Goal: Task Accomplishment & Management: Use online tool/utility

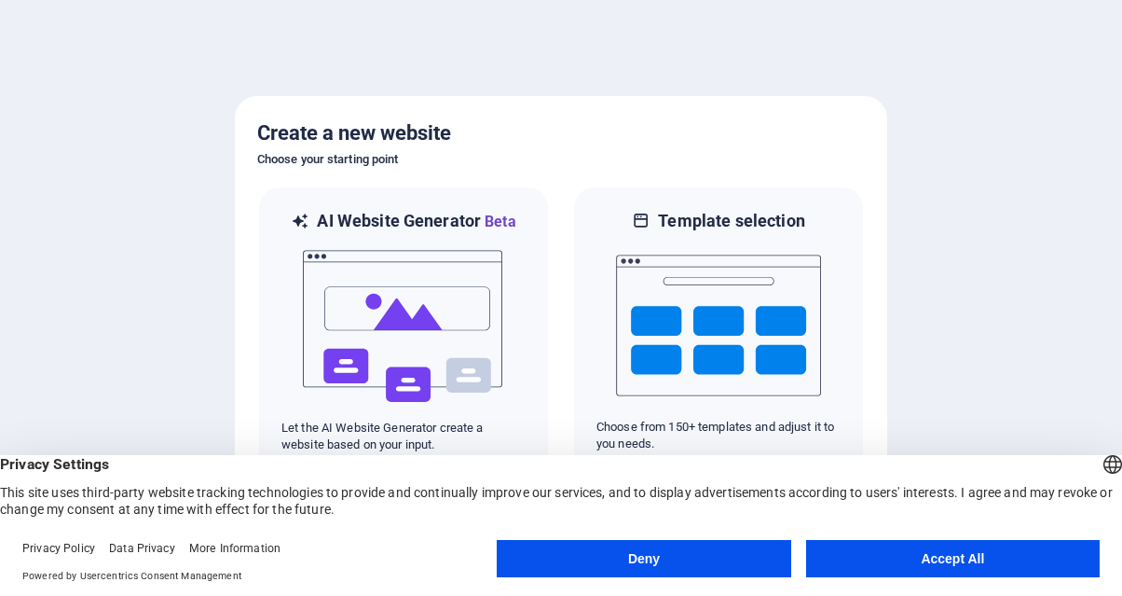
click at [897, 547] on button "Accept All" at bounding box center [953, 558] width 294 height 37
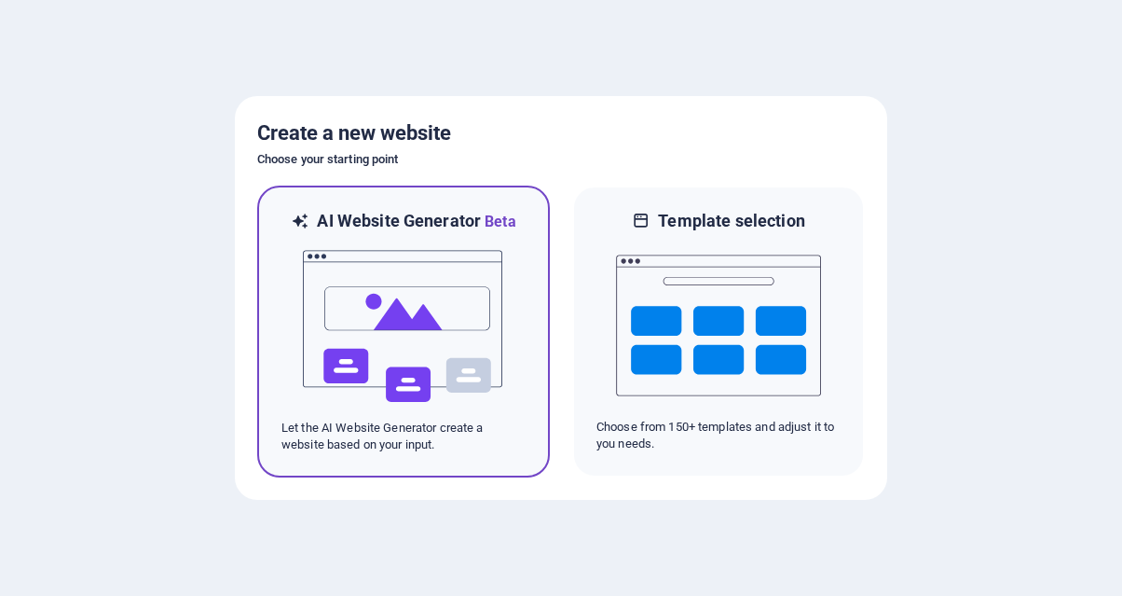
click at [440, 352] on img at bounding box center [403, 326] width 205 height 186
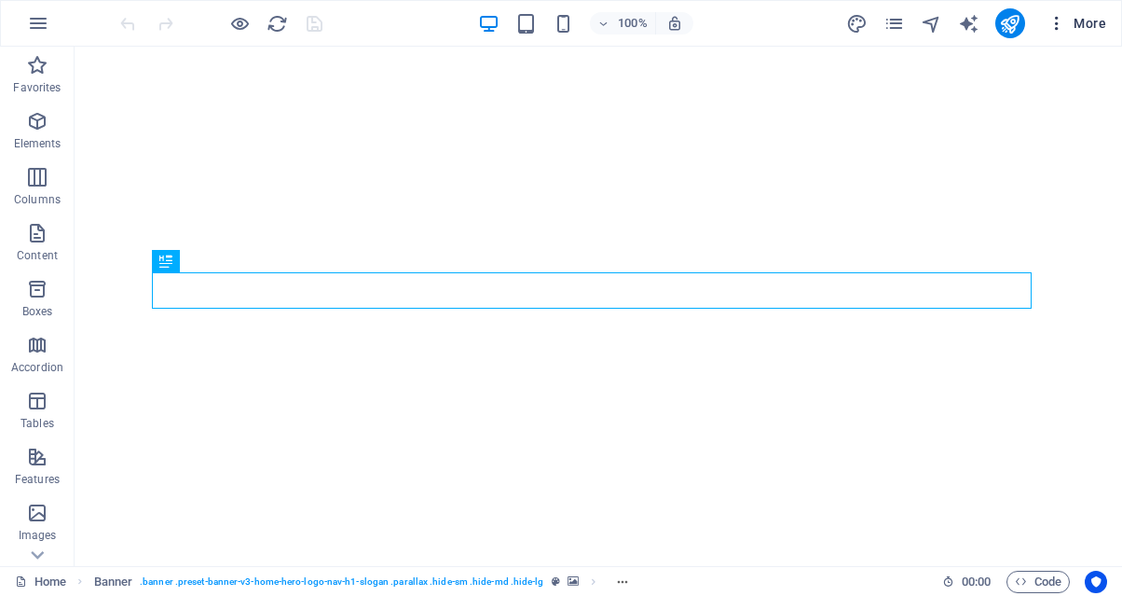
click at [1079, 30] on span "More" at bounding box center [1077, 23] width 59 height 19
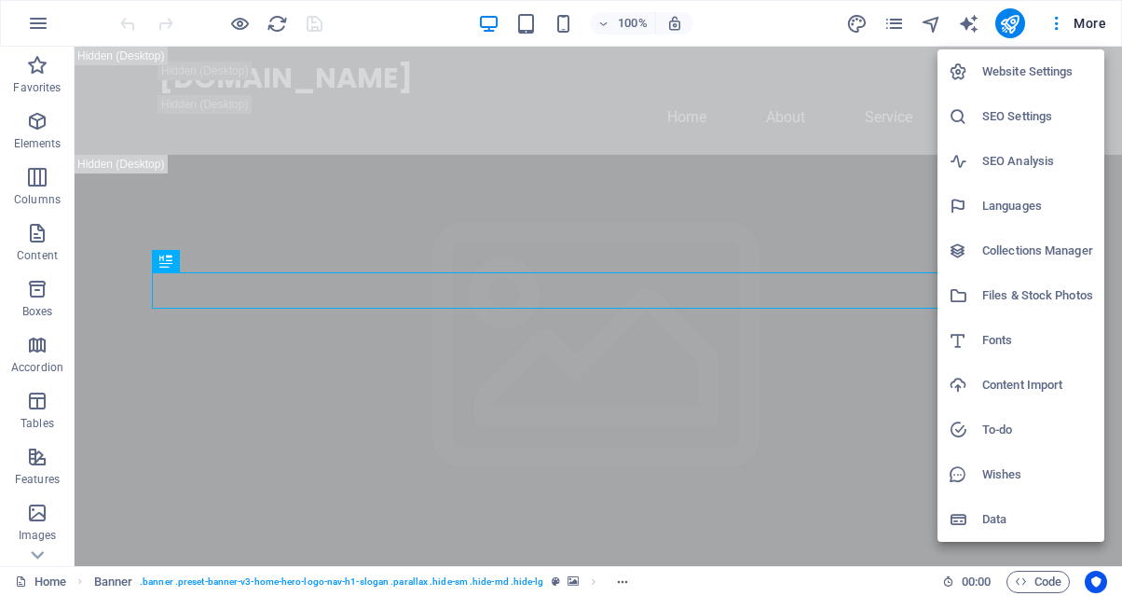
click at [762, 32] on div at bounding box center [561, 298] width 1122 height 596
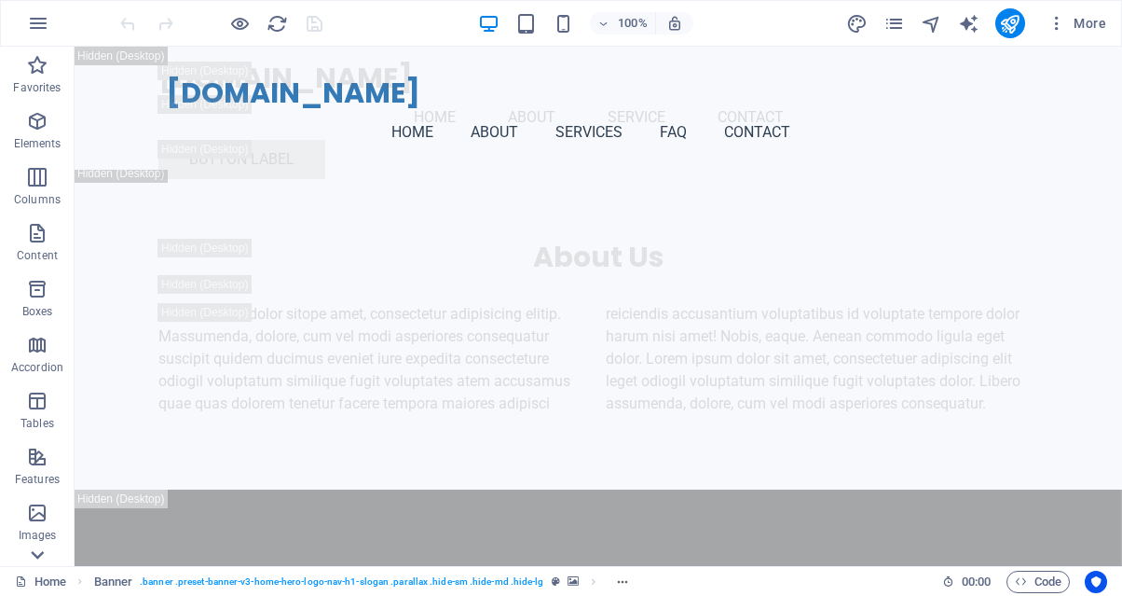
scroll to position [320, 0]
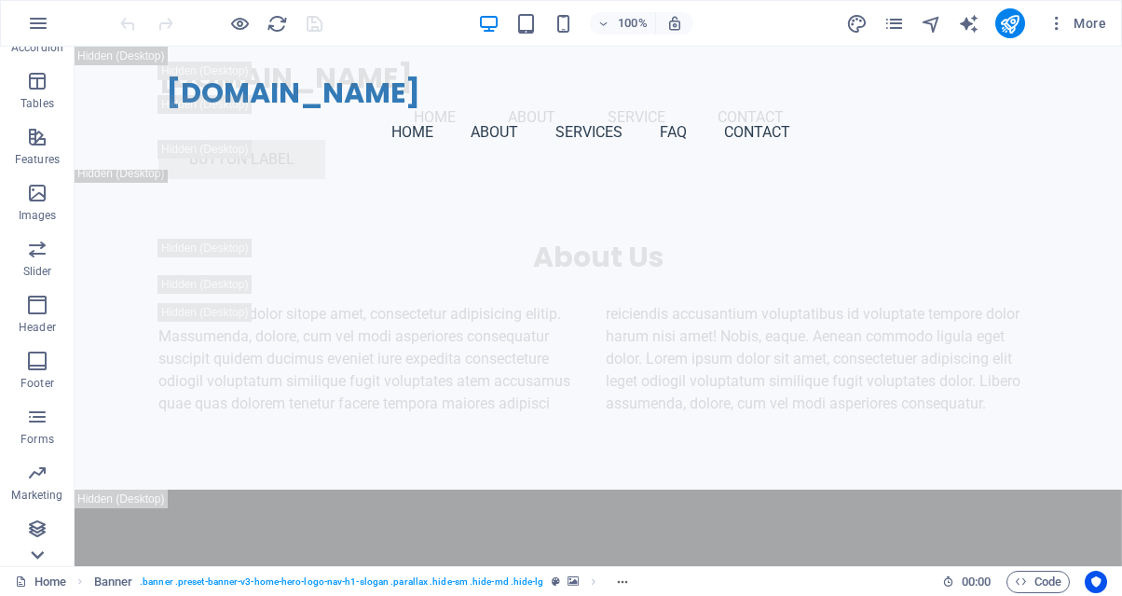
click at [38, 559] on div "Favorites Elements Columns Content Boxes Accordion Tables Features Images Slide…" at bounding box center [37, 306] width 75 height 519
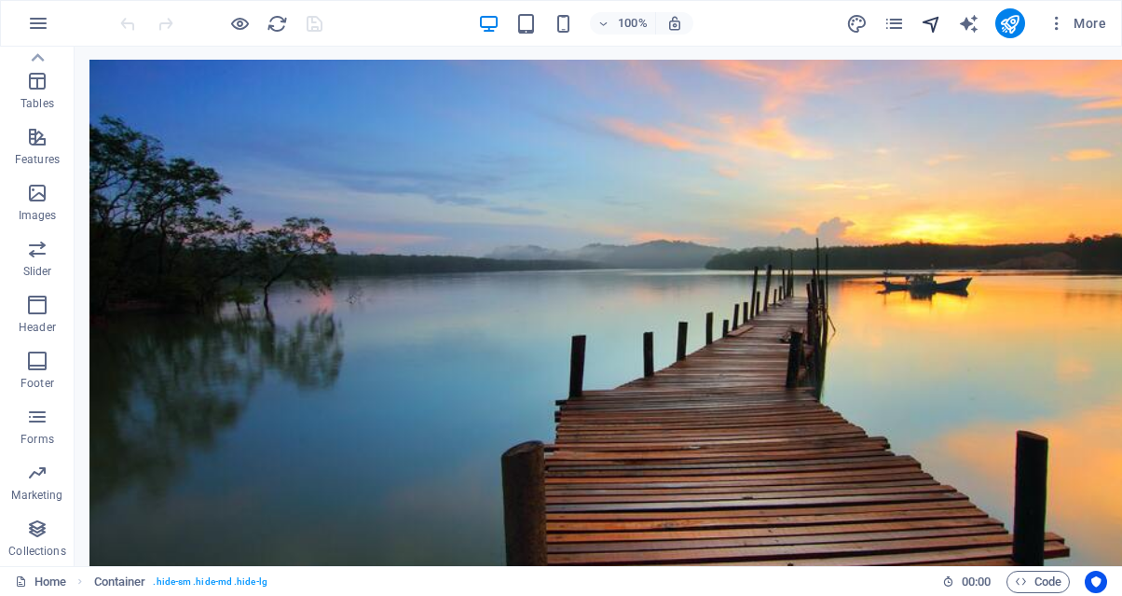
scroll to position [0, 0]
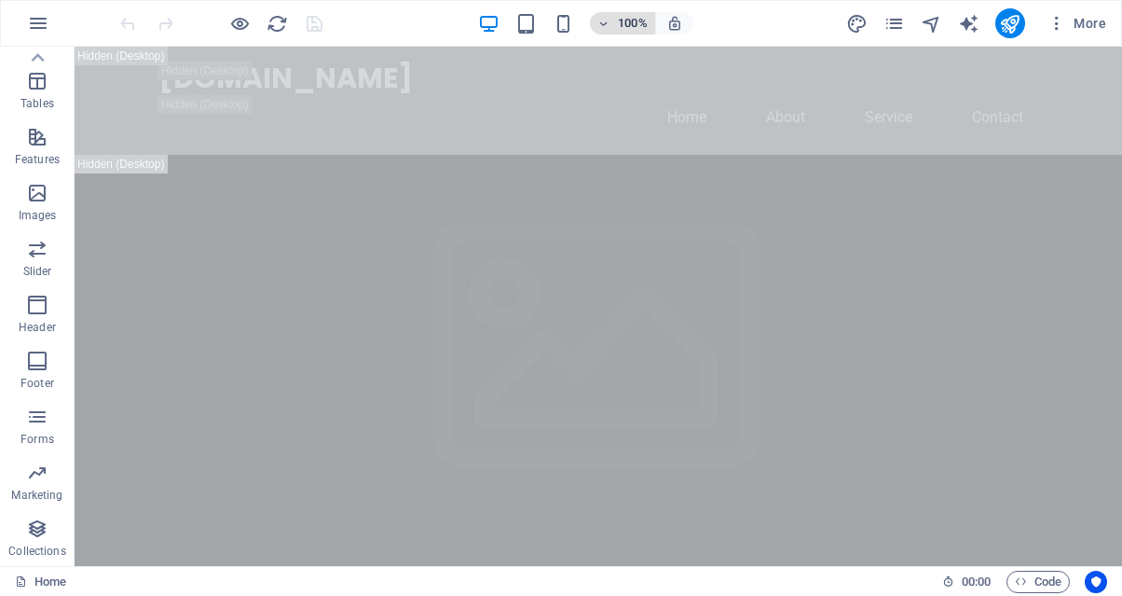
click at [611, 28] on icon "button" at bounding box center [604, 24] width 13 height 12
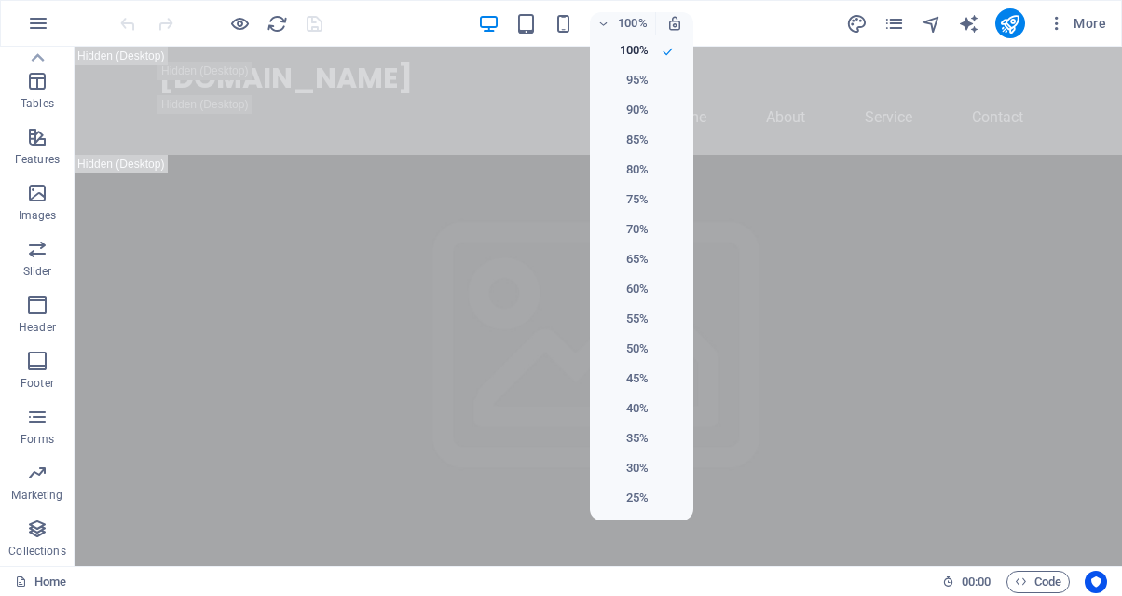
click at [1062, 25] on div at bounding box center [561, 298] width 1122 height 596
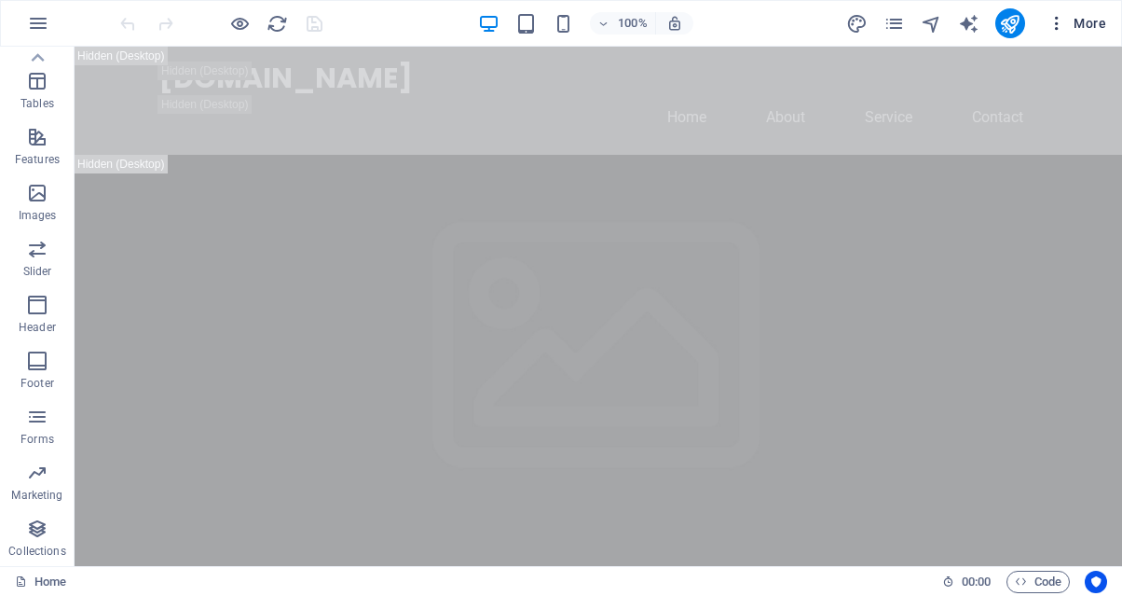
click at [1058, 25] on icon "button" at bounding box center [1057, 23] width 19 height 19
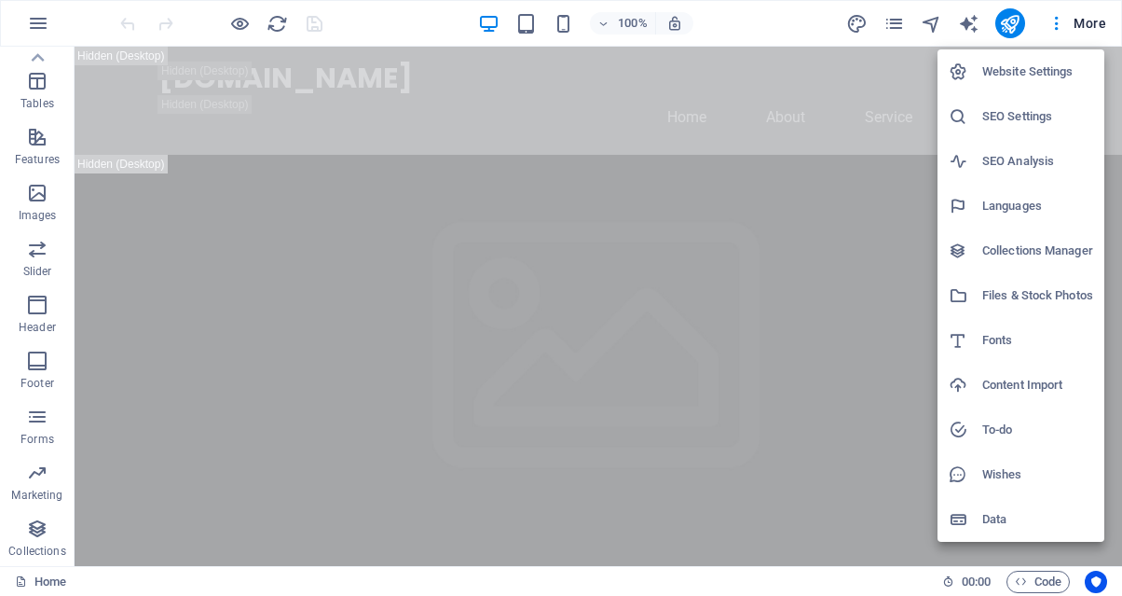
click at [1043, 67] on h6 "Website Settings" at bounding box center [1038, 72] width 111 height 22
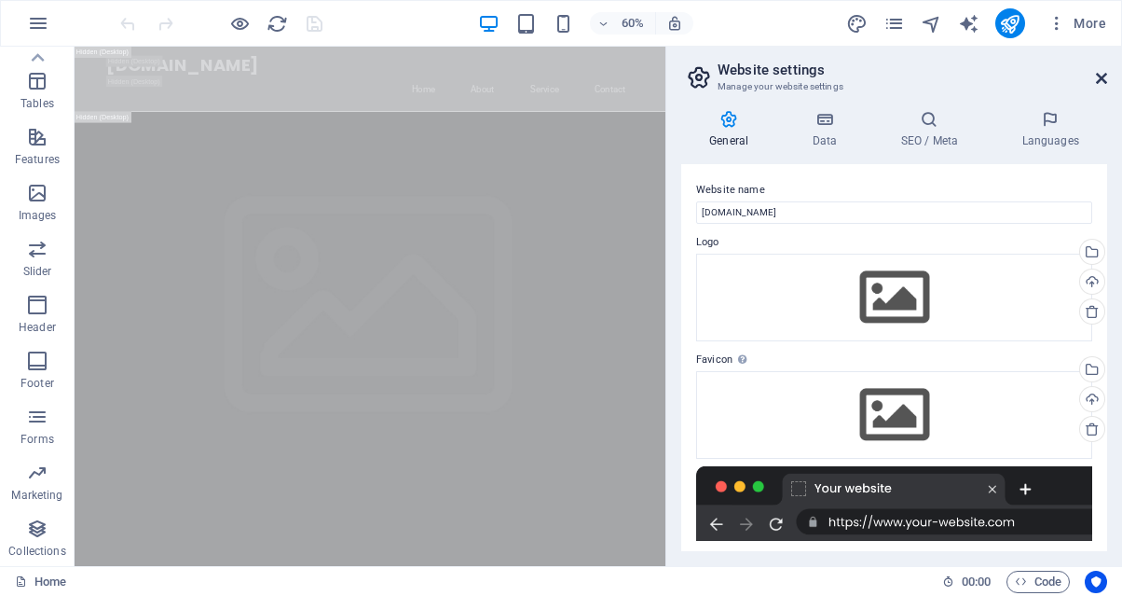
click at [1098, 76] on icon at bounding box center [1101, 78] width 11 height 15
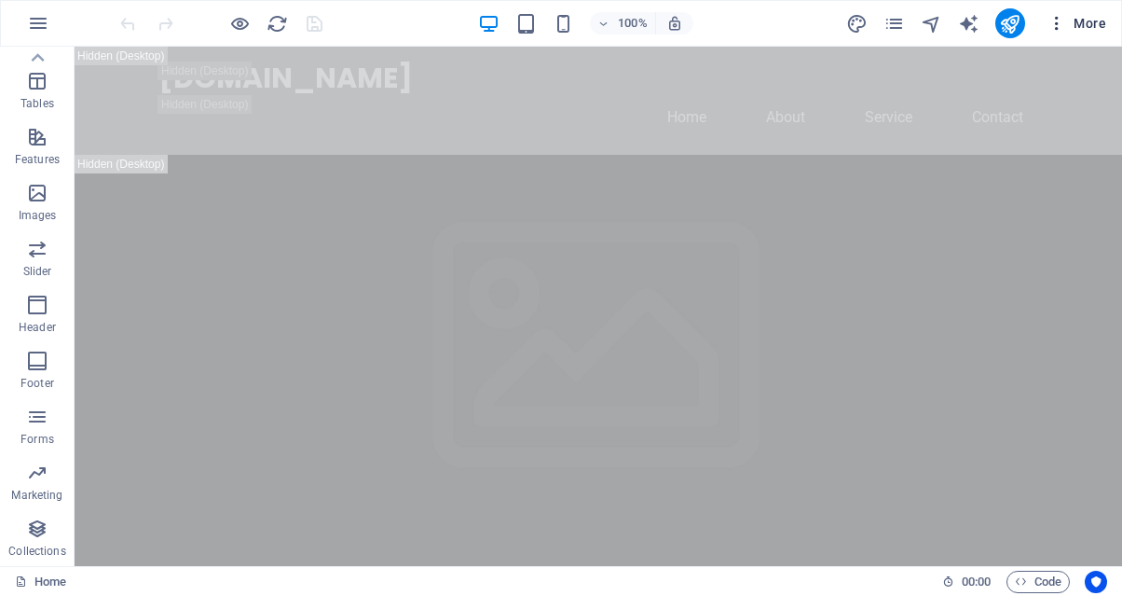
click at [1077, 21] on span "More" at bounding box center [1077, 23] width 59 height 19
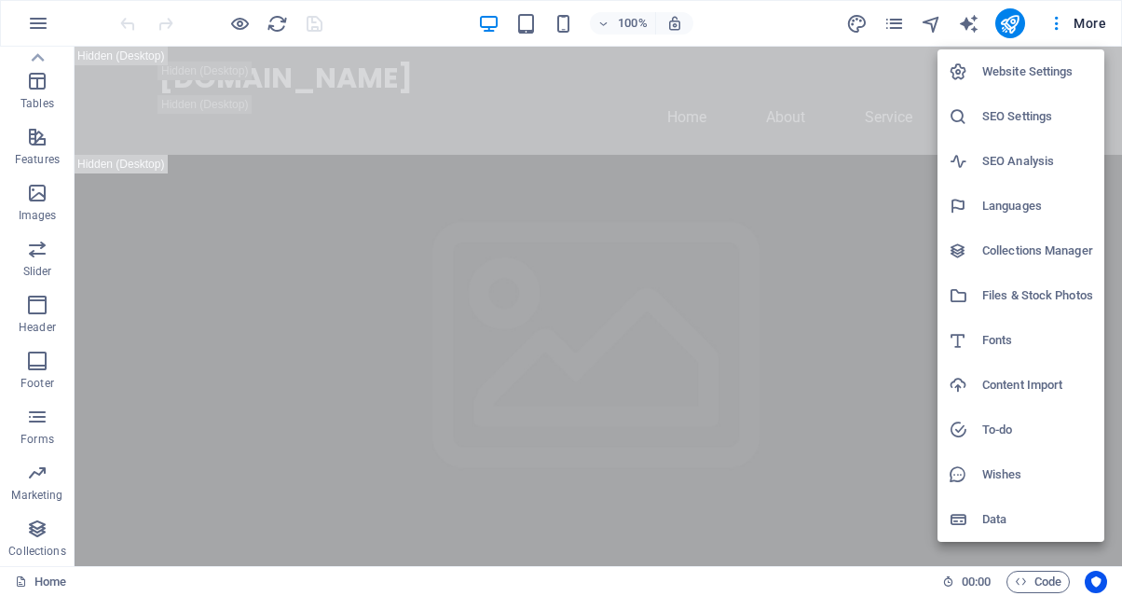
click at [273, 24] on div at bounding box center [561, 298] width 1122 height 596
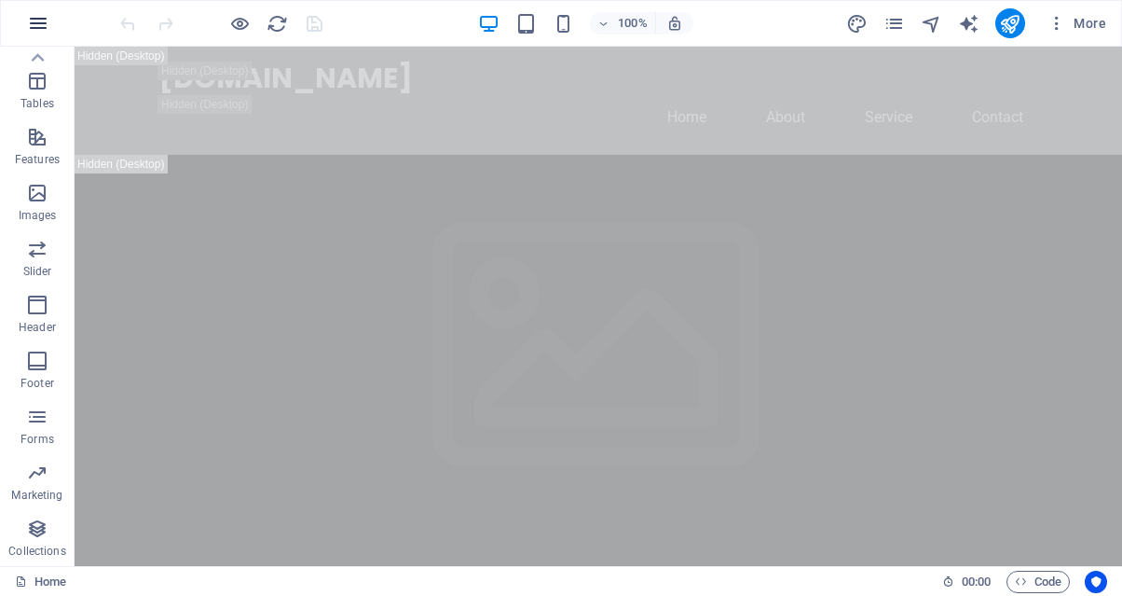
click at [49, 23] on button "button" at bounding box center [38, 23] width 45 height 45
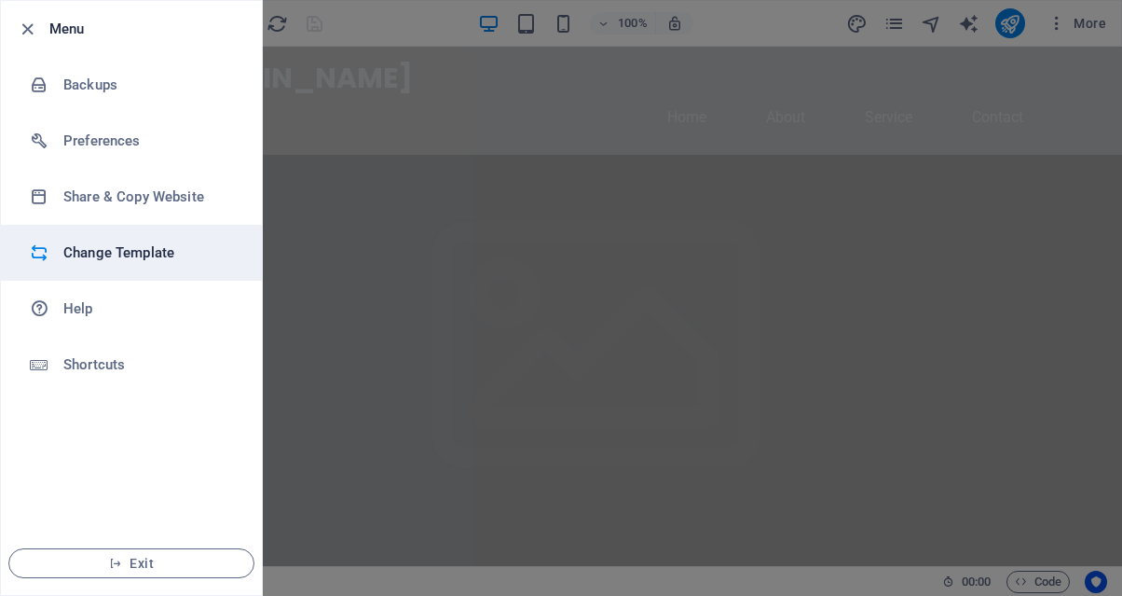
click at [111, 266] on li "Change Template" at bounding box center [131, 253] width 261 height 56
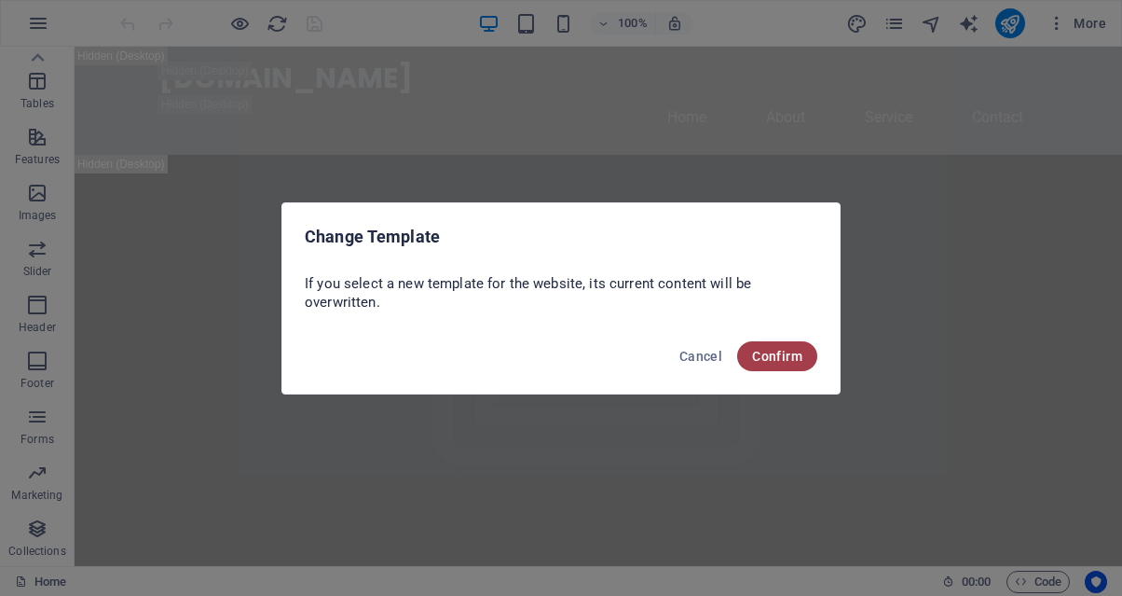
click at [748, 348] on button "Confirm" at bounding box center [777, 356] width 80 height 30
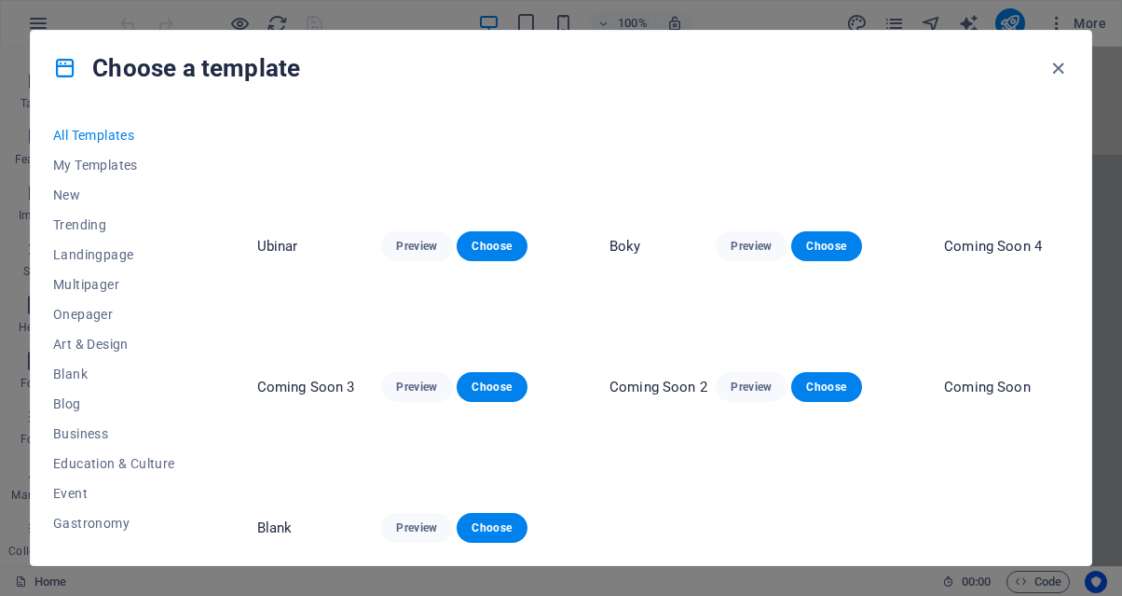
scroll to position [19010, 40]
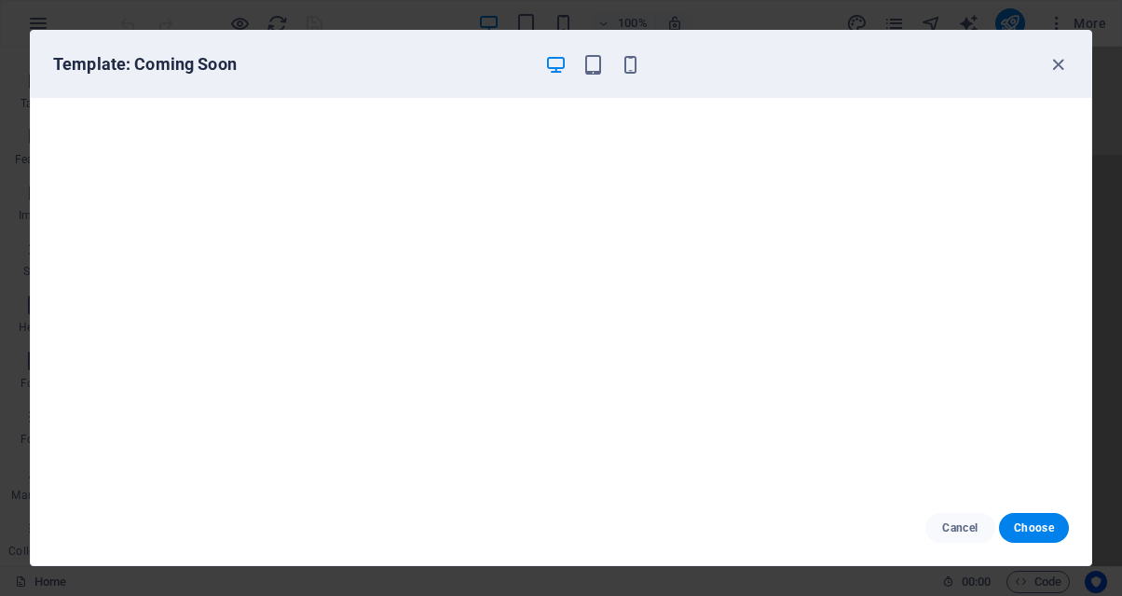
scroll to position [5, 0]
click at [1020, 525] on span "Choose" at bounding box center [1034, 527] width 40 height 15
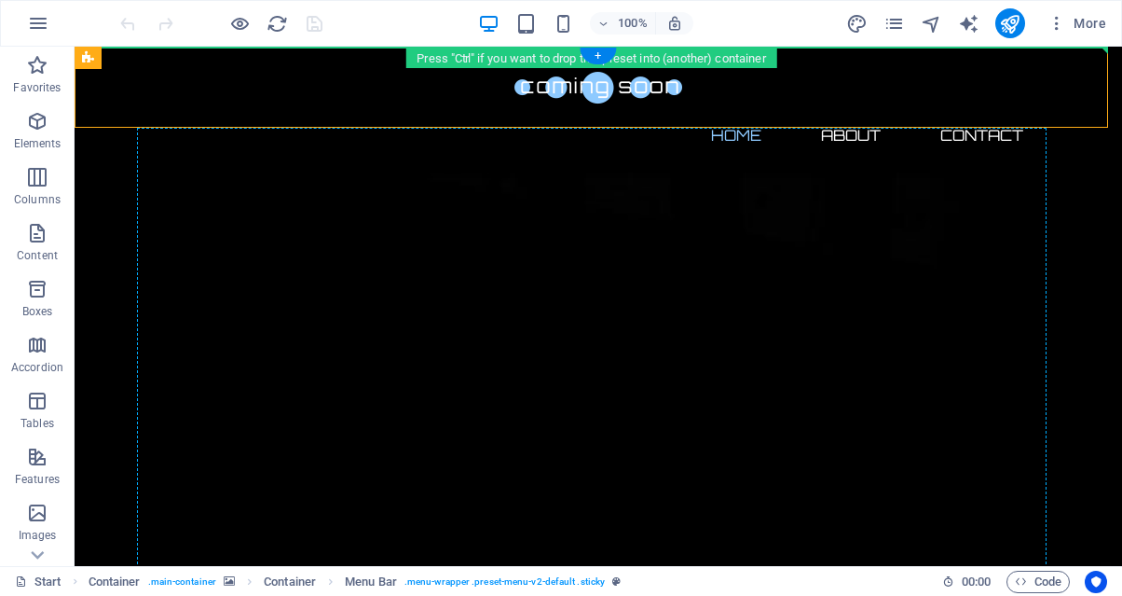
drag, startPoint x: 101, startPoint y: 76, endPoint x: 583, endPoint y: 484, distance: 631.6
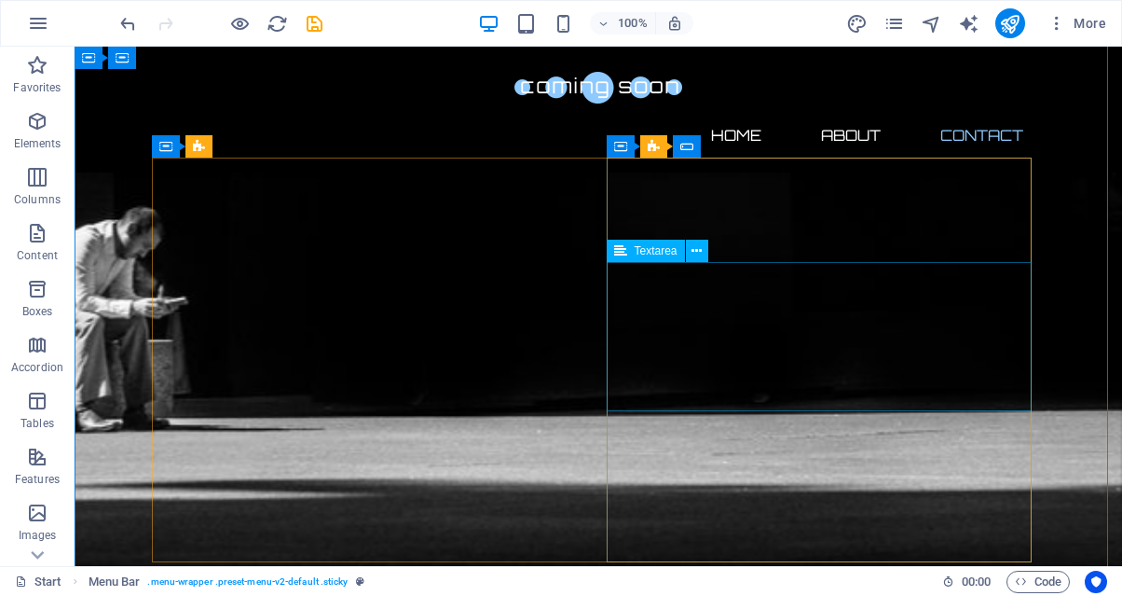
scroll to position [1427, 0]
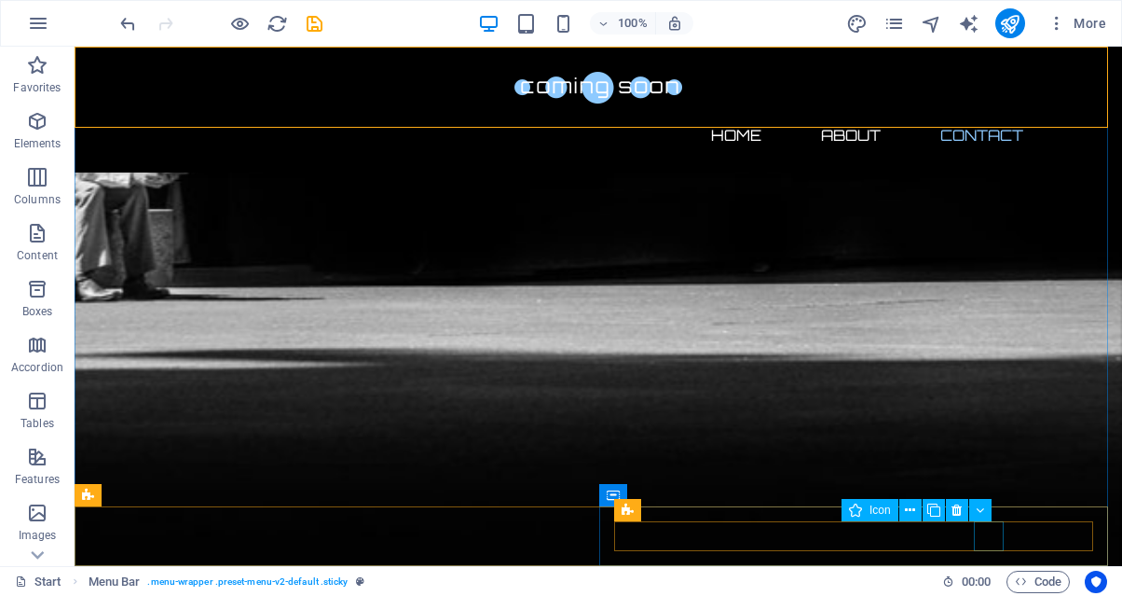
click at [990, 522] on div "Icon" at bounding box center [923, 510] width 162 height 23
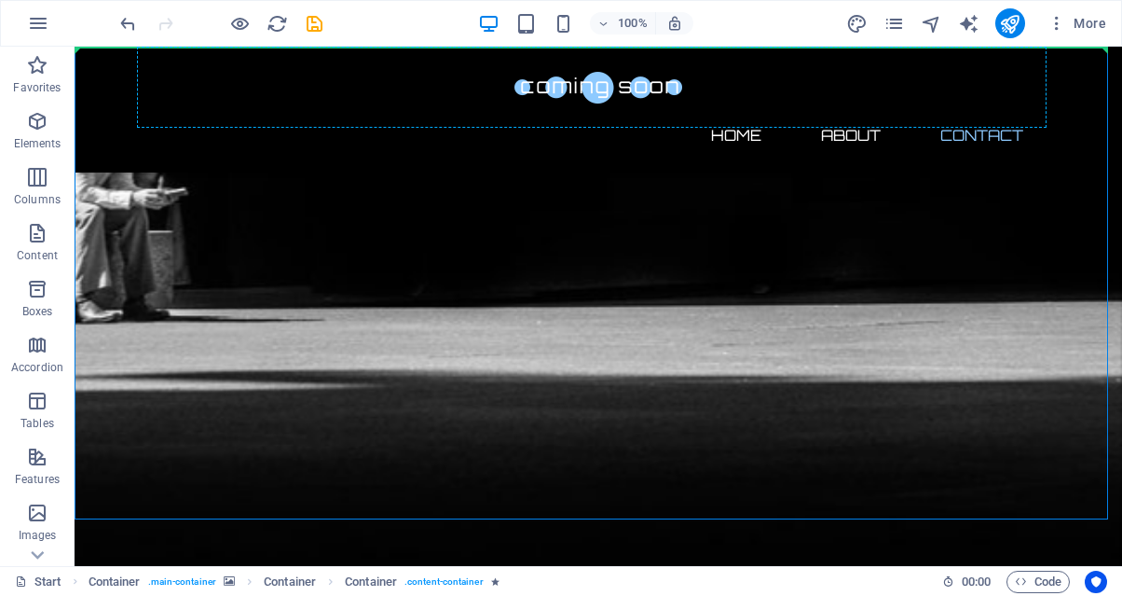
scroll to position [1304, 0]
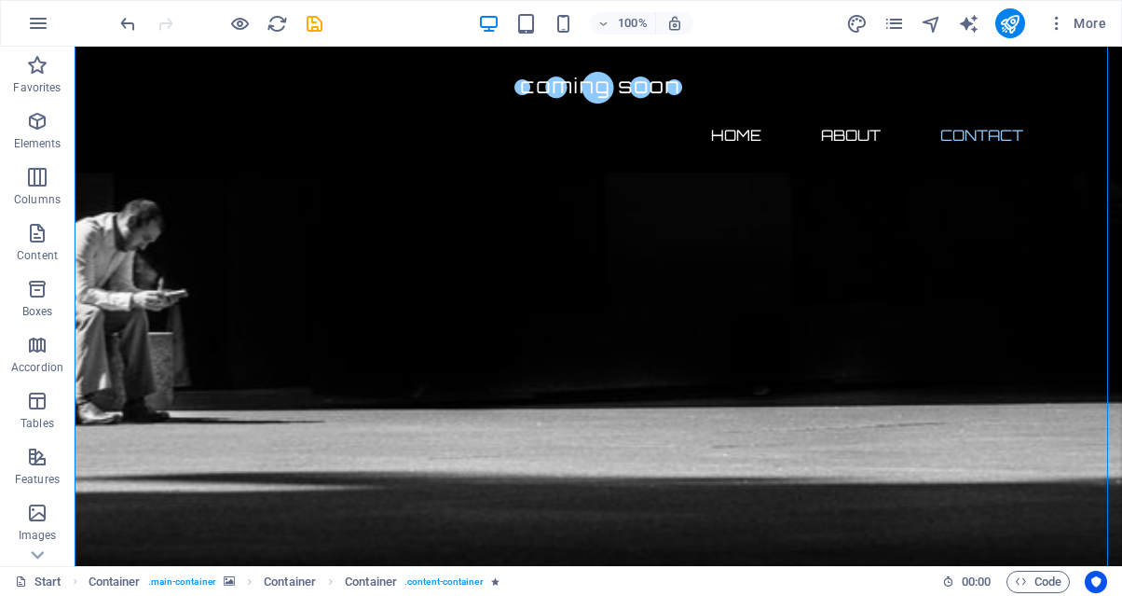
drag, startPoint x: 1024, startPoint y: 460, endPoint x: 796, endPoint y: 236, distance: 319.7
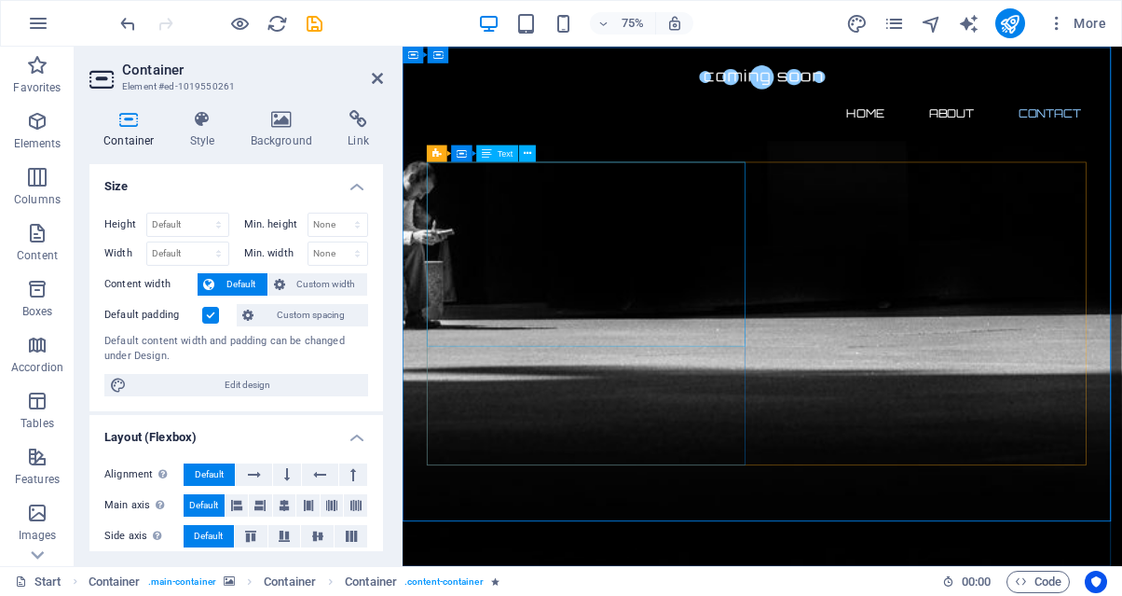
scroll to position [1254, 0]
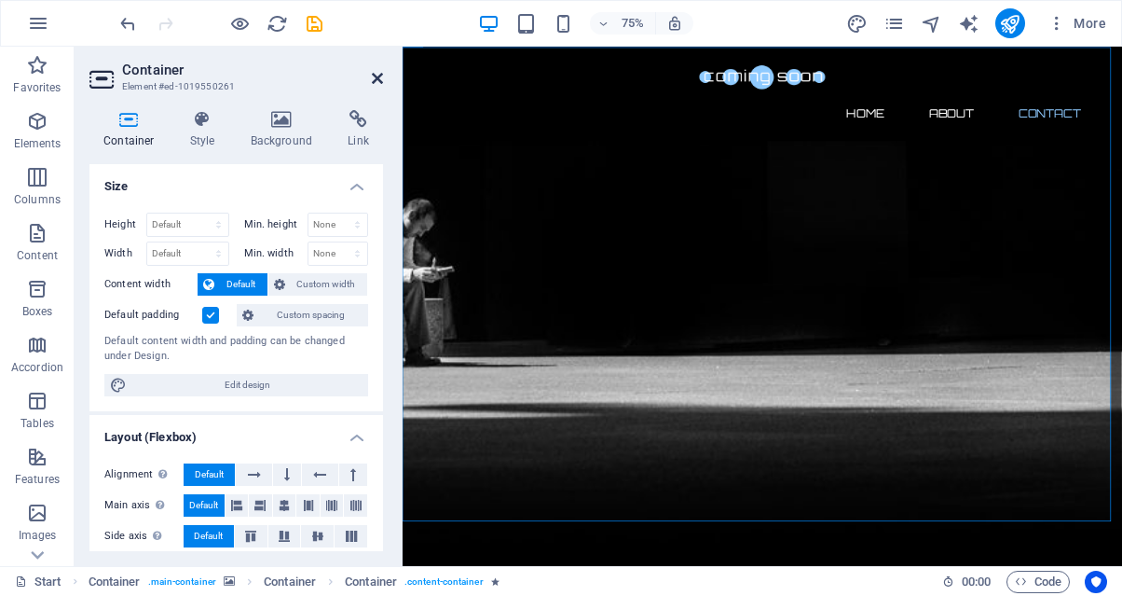
click at [372, 84] on icon at bounding box center [377, 78] width 11 height 15
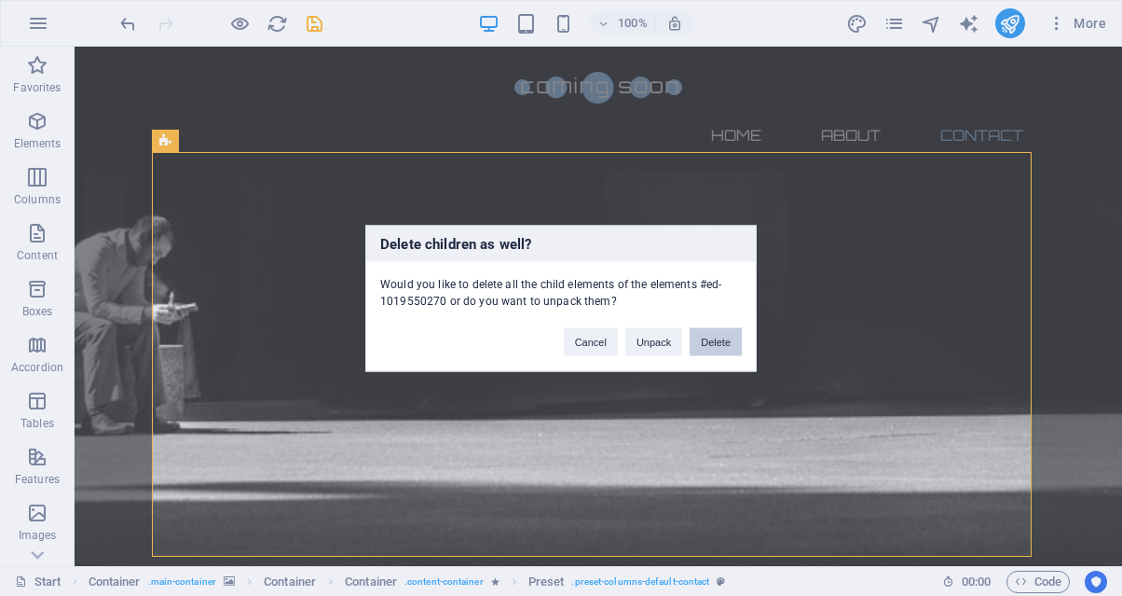
click at [713, 345] on button "Delete" at bounding box center [716, 341] width 52 height 28
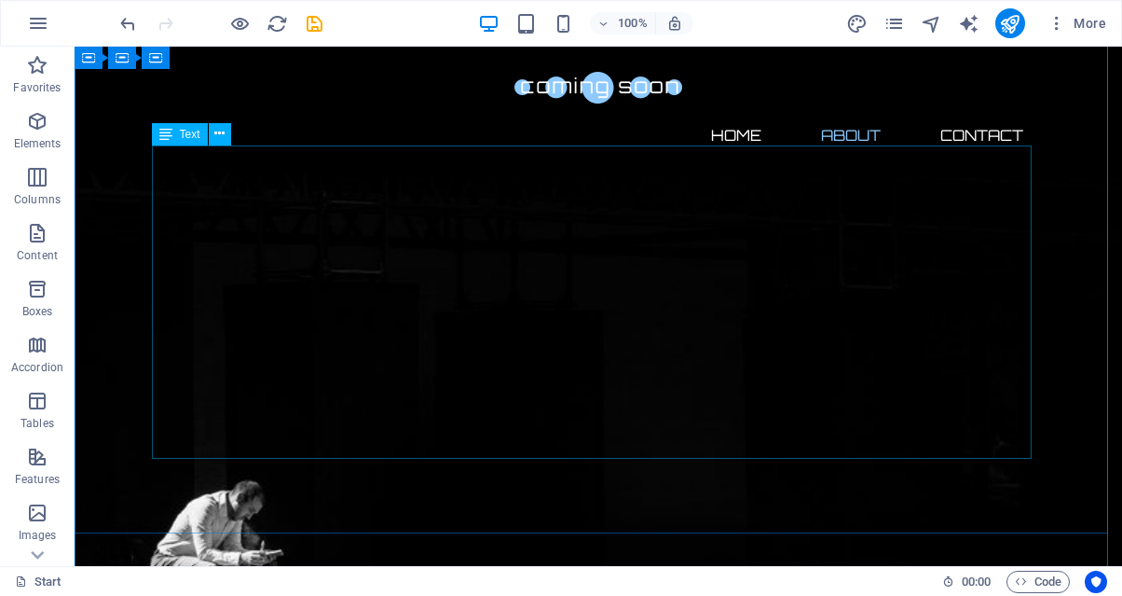
scroll to position [620, 0]
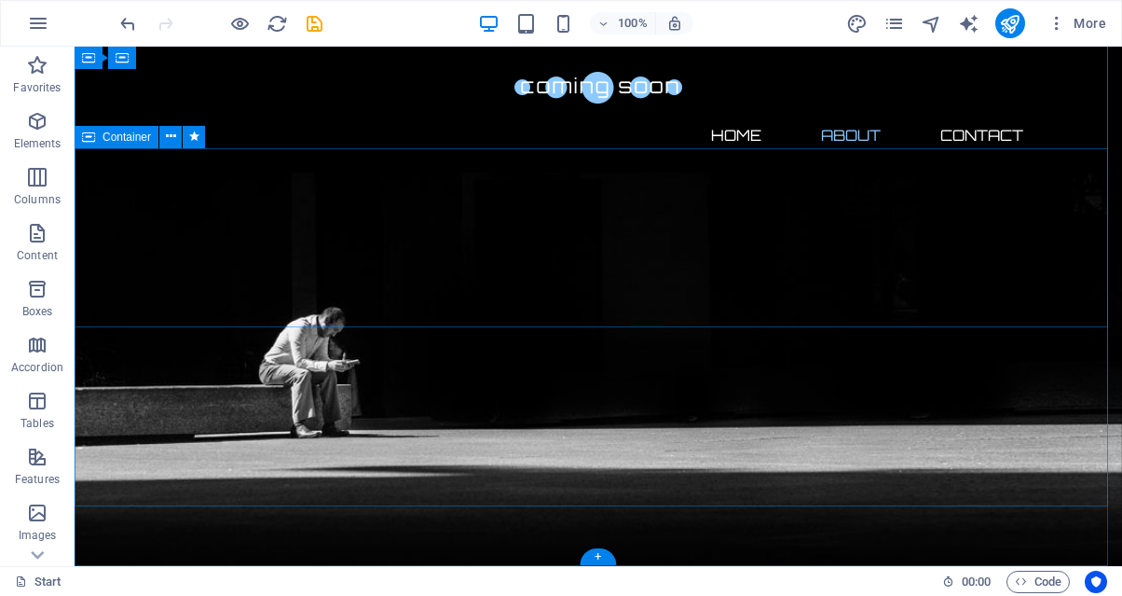
scroll to position [612, 0]
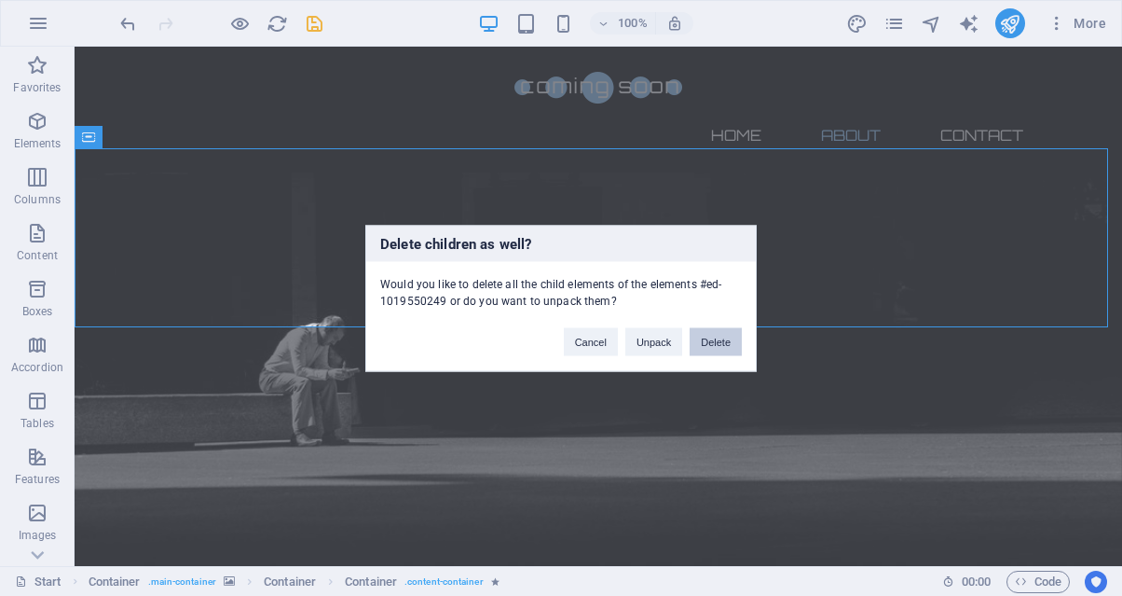
click at [710, 340] on button "Delete" at bounding box center [716, 341] width 52 height 28
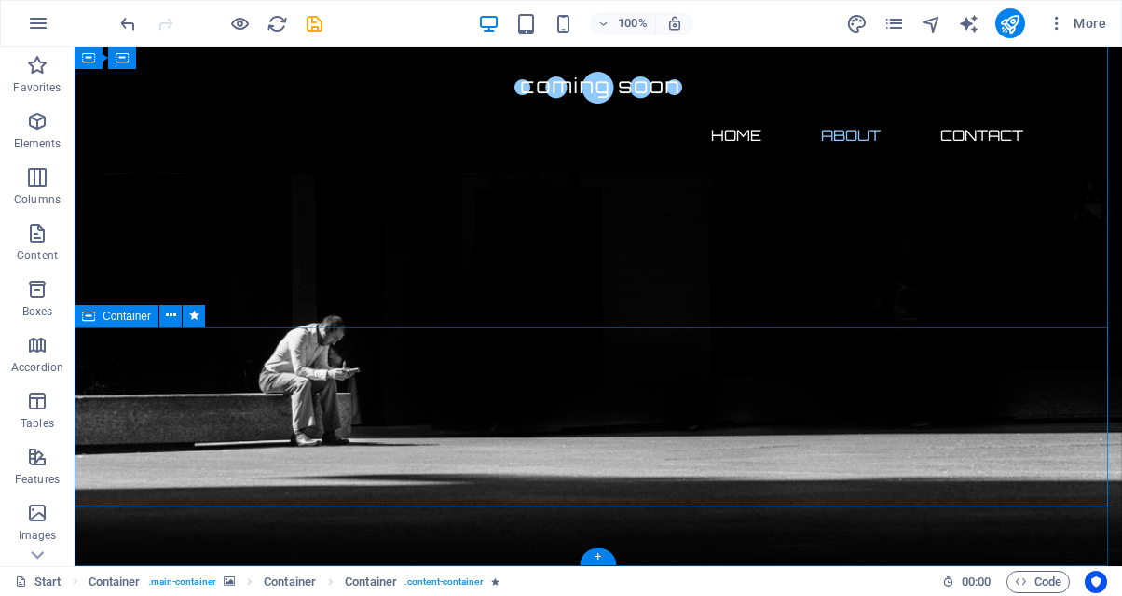
scroll to position [433, 0]
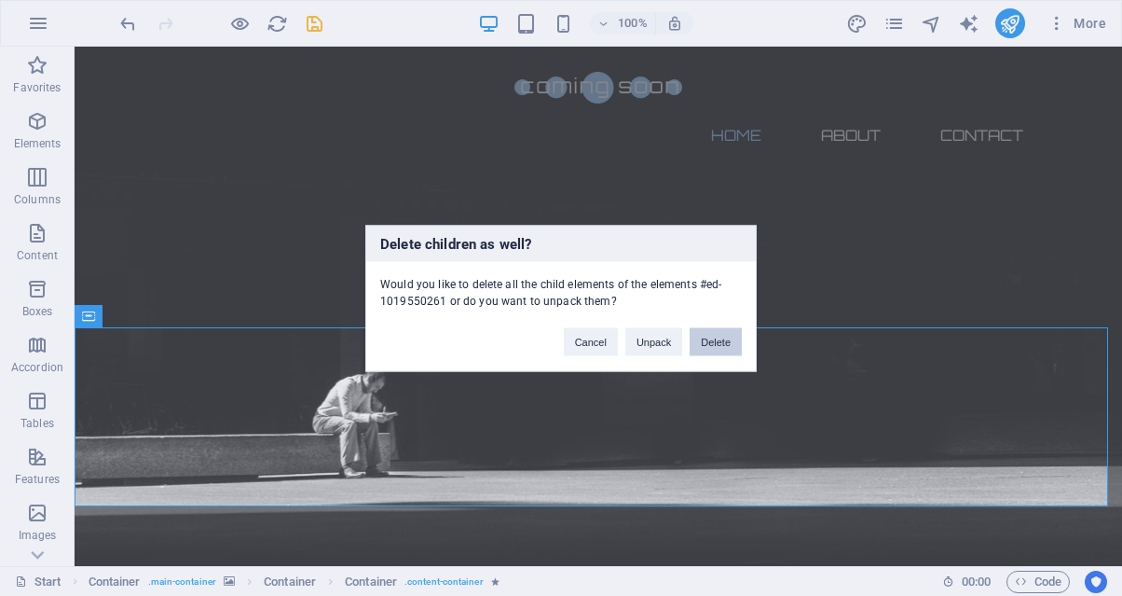
click at [702, 348] on button "Delete" at bounding box center [716, 341] width 52 height 28
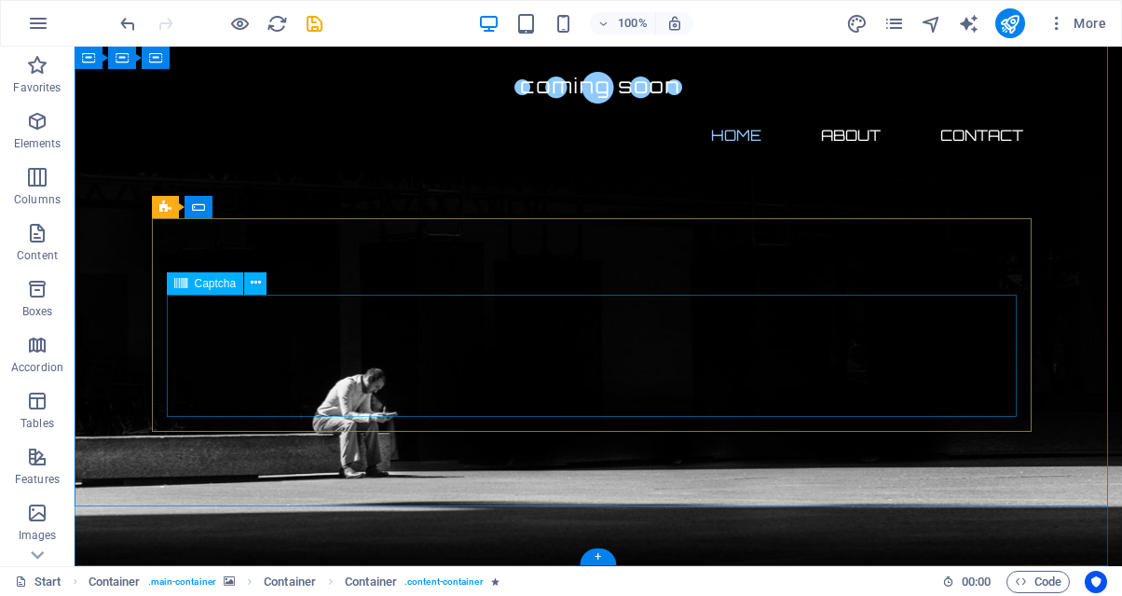
scroll to position [254, 0]
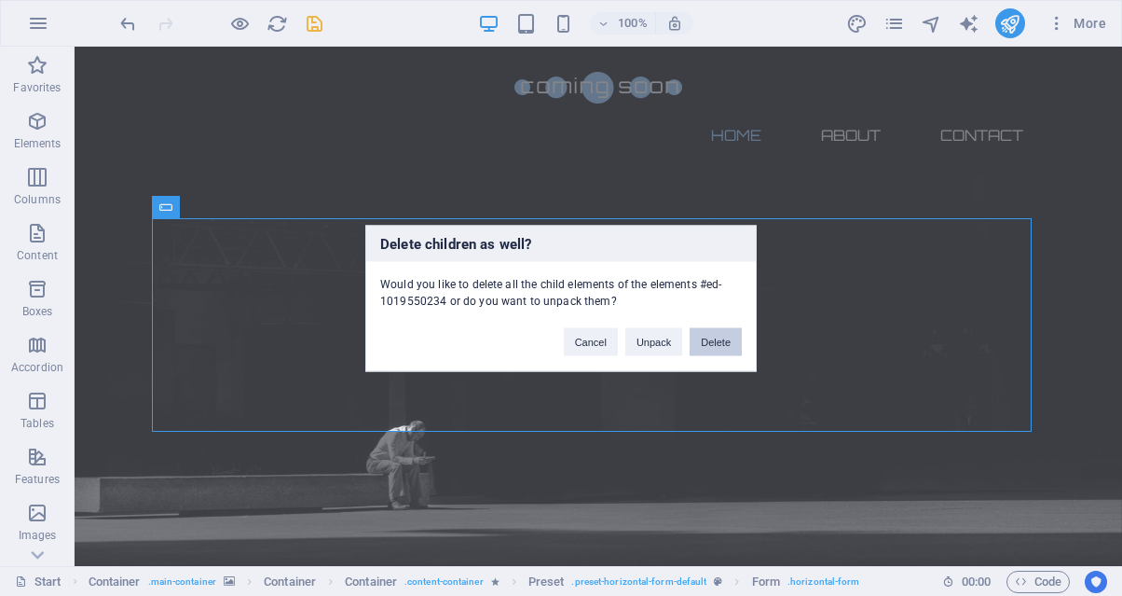
click at [724, 345] on button "Delete" at bounding box center [716, 341] width 52 height 28
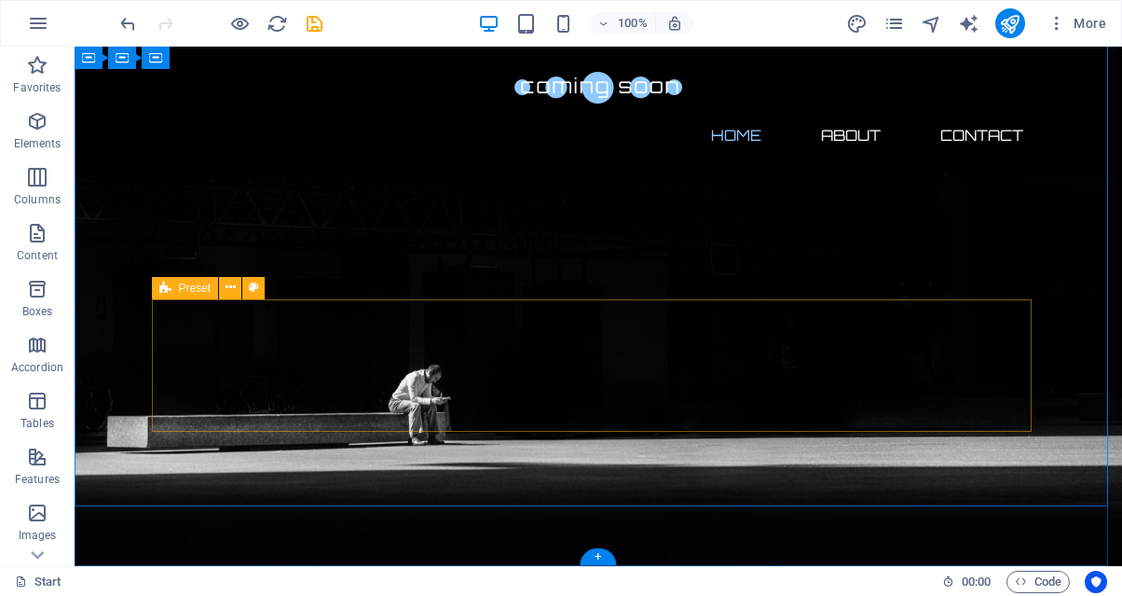
scroll to position [172, 0]
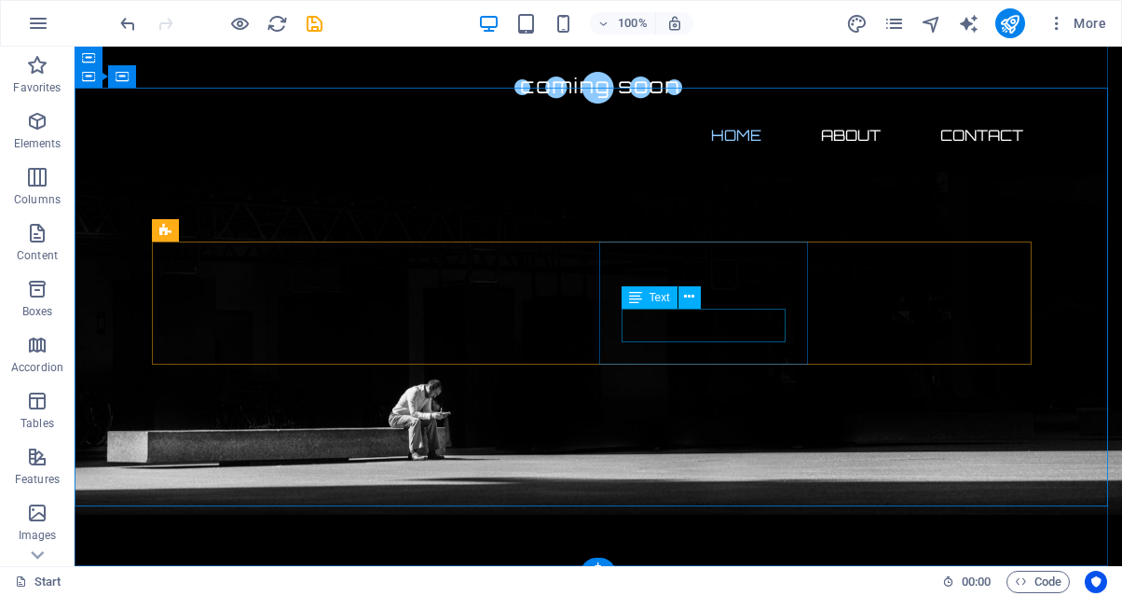
scroll to position [40, 0]
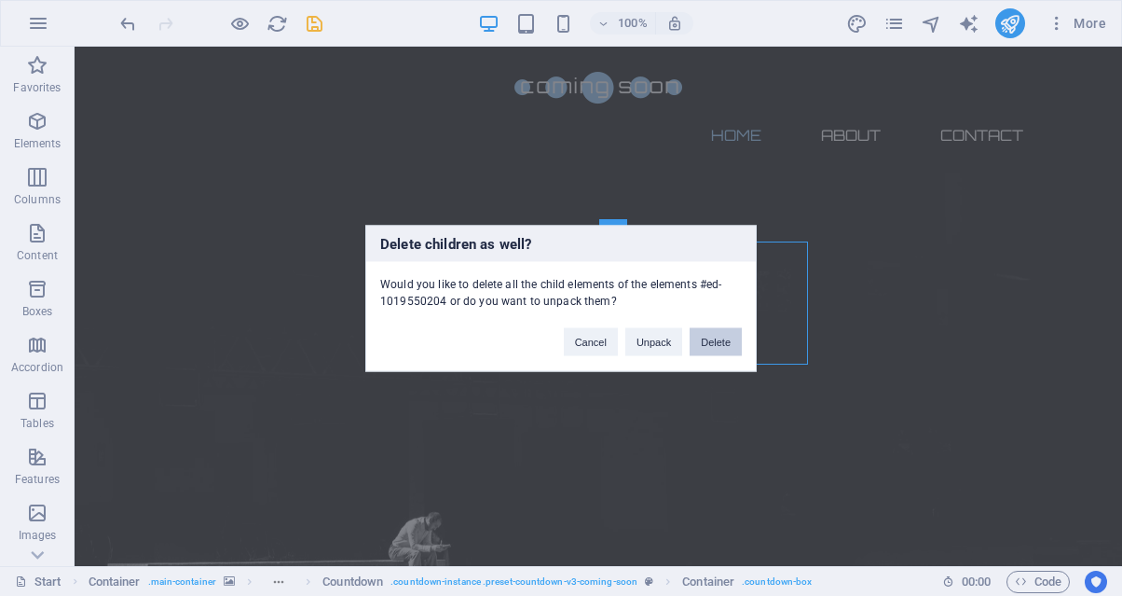
click at [720, 351] on button "Delete" at bounding box center [716, 341] width 52 height 28
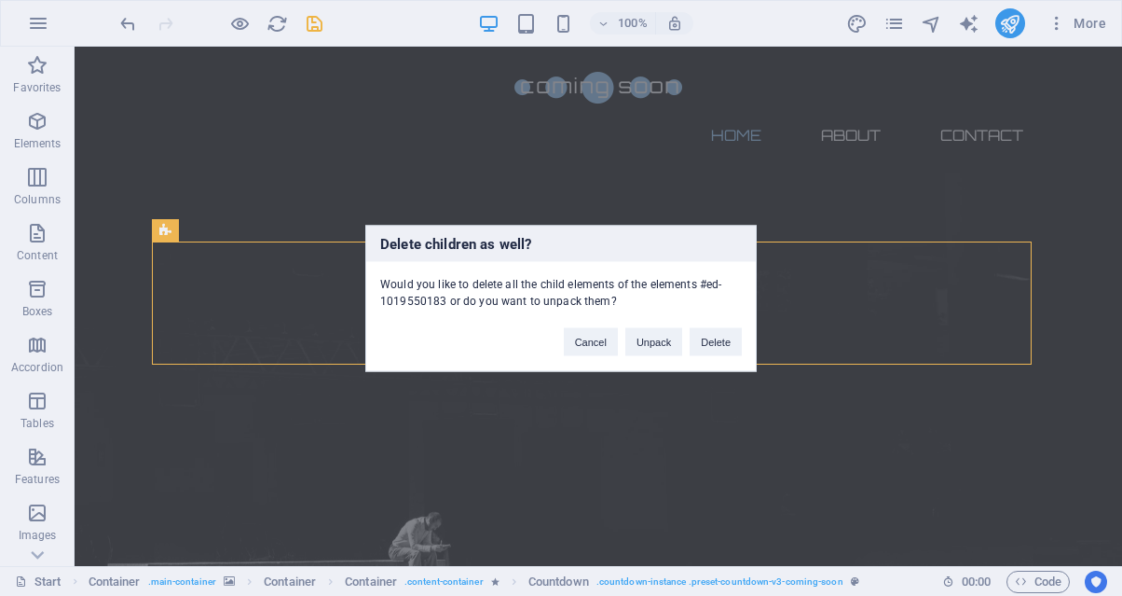
scroll to position [0, 0]
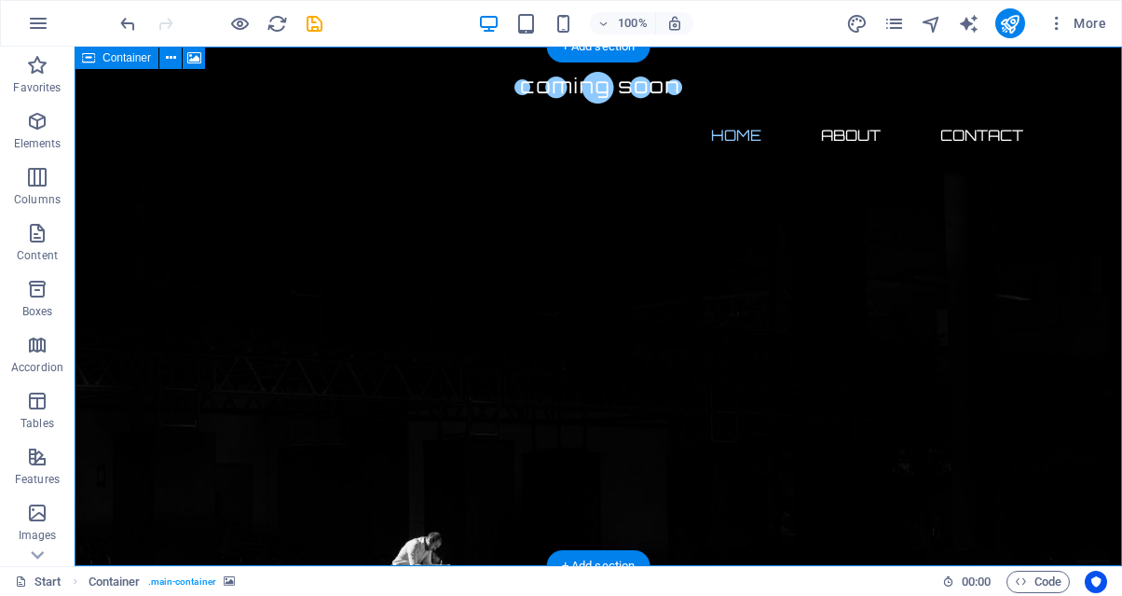
select select "vh"
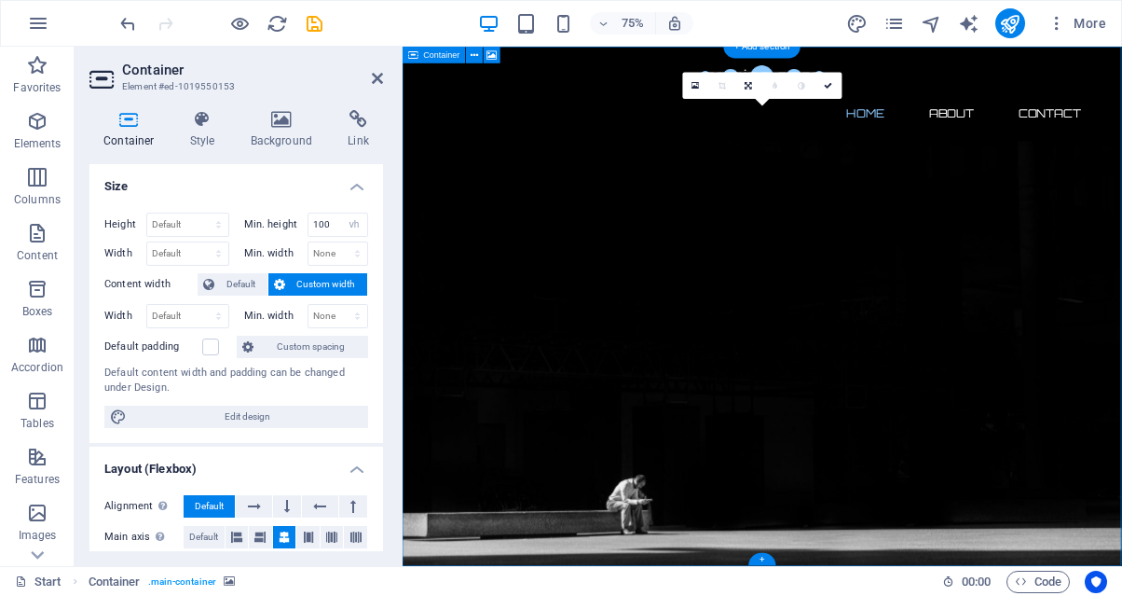
click at [866, 353] on figure at bounding box center [882, 474] width 959 height 693
click at [380, 79] on icon at bounding box center [377, 78] width 11 height 15
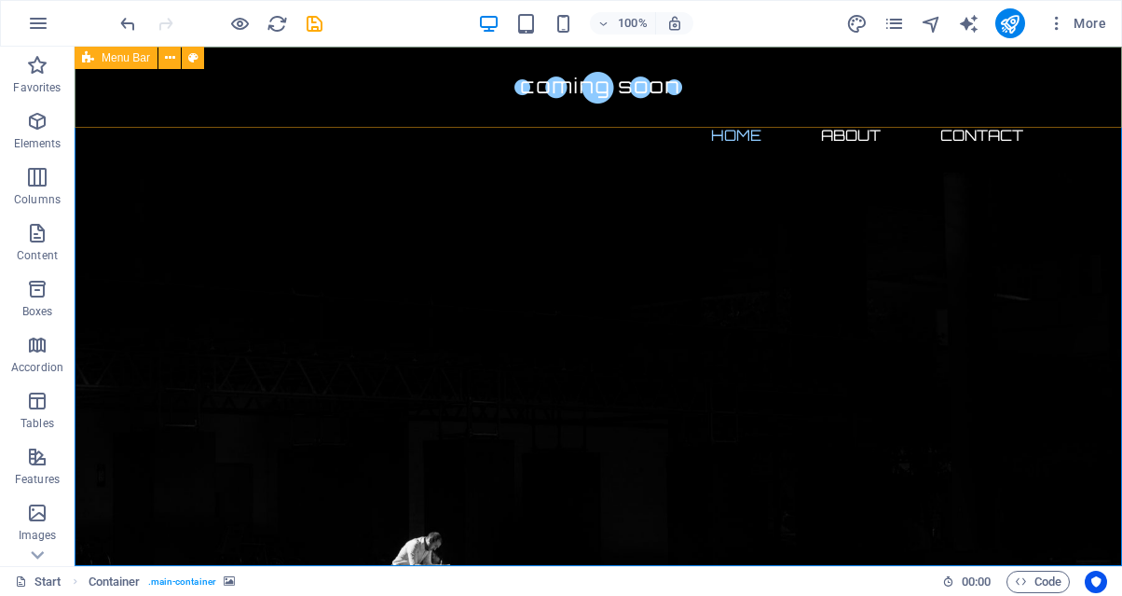
click at [598, 127] on div "Home About Contact Menu" at bounding box center [599, 110] width 1048 height 126
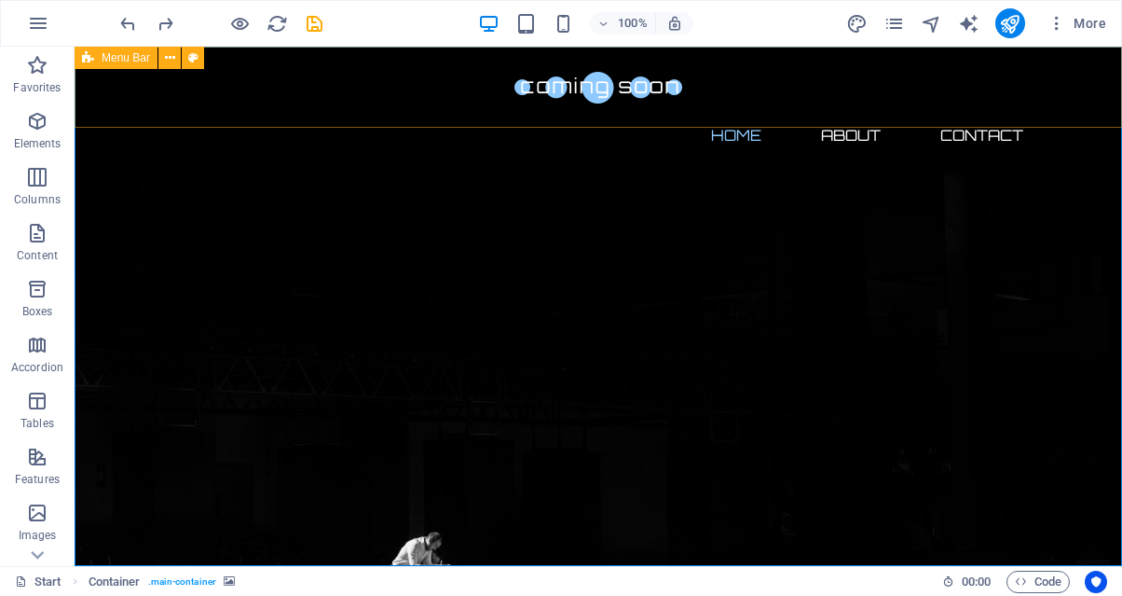
click at [709, 119] on div "Home About Contact Menu" at bounding box center [599, 110] width 1048 height 126
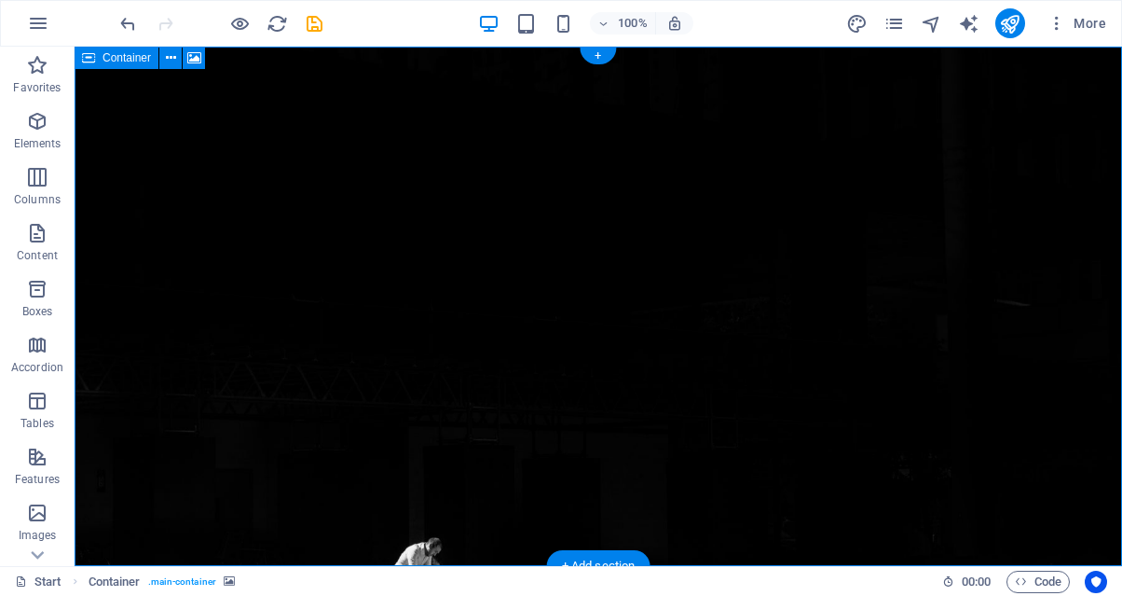
select select "vh"
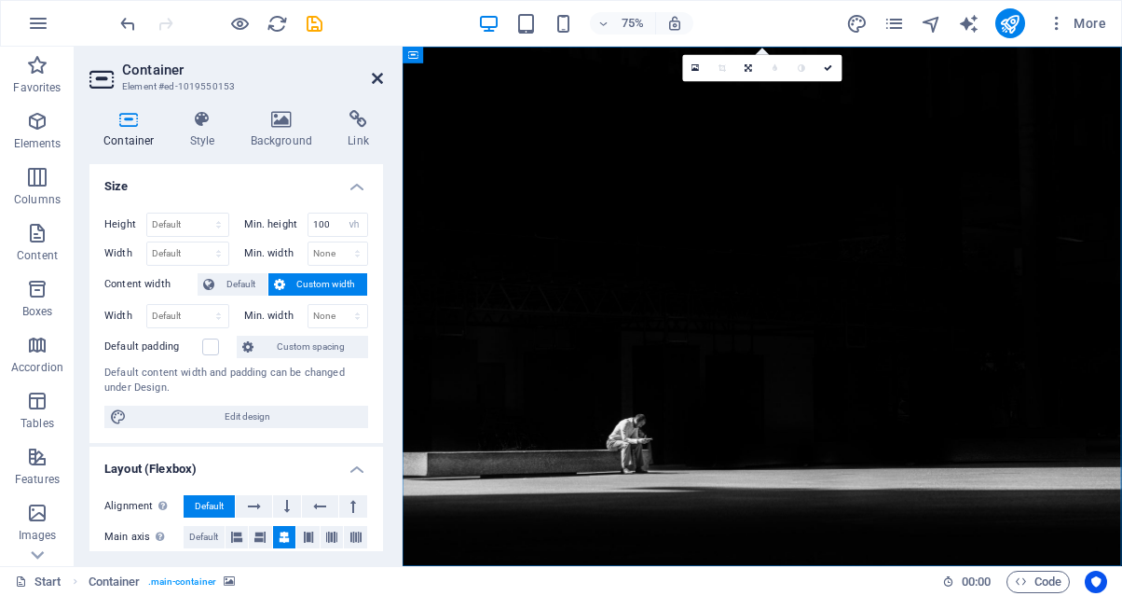
click at [380, 78] on icon at bounding box center [377, 78] width 11 height 15
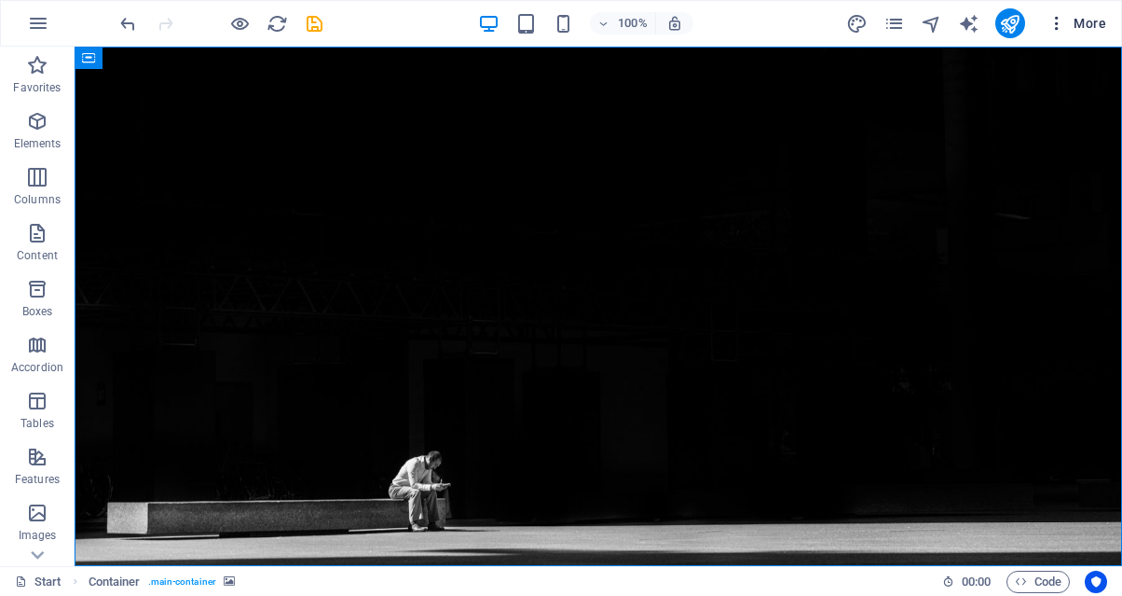
click at [1081, 33] on button "More" at bounding box center [1077, 23] width 74 height 30
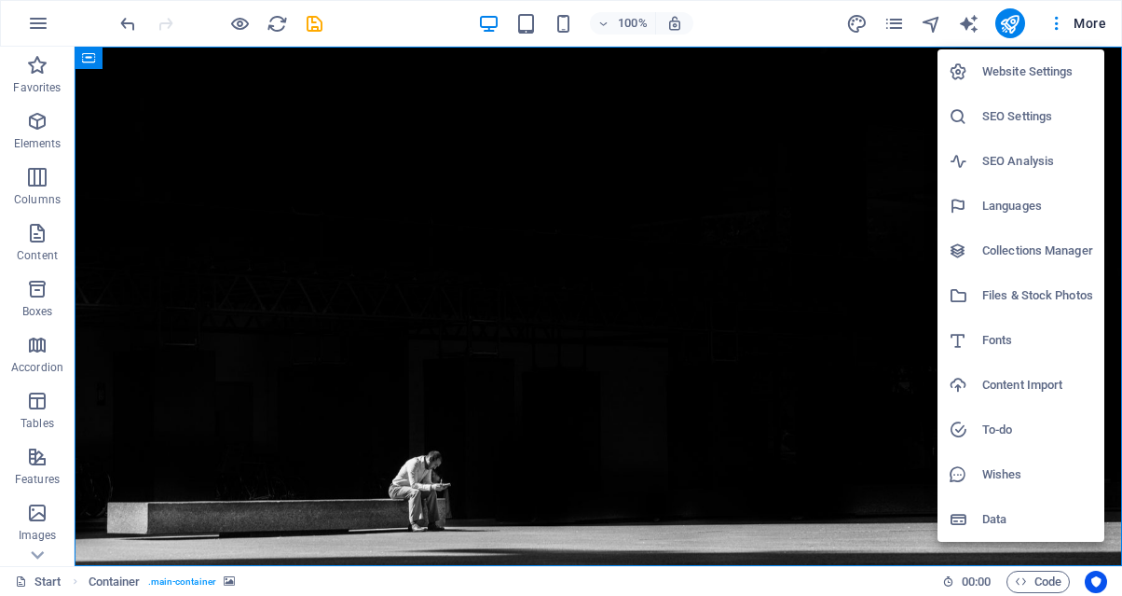
click at [979, 307] on li "Files & Stock Photos" at bounding box center [1021, 295] width 167 height 45
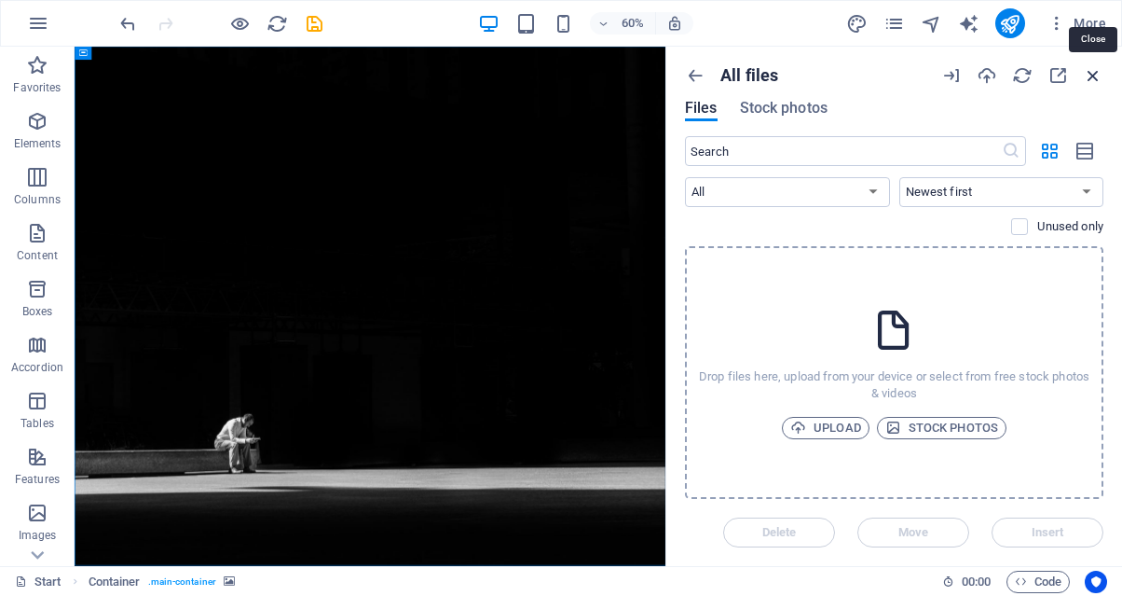
click at [1093, 73] on icon "button" at bounding box center [1093, 75] width 21 height 21
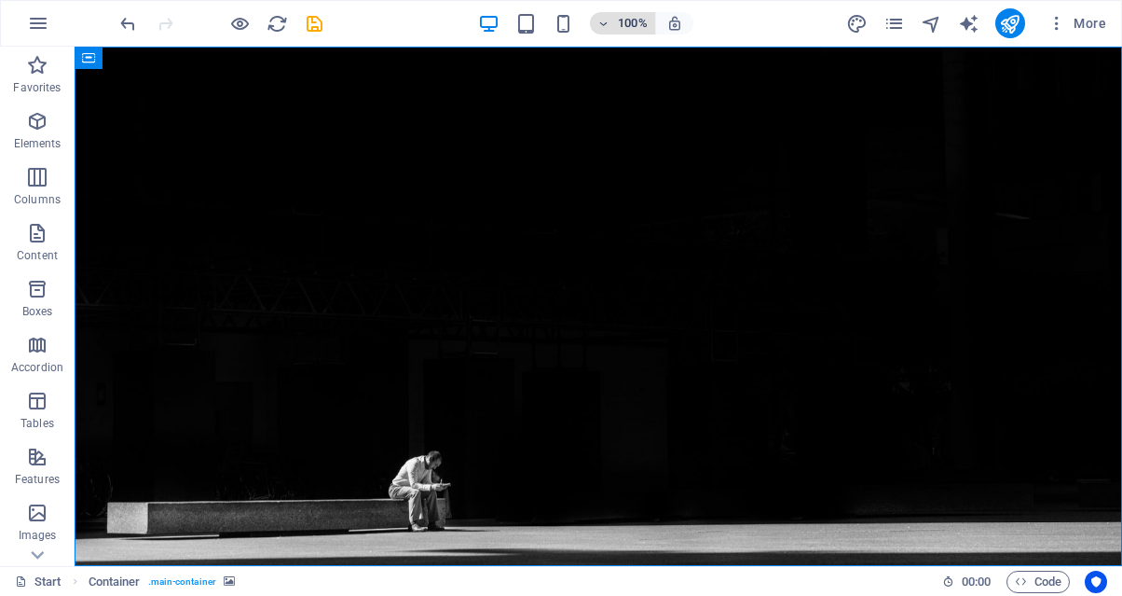
click at [599, 26] on icon "button" at bounding box center [604, 24] width 13 height 12
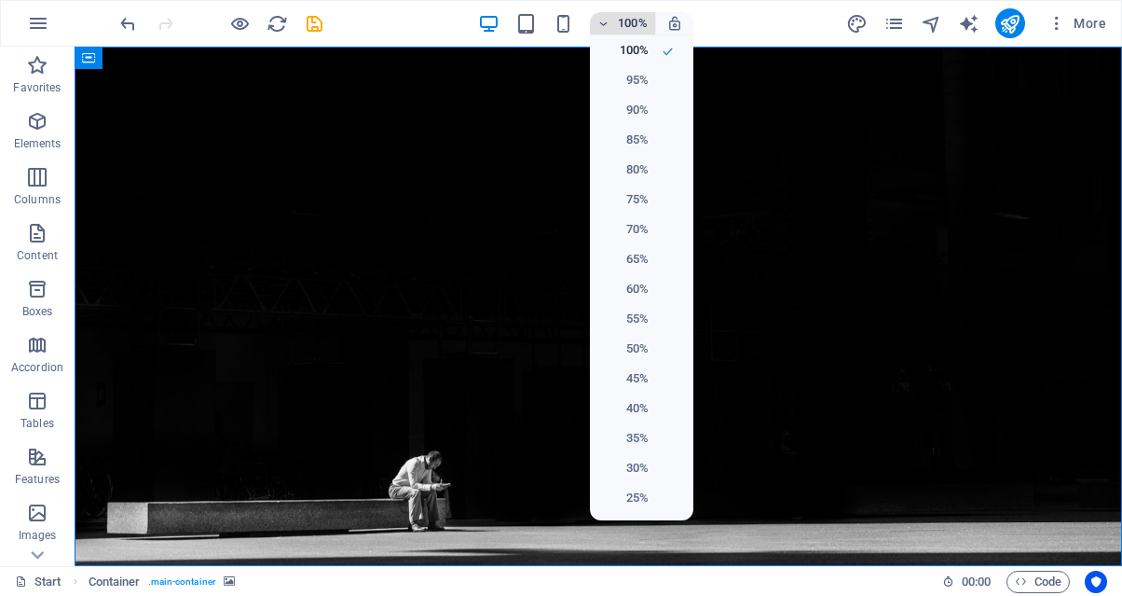
click at [599, 26] on div at bounding box center [561, 298] width 1122 height 596
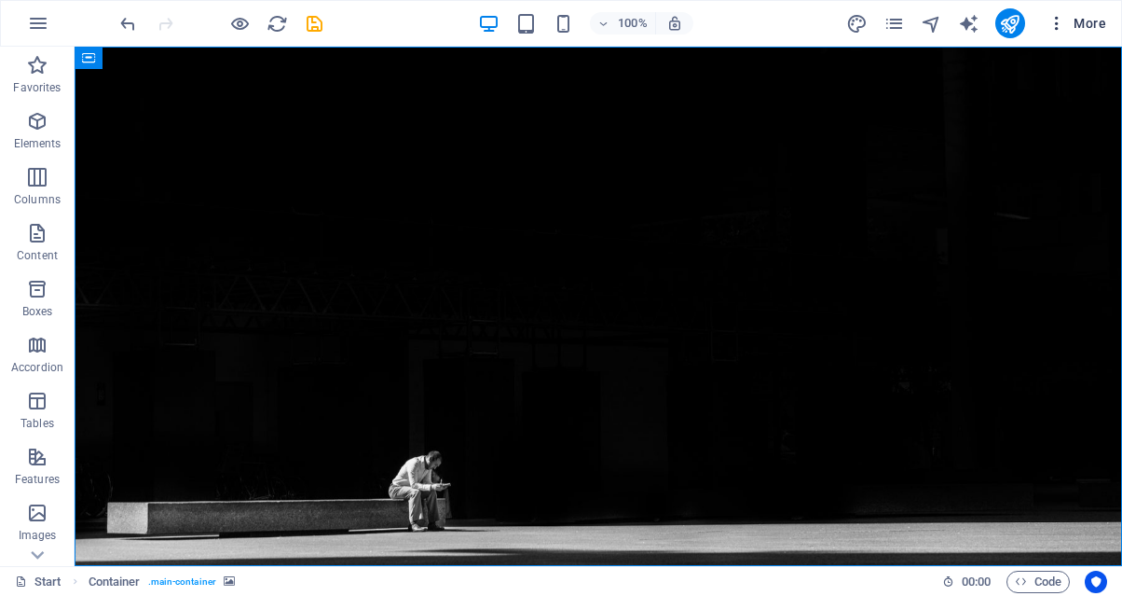
click at [1058, 24] on icon "button" at bounding box center [1057, 23] width 19 height 19
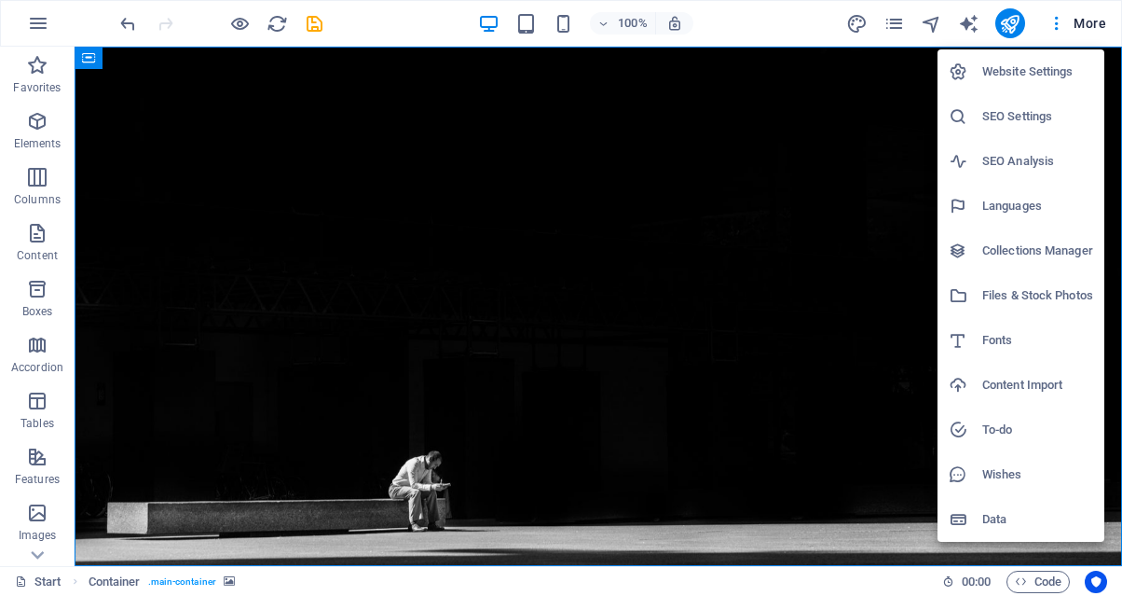
click at [893, 22] on div at bounding box center [561, 298] width 1122 height 596
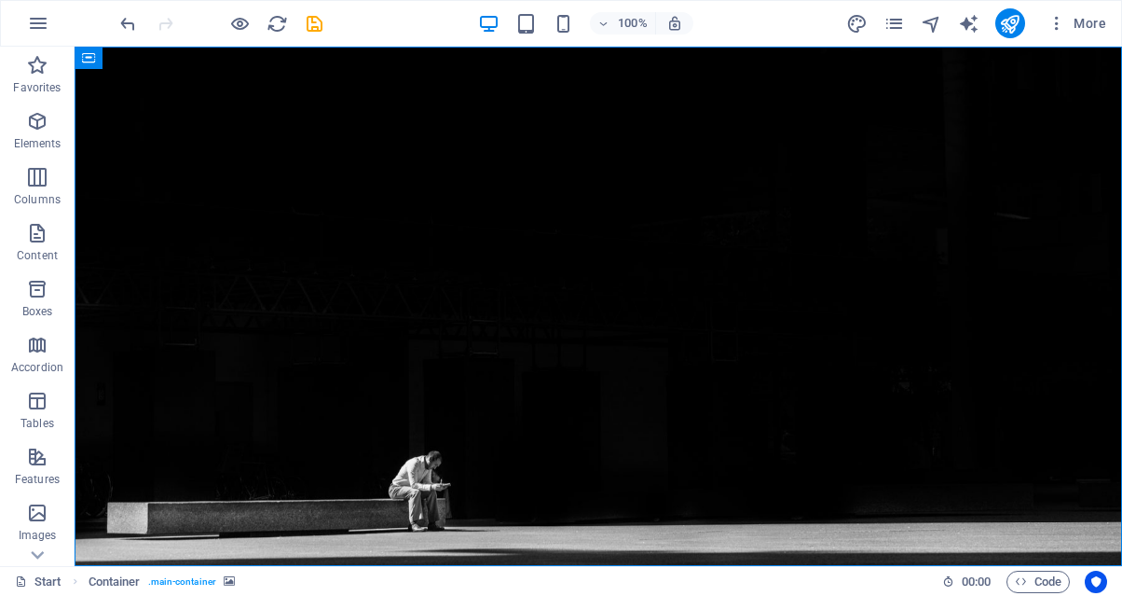
click at [893, 23] on icon "pages" at bounding box center [894, 23] width 21 height 21
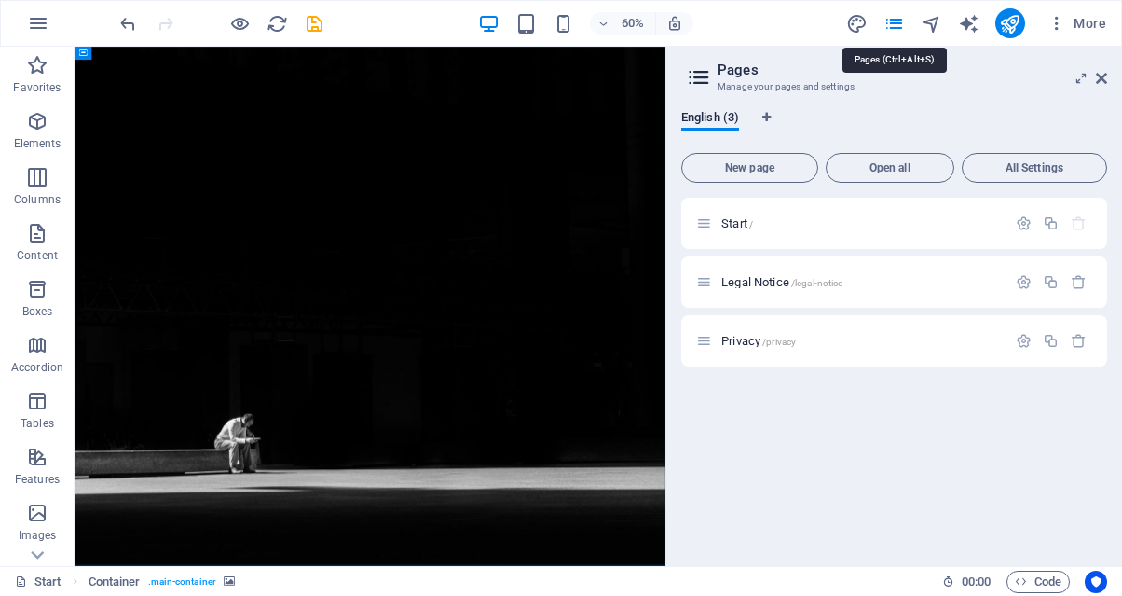
click at [893, 23] on icon "pages" at bounding box center [894, 23] width 21 height 21
click at [1079, 283] on icon "button" at bounding box center [1079, 282] width 16 height 16
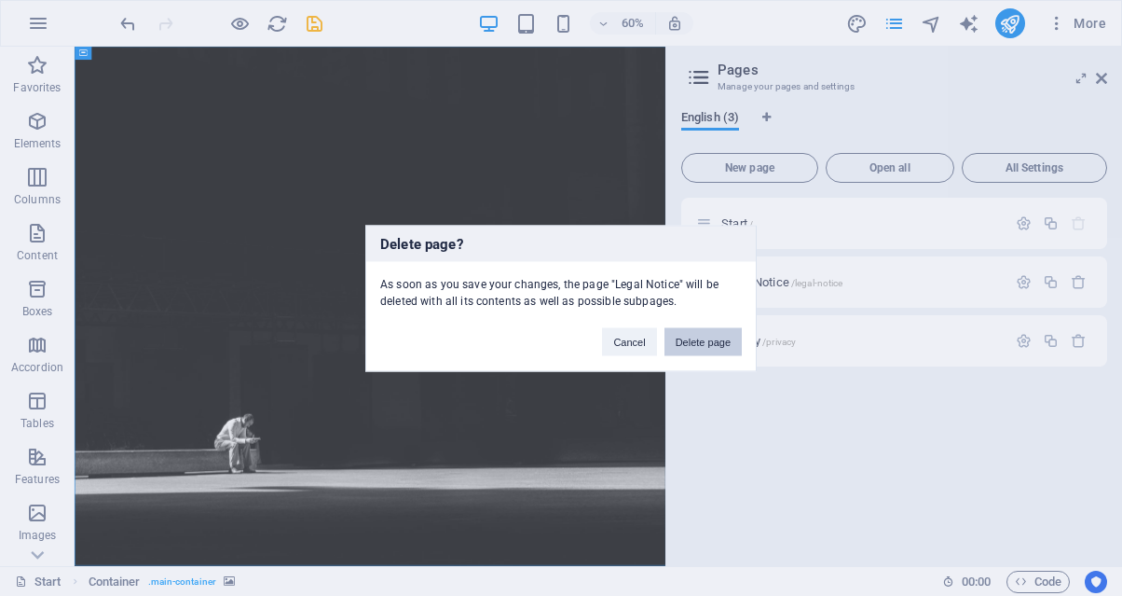
click at [679, 339] on button "Delete page" at bounding box center [703, 341] width 77 height 28
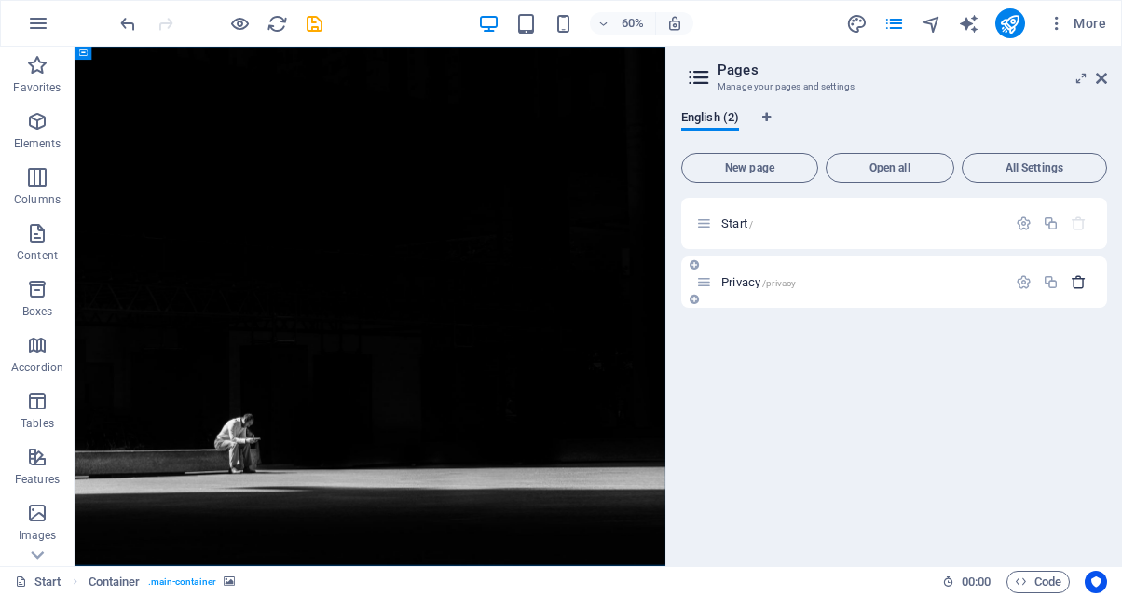
click at [1077, 281] on icon "button" at bounding box center [1079, 282] width 16 height 16
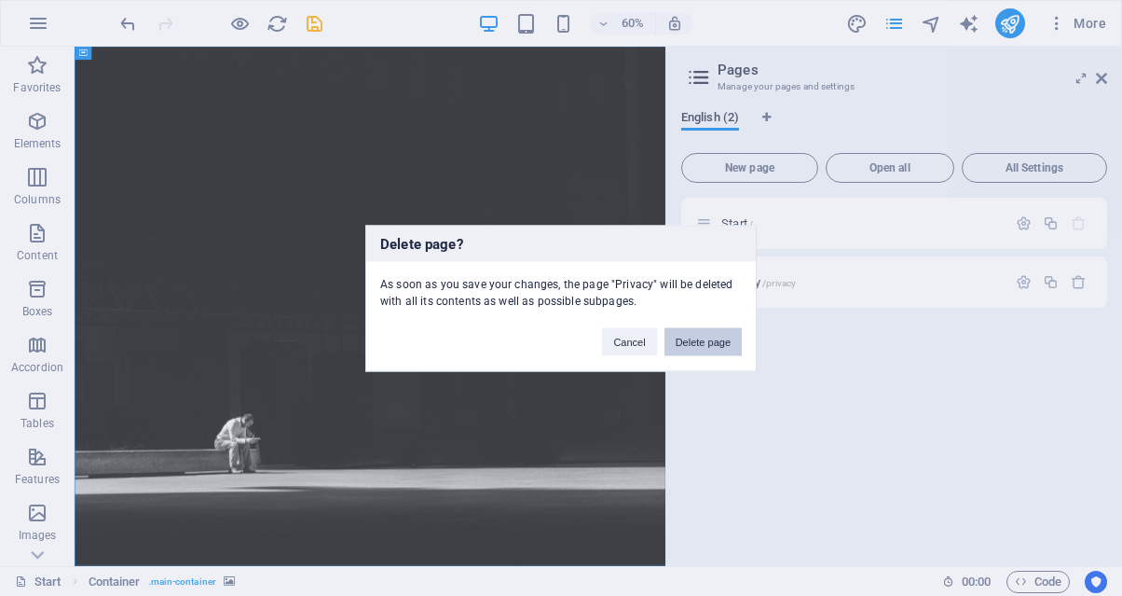
click at [687, 347] on button "Delete page" at bounding box center [703, 341] width 77 height 28
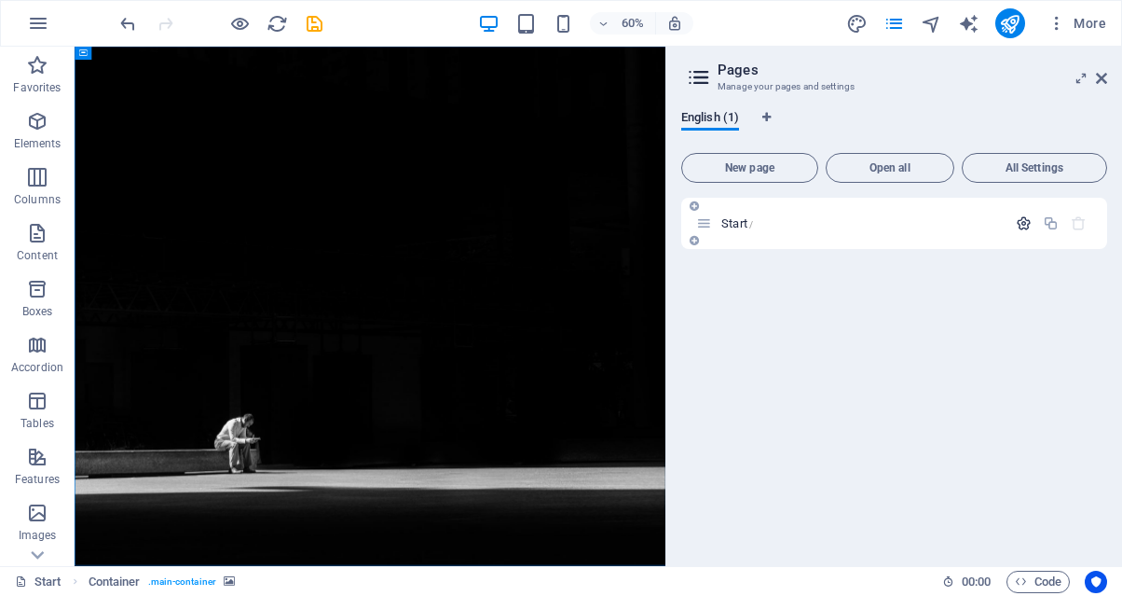
click at [1020, 227] on icon "button" at bounding box center [1024, 223] width 16 height 16
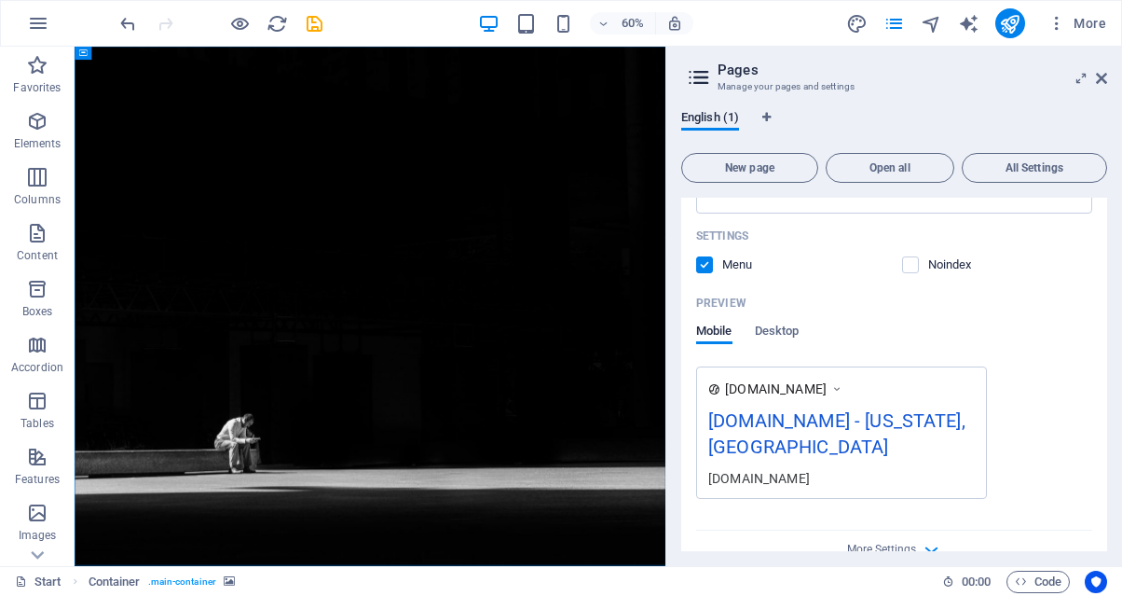
scroll to position [393, 0]
click at [930, 540] on icon "button" at bounding box center [931, 550] width 21 height 21
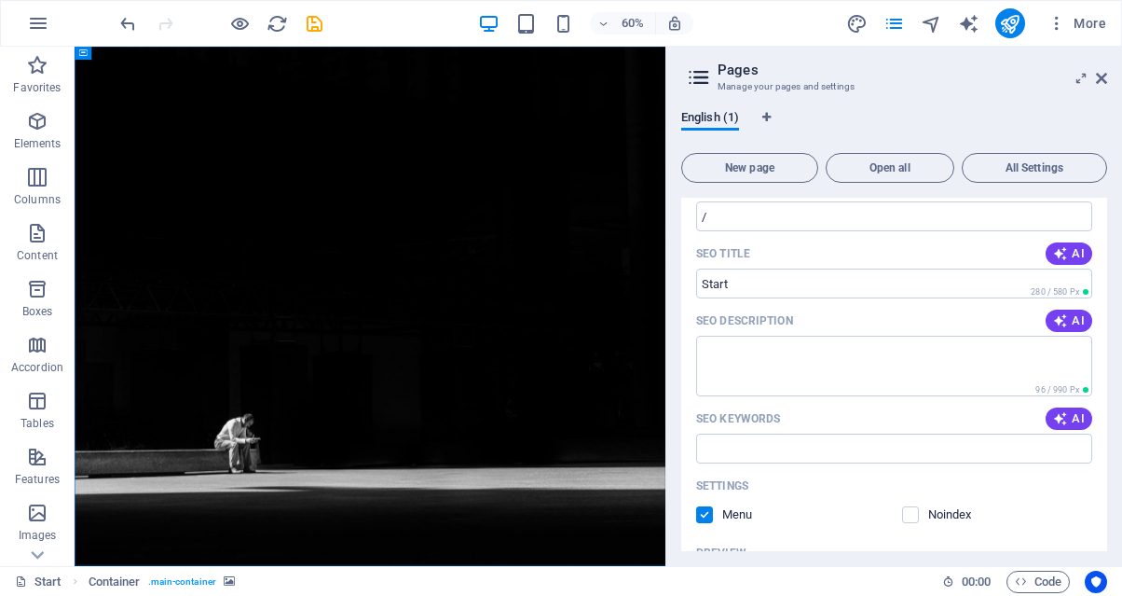
scroll to position [0, 0]
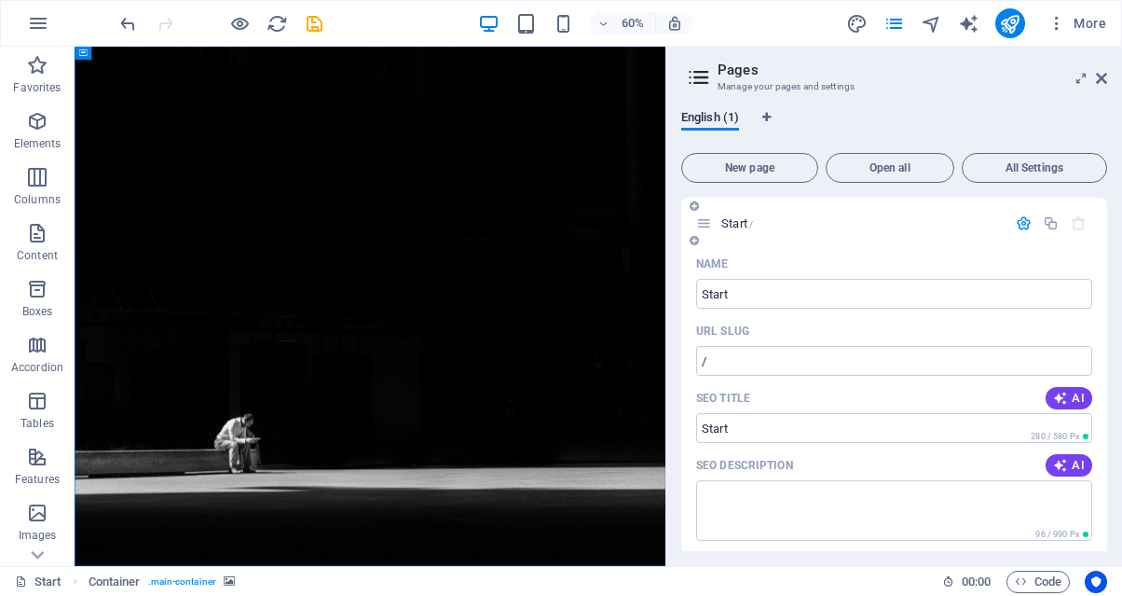
click at [1073, 226] on icon "button" at bounding box center [1079, 223] width 16 height 16
click at [1097, 84] on icon at bounding box center [1101, 78] width 11 height 15
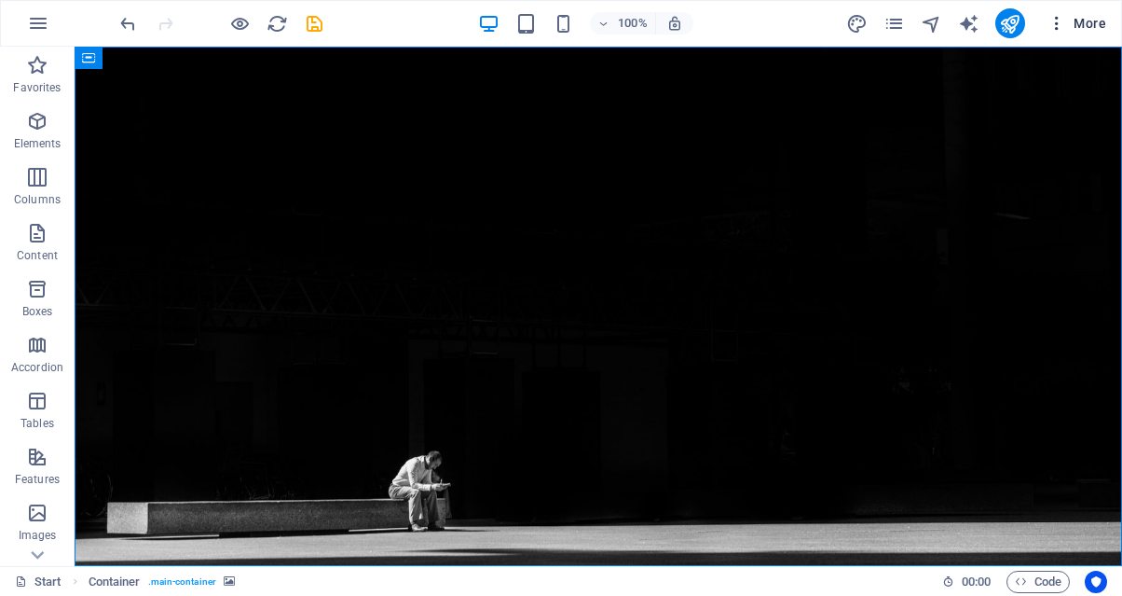
click at [1079, 21] on span "More" at bounding box center [1077, 23] width 59 height 19
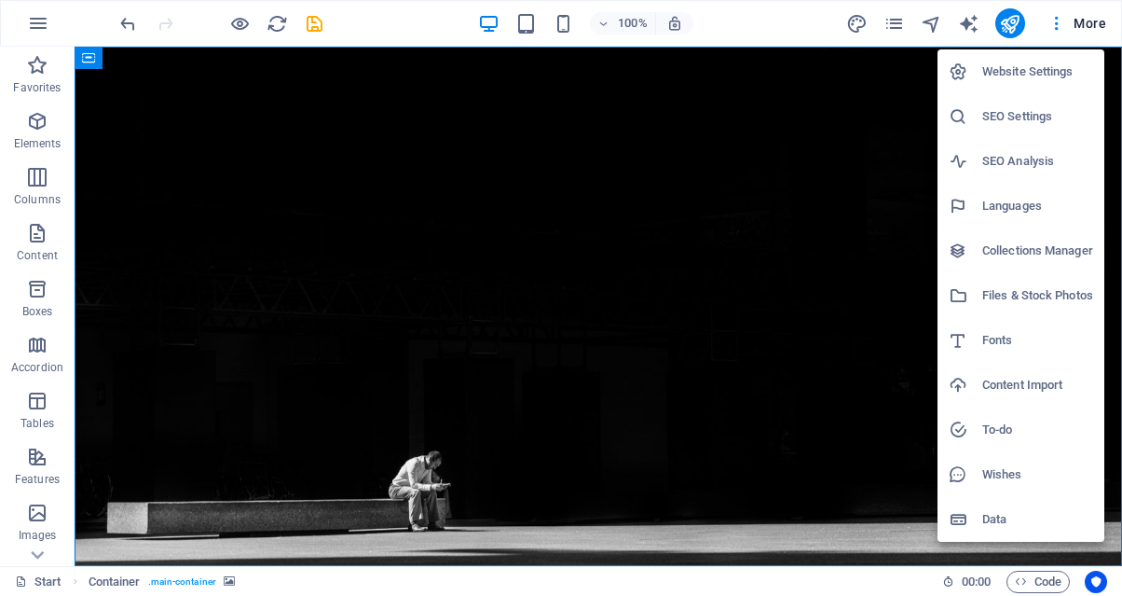
click at [1012, 75] on h6 "Website Settings" at bounding box center [1038, 72] width 111 height 22
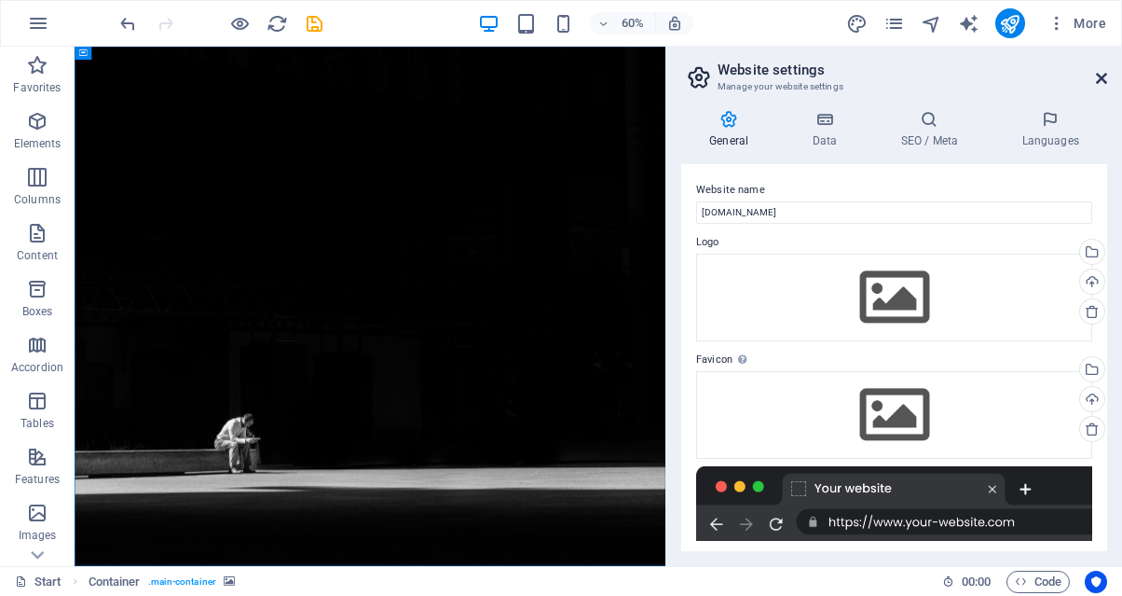
click at [1096, 74] on icon at bounding box center [1101, 78] width 11 height 15
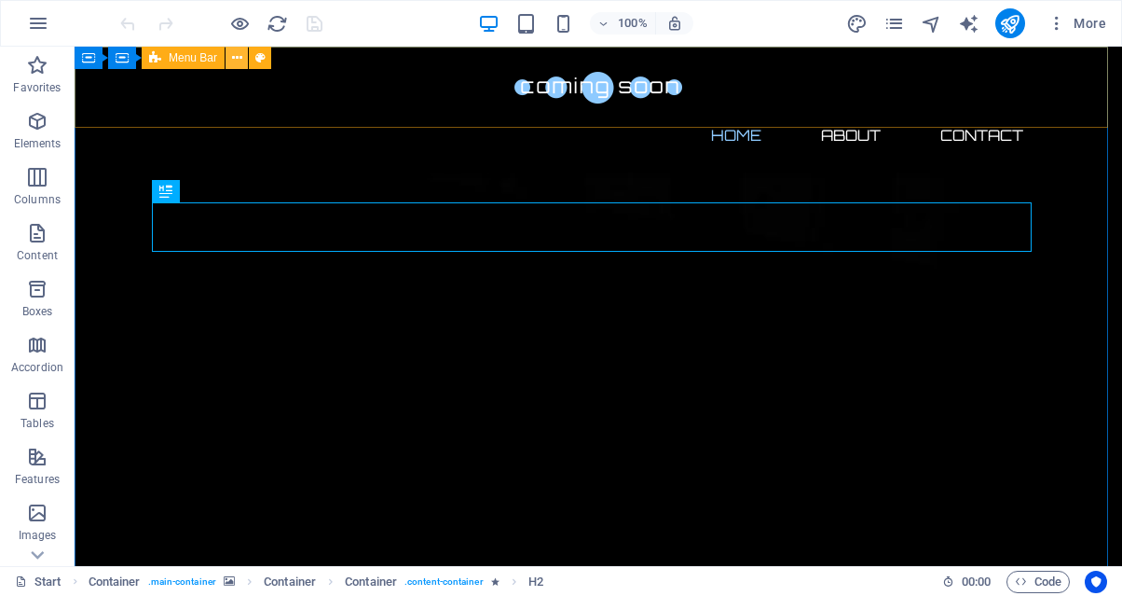
click at [240, 65] on icon at bounding box center [237, 58] width 10 height 20
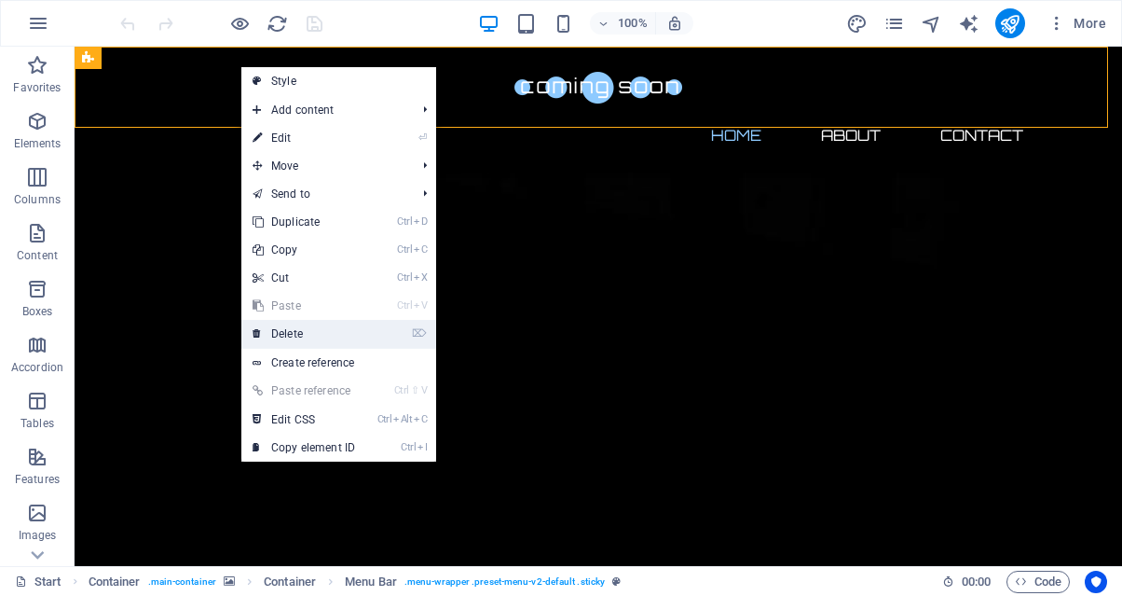
click at [309, 329] on link "⌦ Delete" at bounding box center [303, 334] width 125 height 28
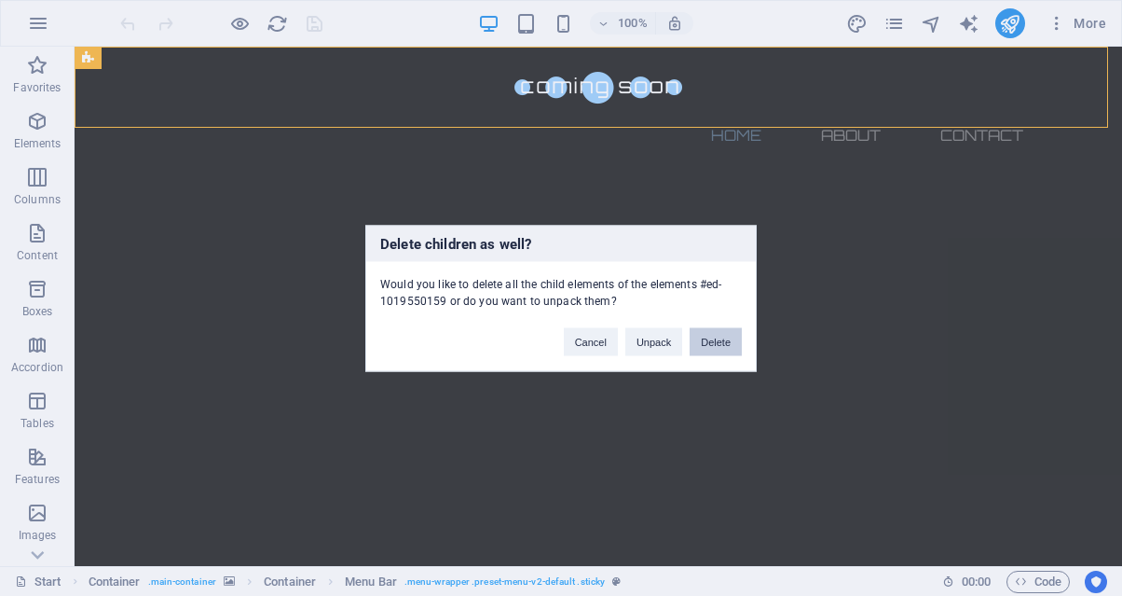
click at [712, 342] on button "Delete" at bounding box center [716, 341] width 52 height 28
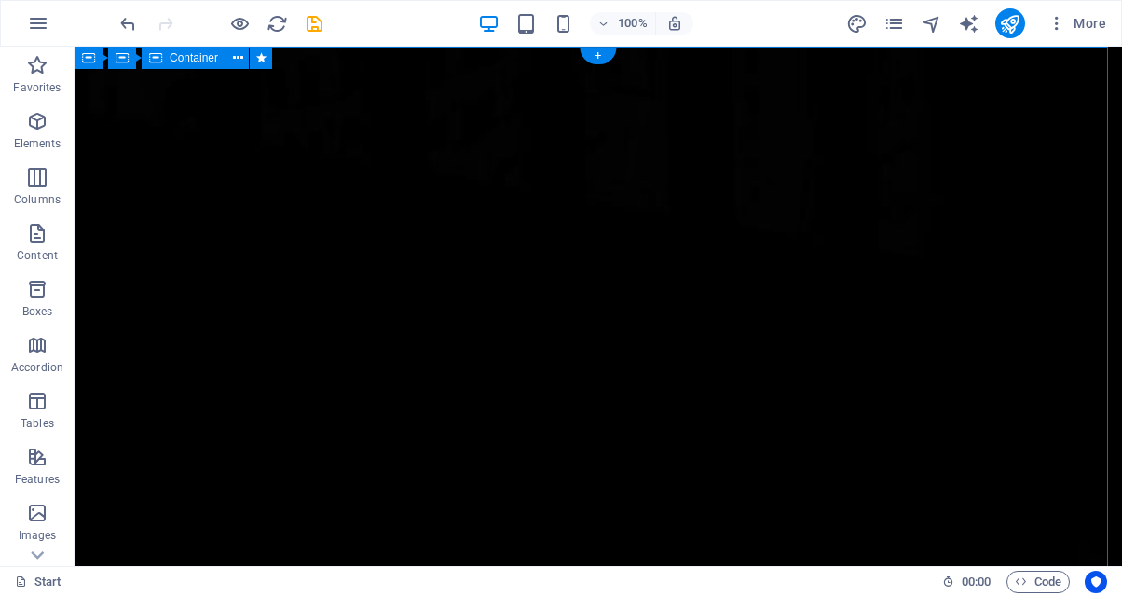
click at [245, 59] on button at bounding box center [238, 58] width 22 height 22
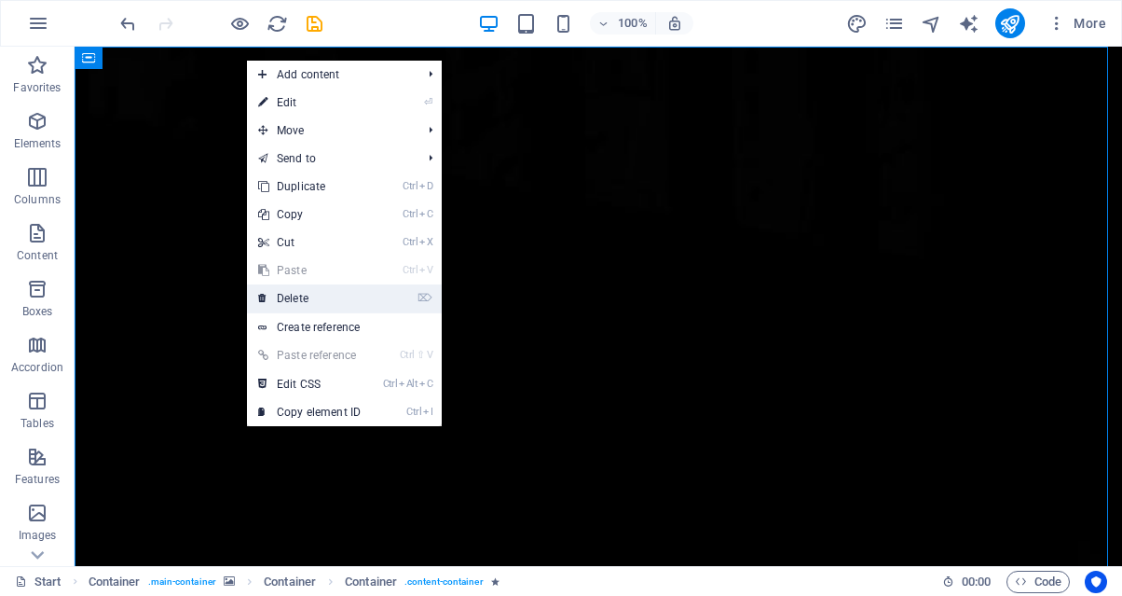
click at [342, 295] on link "⌦ Delete" at bounding box center [309, 298] width 125 height 28
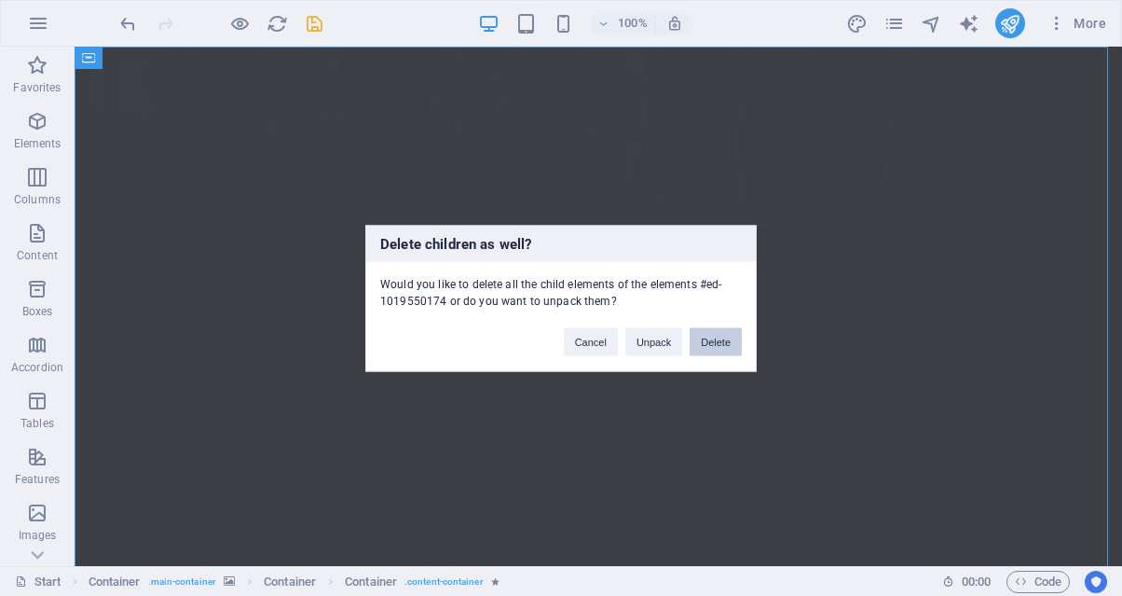
click at [719, 345] on button "Delete" at bounding box center [716, 341] width 52 height 28
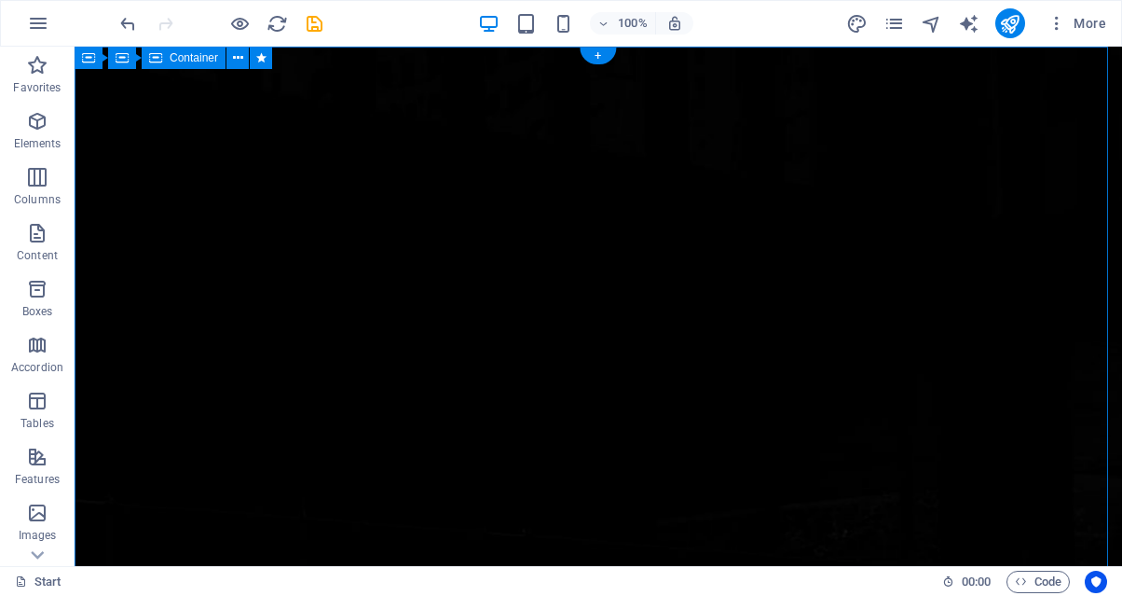
click at [241, 60] on icon at bounding box center [238, 58] width 10 height 20
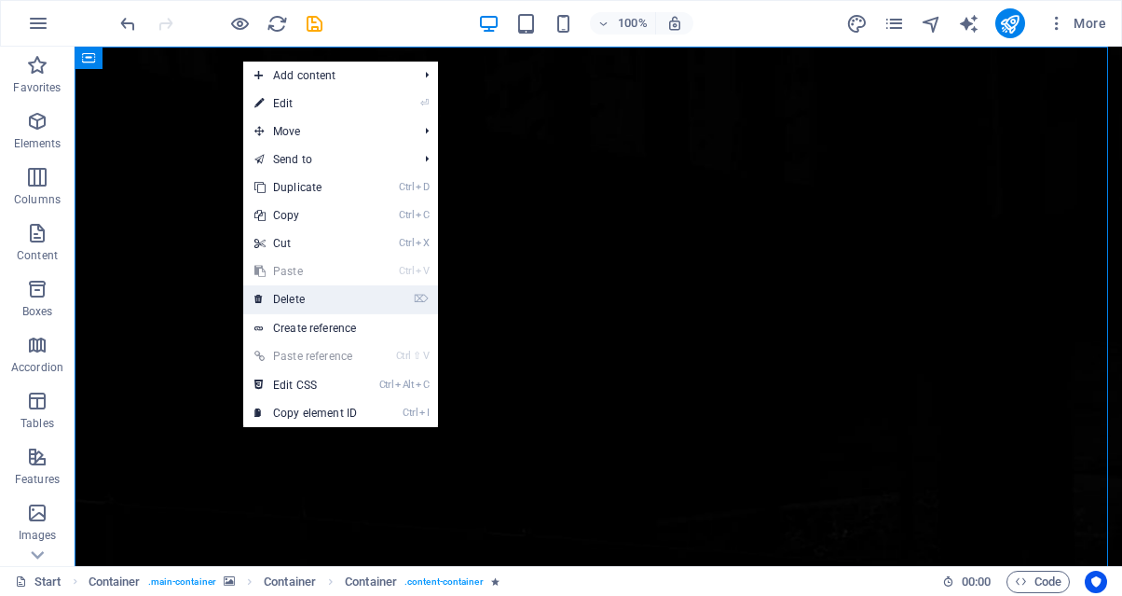
click at [394, 299] on li "⌦ Delete" at bounding box center [340, 299] width 195 height 29
click at [295, 304] on link "⌦ Delete" at bounding box center [305, 299] width 125 height 28
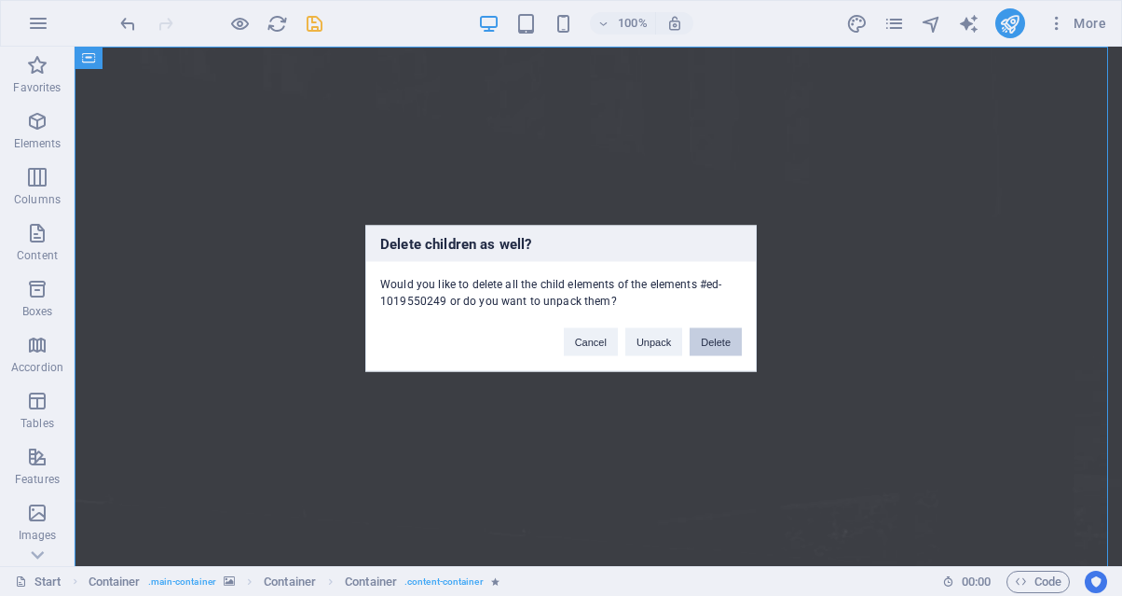
click at [719, 347] on button "Delete" at bounding box center [716, 341] width 52 height 28
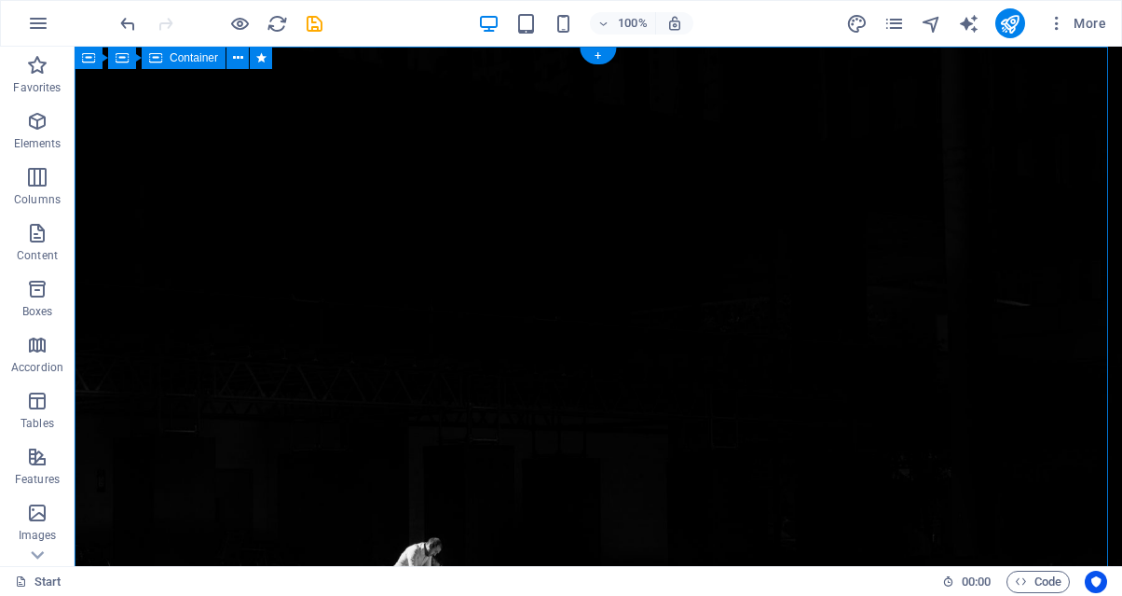
click at [242, 60] on icon at bounding box center [238, 58] width 10 height 20
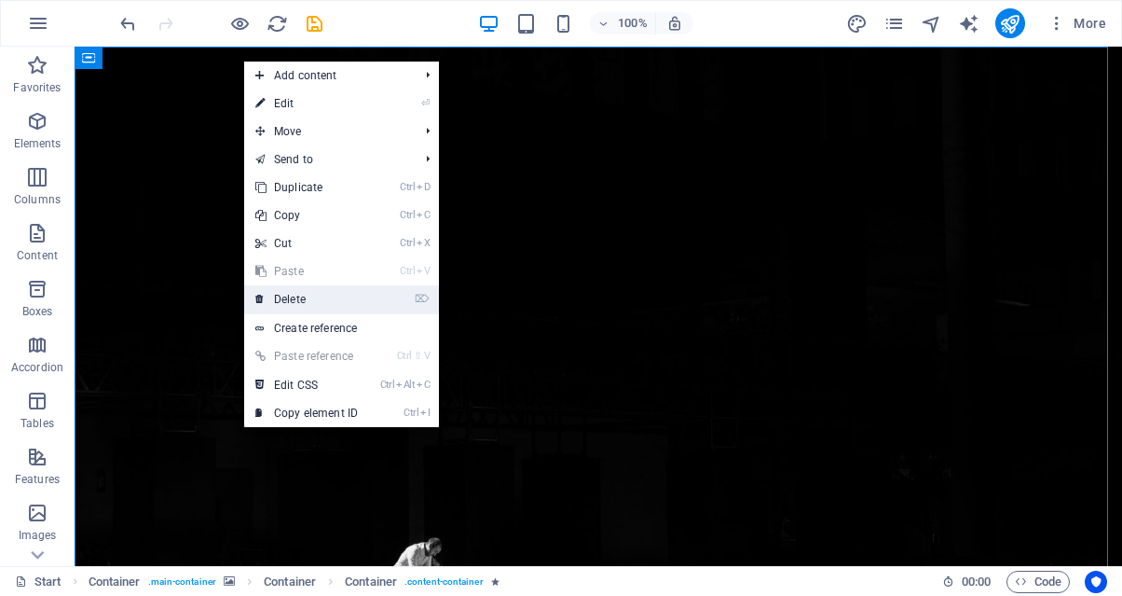
click at [356, 301] on link "⌦ Delete" at bounding box center [306, 299] width 125 height 28
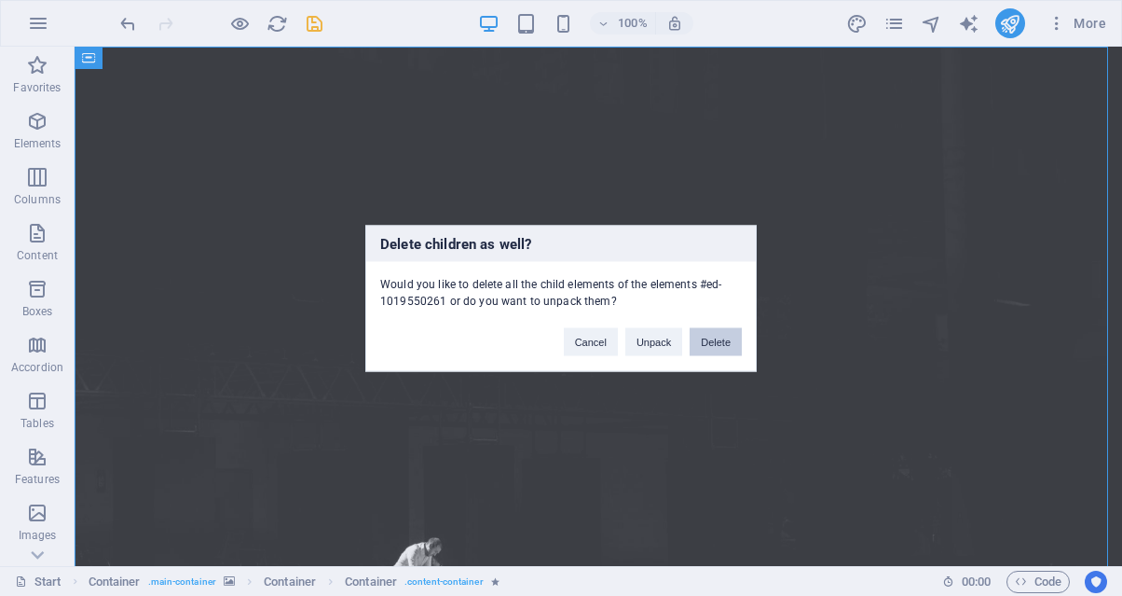
click at [709, 338] on button "Delete" at bounding box center [716, 341] width 52 height 28
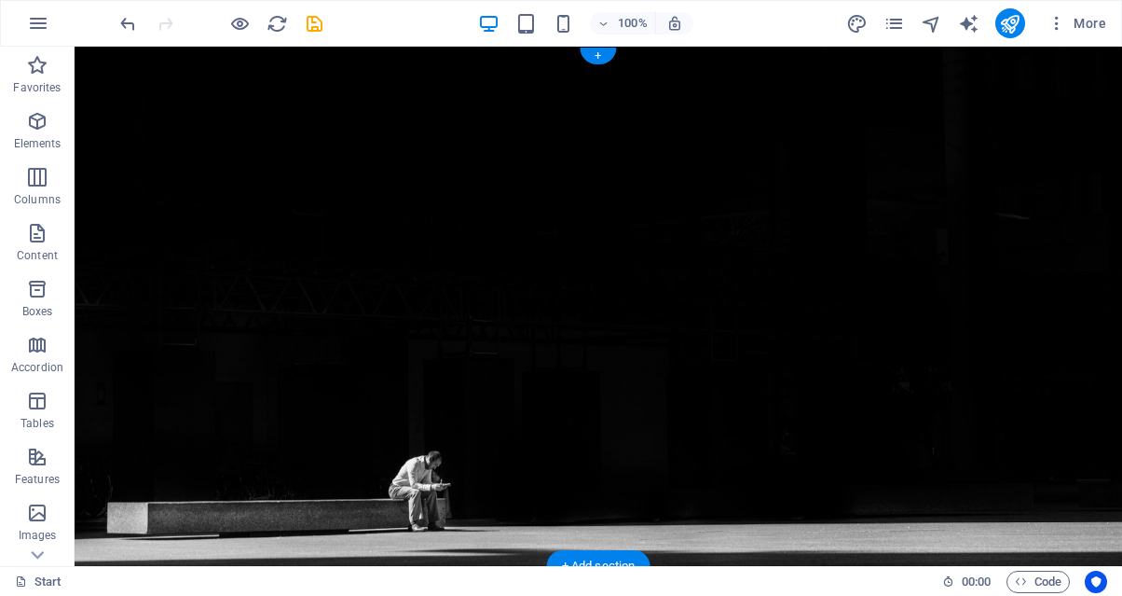
click at [746, 246] on figure at bounding box center [599, 306] width 1048 height 519
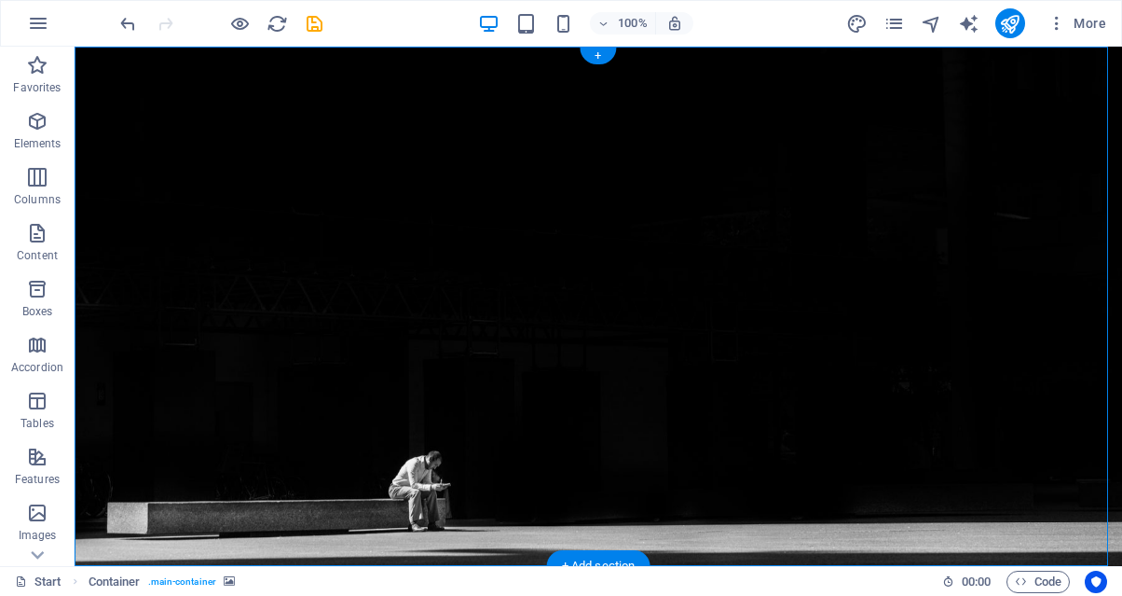
click at [781, 245] on figure at bounding box center [599, 306] width 1048 height 519
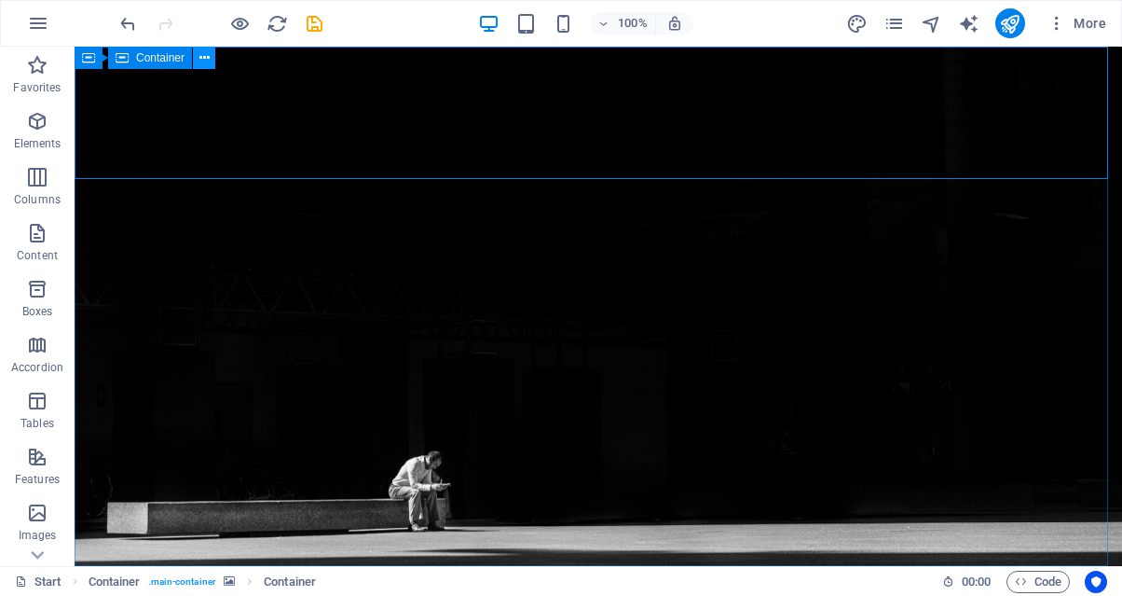
click at [208, 58] on icon at bounding box center [204, 58] width 10 height 20
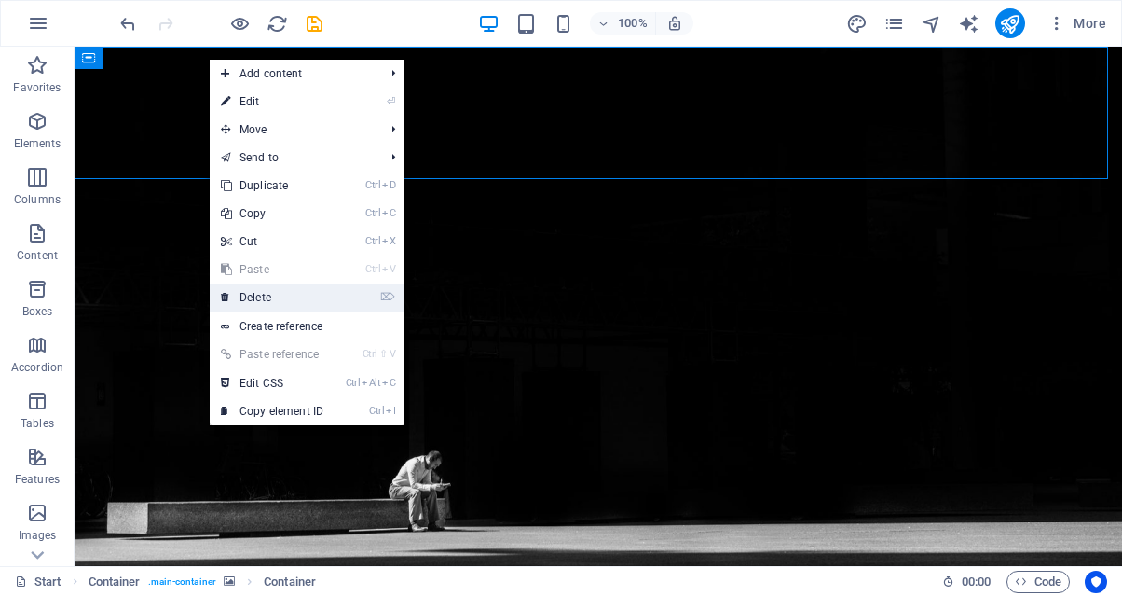
click at [327, 294] on link "⌦ Delete" at bounding box center [272, 297] width 125 height 28
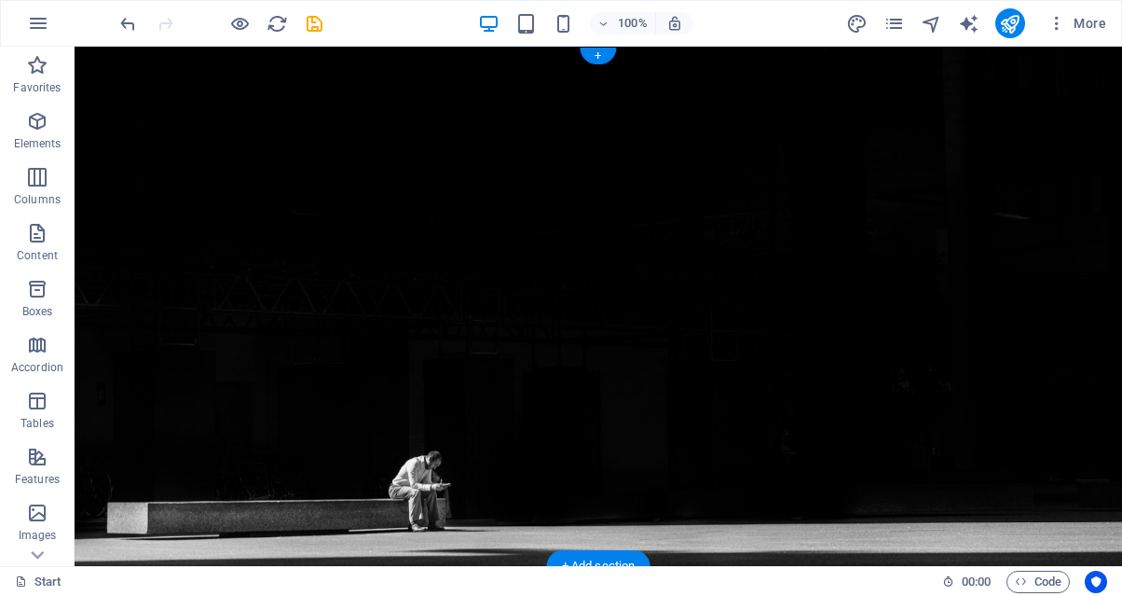
click at [515, 181] on figure at bounding box center [599, 306] width 1048 height 519
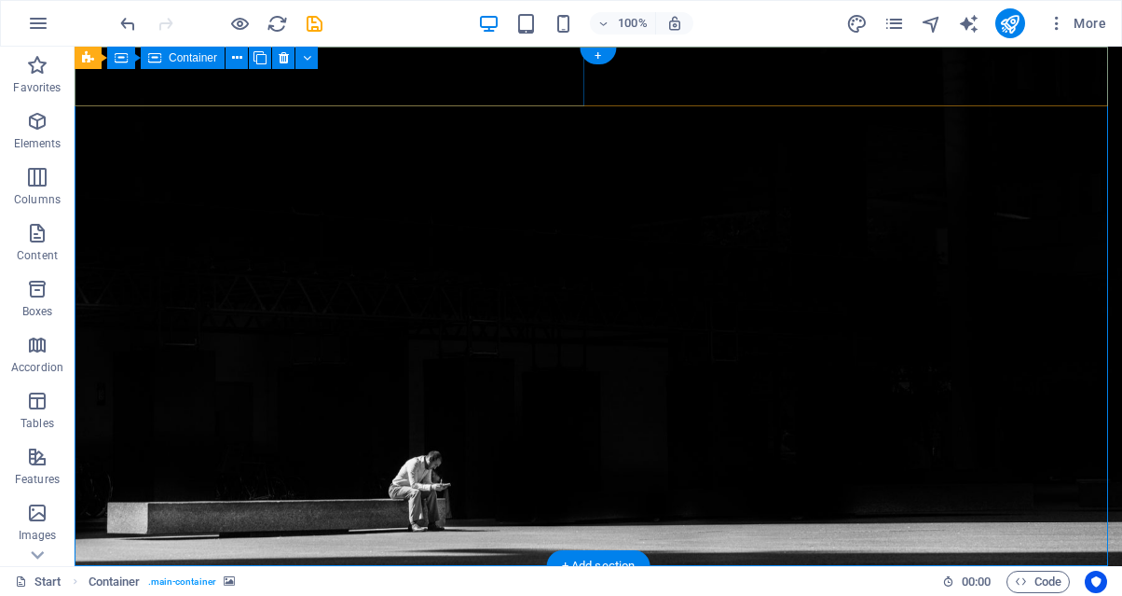
click at [419, 566] on div "Legal notice | Privacy" at bounding box center [599, 592] width 1048 height 52
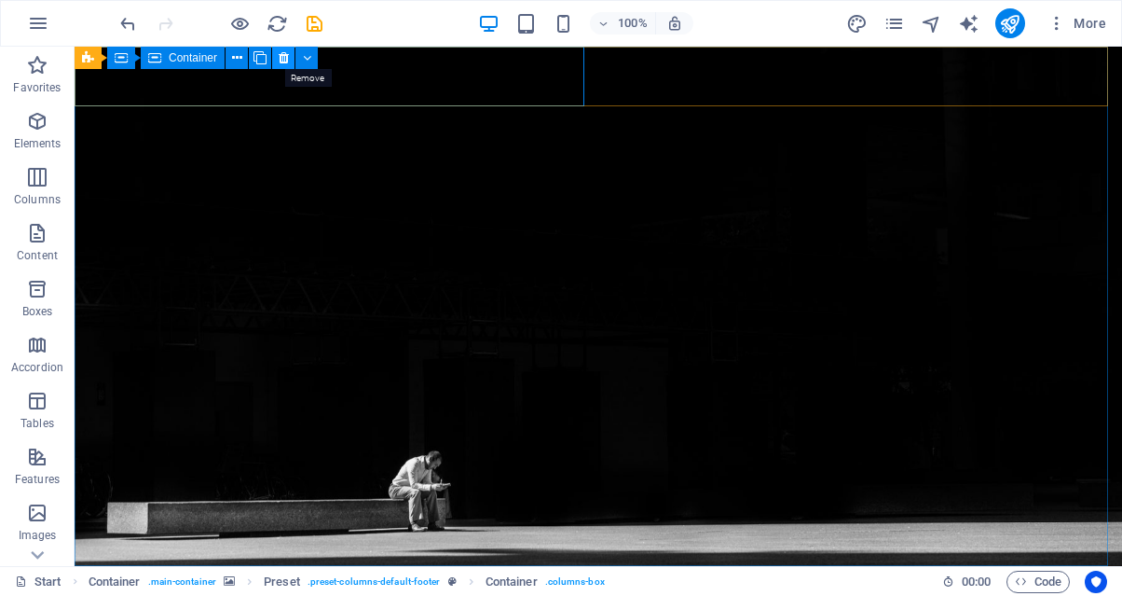
click at [285, 57] on icon at bounding box center [284, 58] width 10 height 20
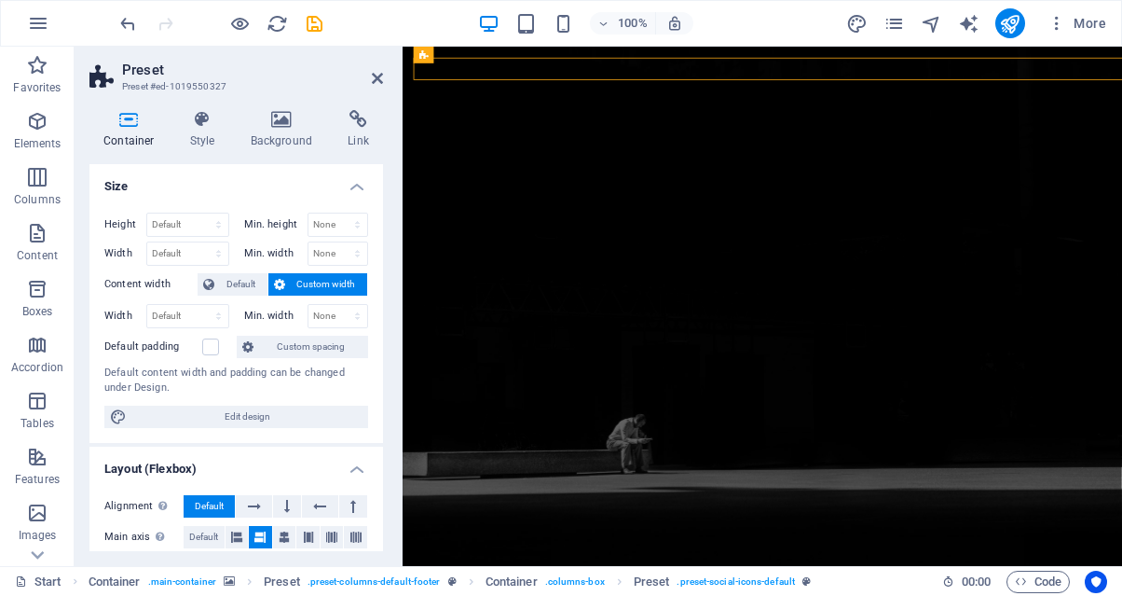
click at [376, 84] on icon at bounding box center [377, 78] width 11 height 15
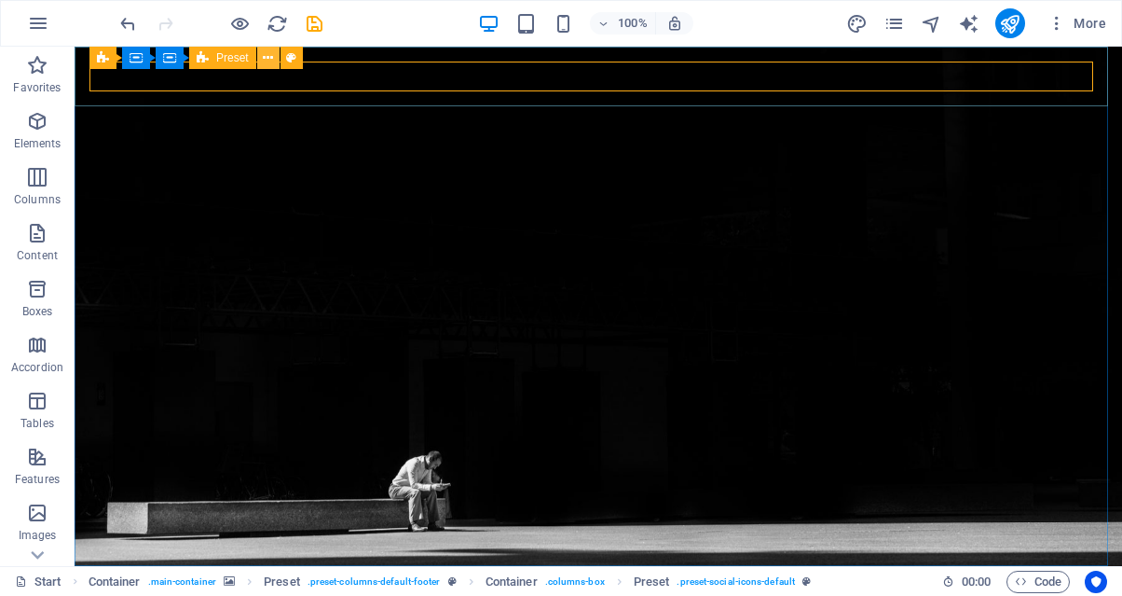
click at [268, 54] on icon at bounding box center [268, 58] width 10 height 20
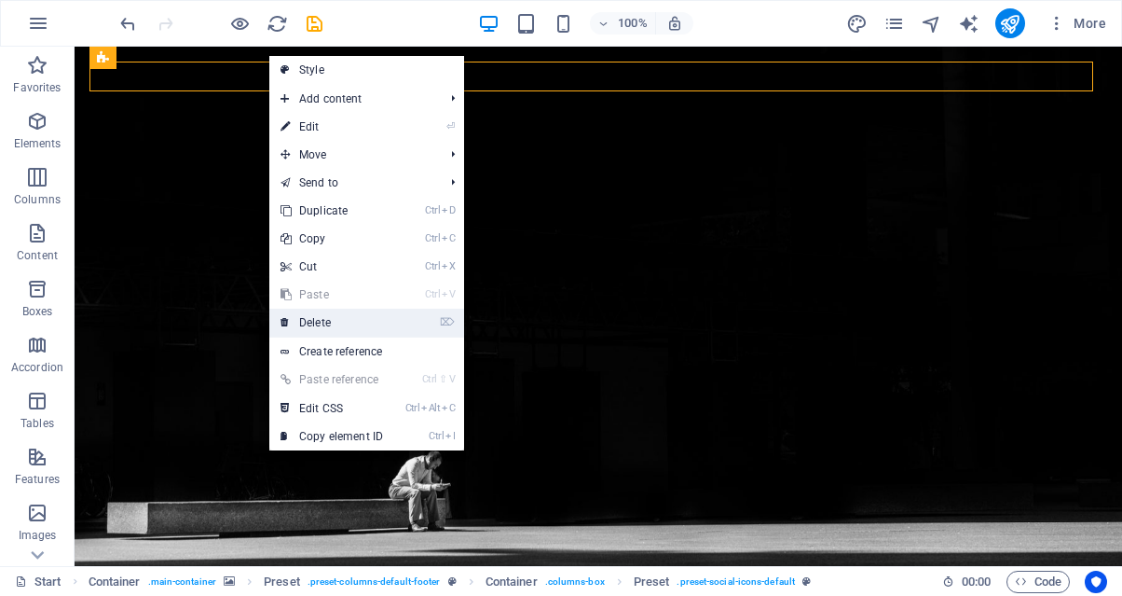
click at [380, 328] on link "⌦ Delete" at bounding box center [331, 323] width 125 height 28
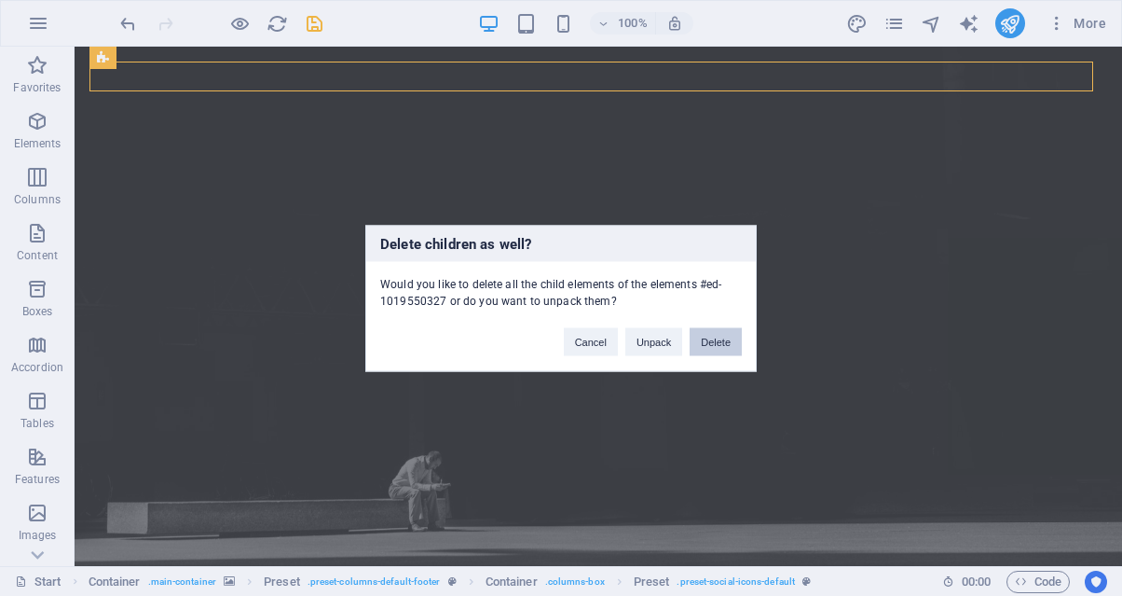
click at [710, 343] on button "Delete" at bounding box center [716, 341] width 52 height 28
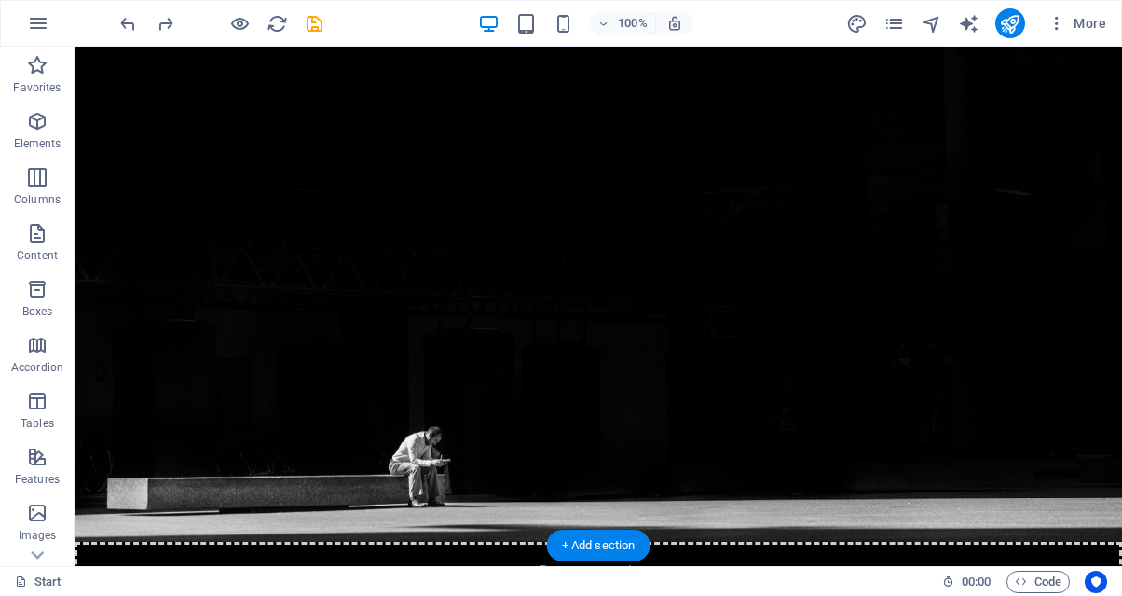
scroll to position [17, 0]
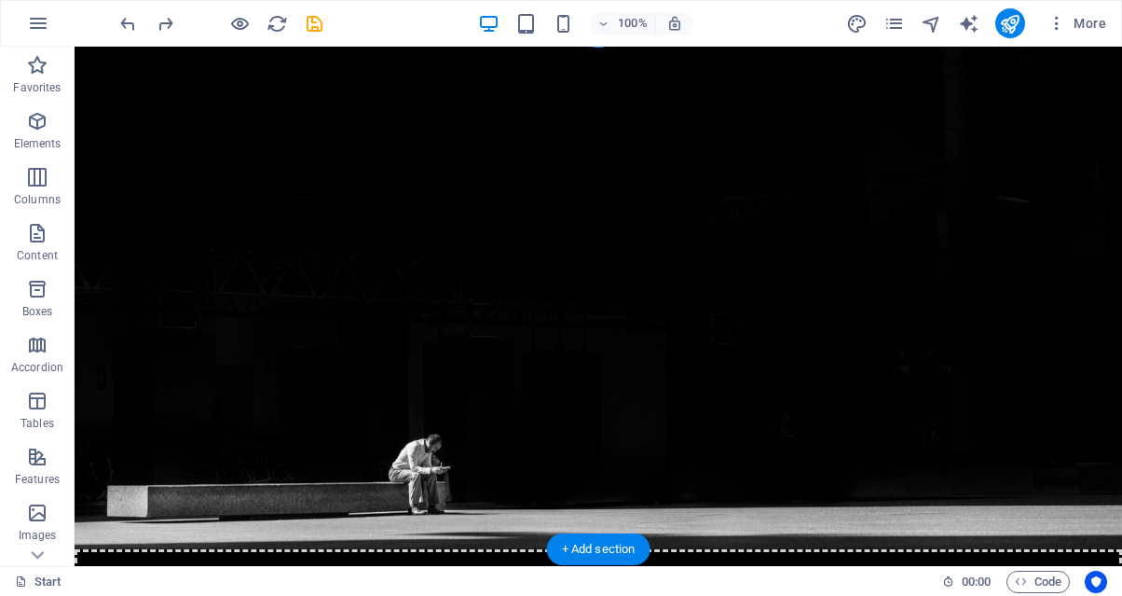
click at [561, 224] on figure at bounding box center [599, 289] width 1048 height 519
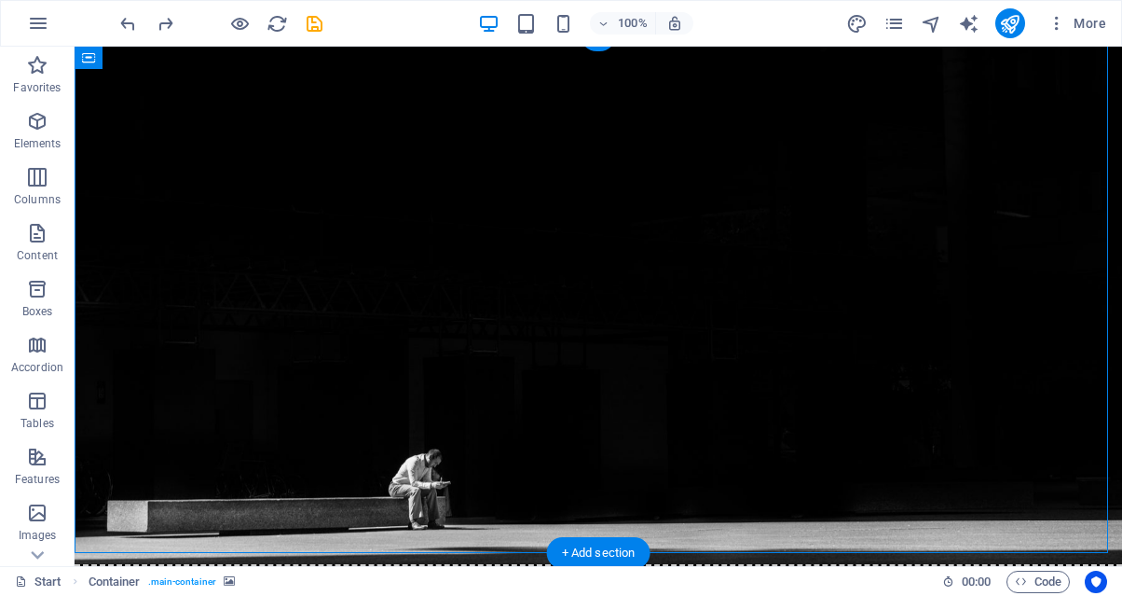
scroll to position [0, 0]
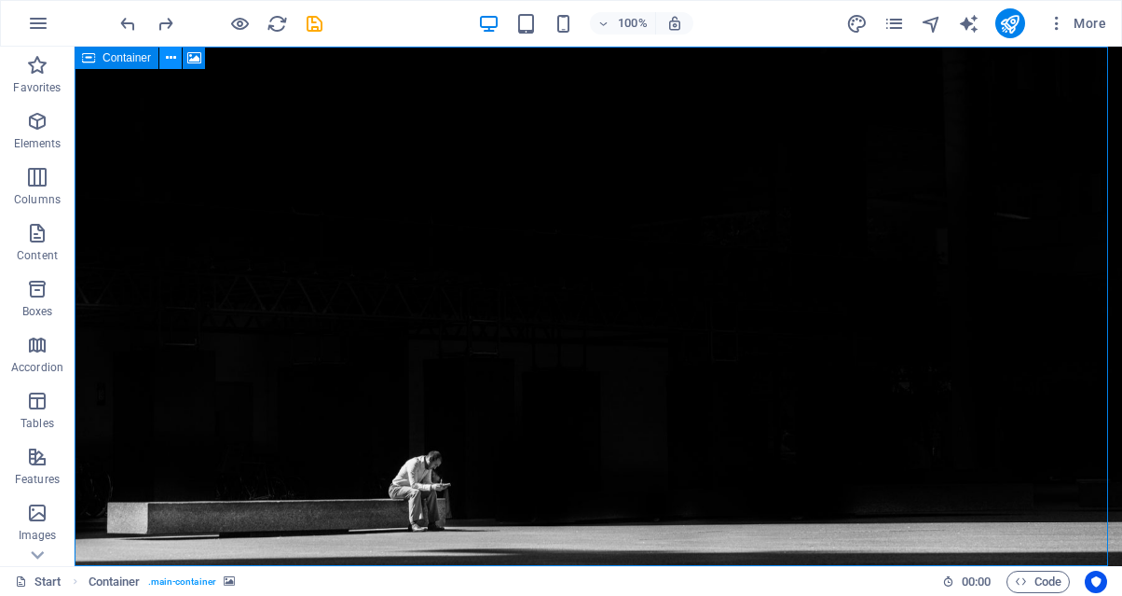
click at [168, 59] on icon at bounding box center [171, 58] width 10 height 20
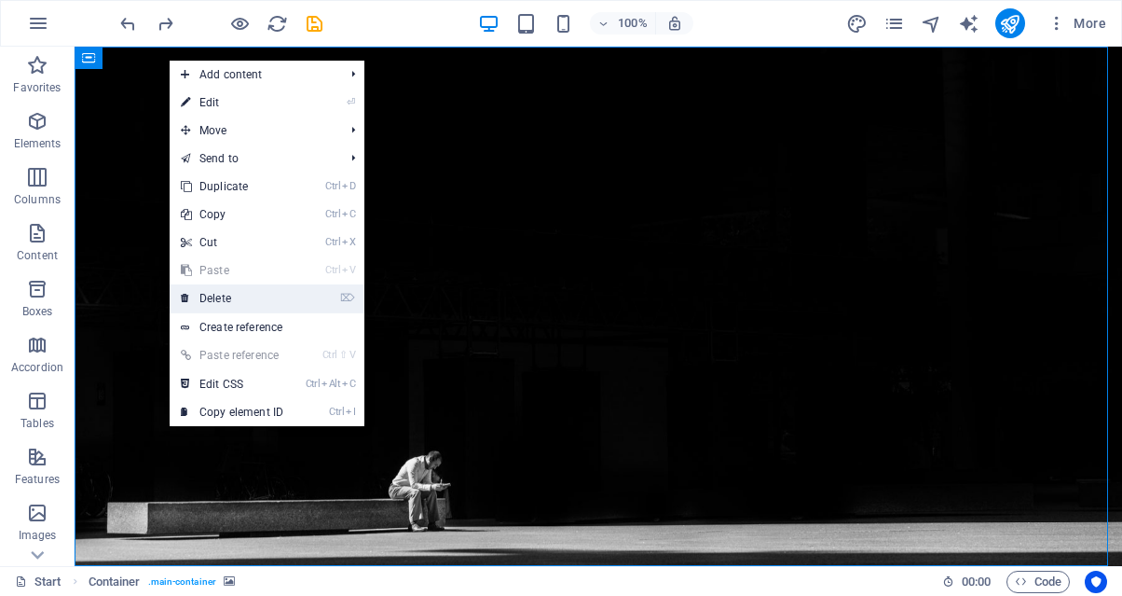
click at [266, 296] on link "⌦ Delete" at bounding box center [232, 298] width 125 height 28
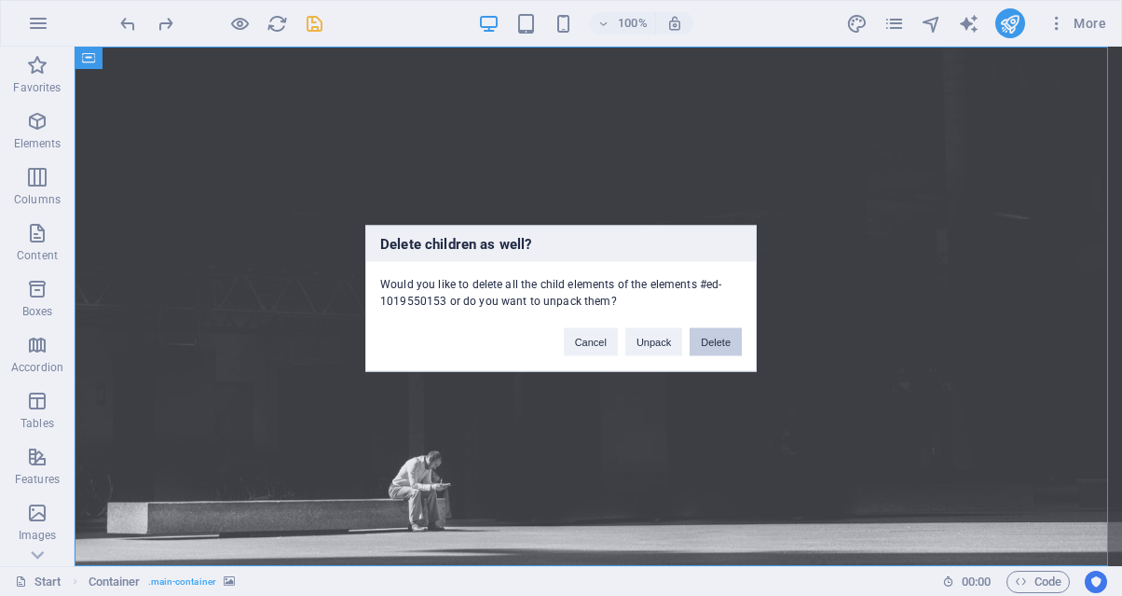
click at [726, 349] on button "Delete" at bounding box center [716, 341] width 52 height 28
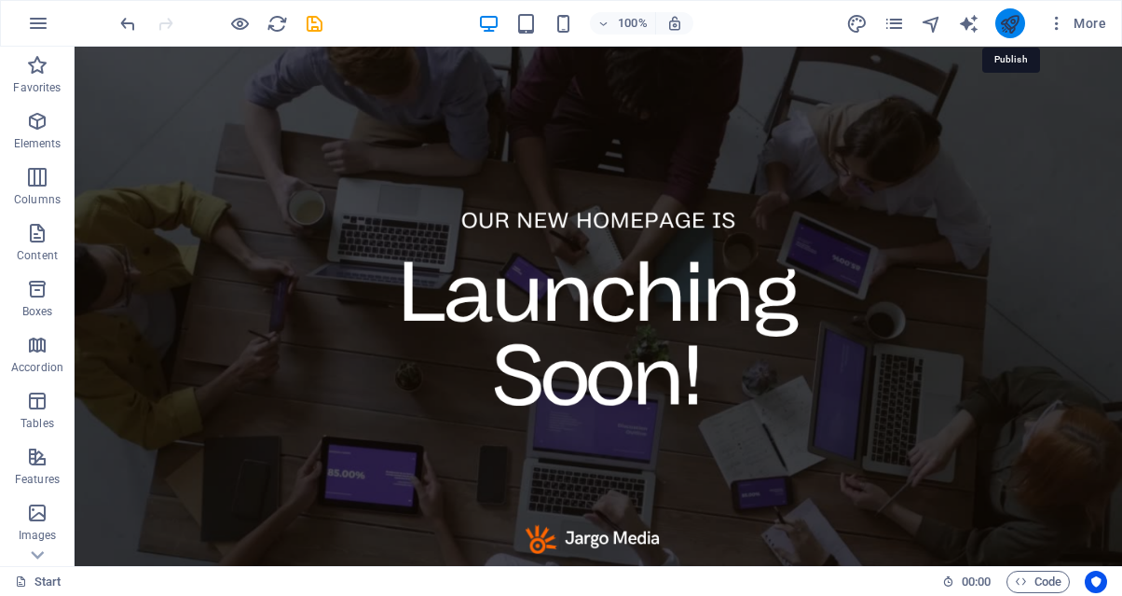
click at [1009, 23] on icon "publish" at bounding box center [1009, 23] width 21 height 21
click at [1055, 28] on icon "button" at bounding box center [1057, 23] width 19 height 19
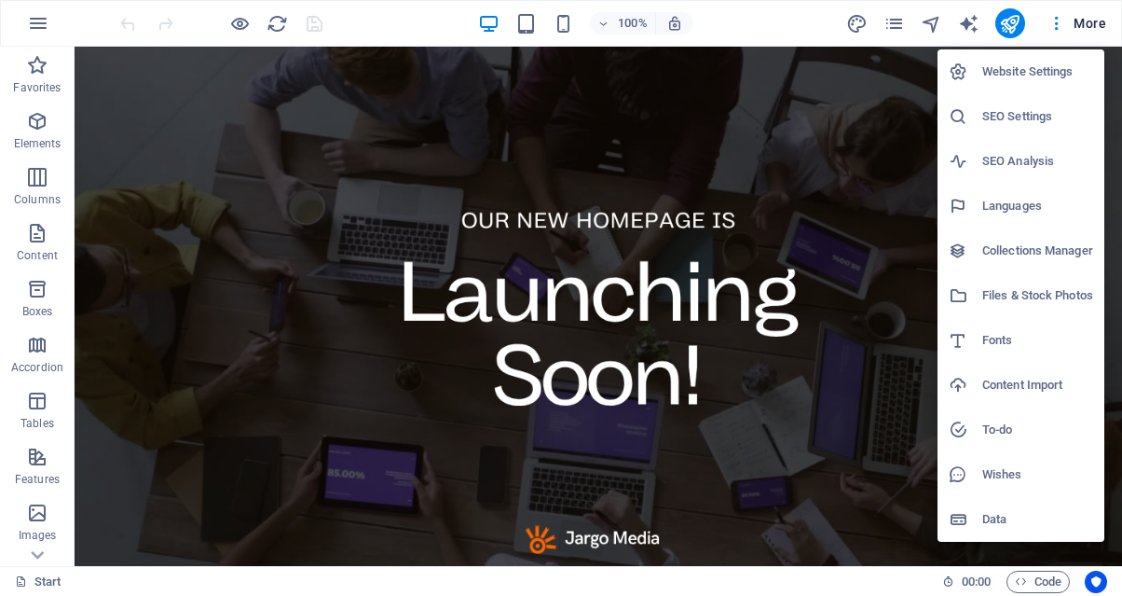
click at [890, 17] on div at bounding box center [561, 298] width 1122 height 596
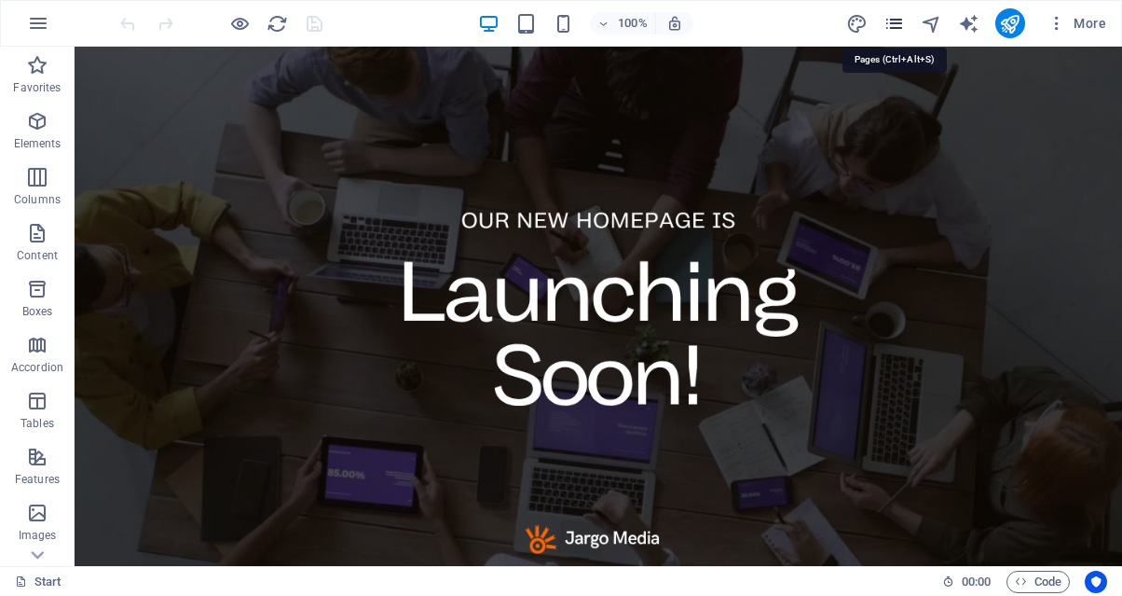
click at [897, 21] on icon "pages" at bounding box center [894, 23] width 21 height 21
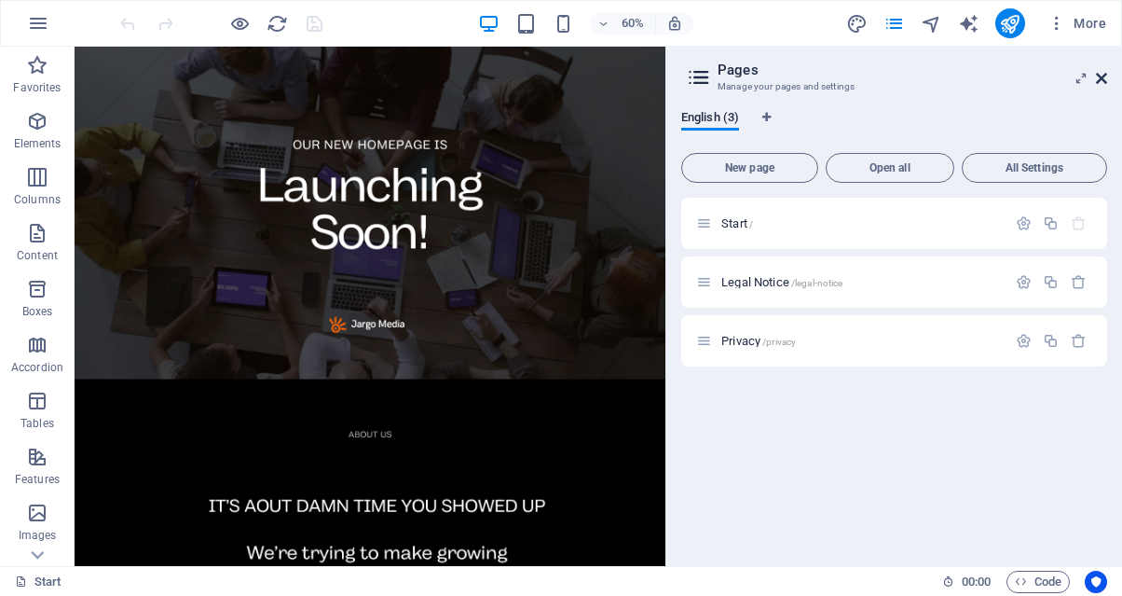
click at [1105, 84] on icon at bounding box center [1101, 78] width 11 height 15
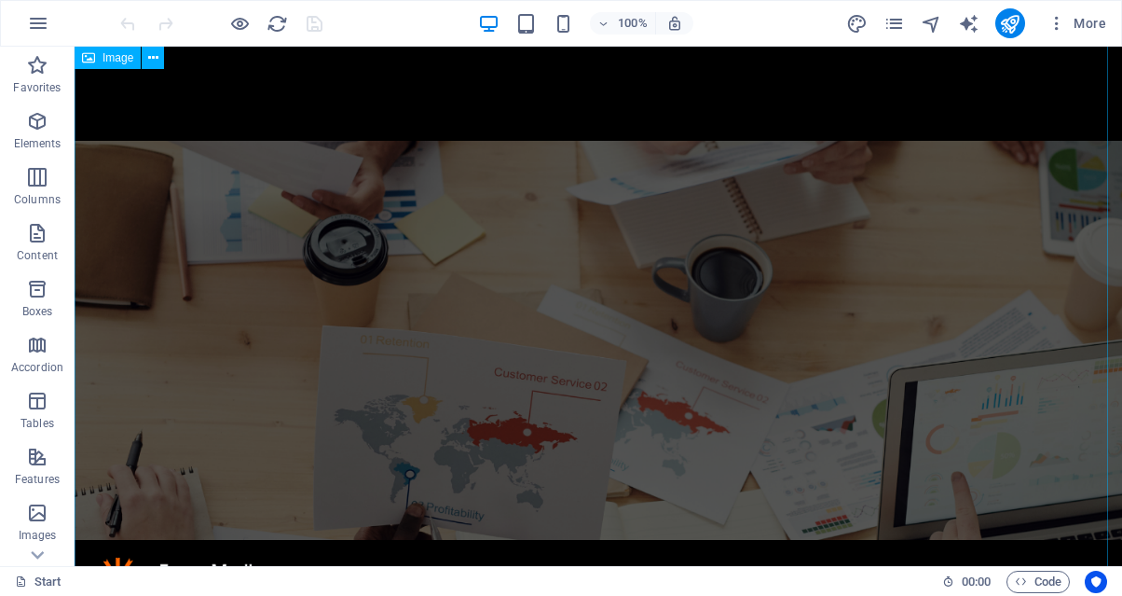
scroll to position [1082, 0]
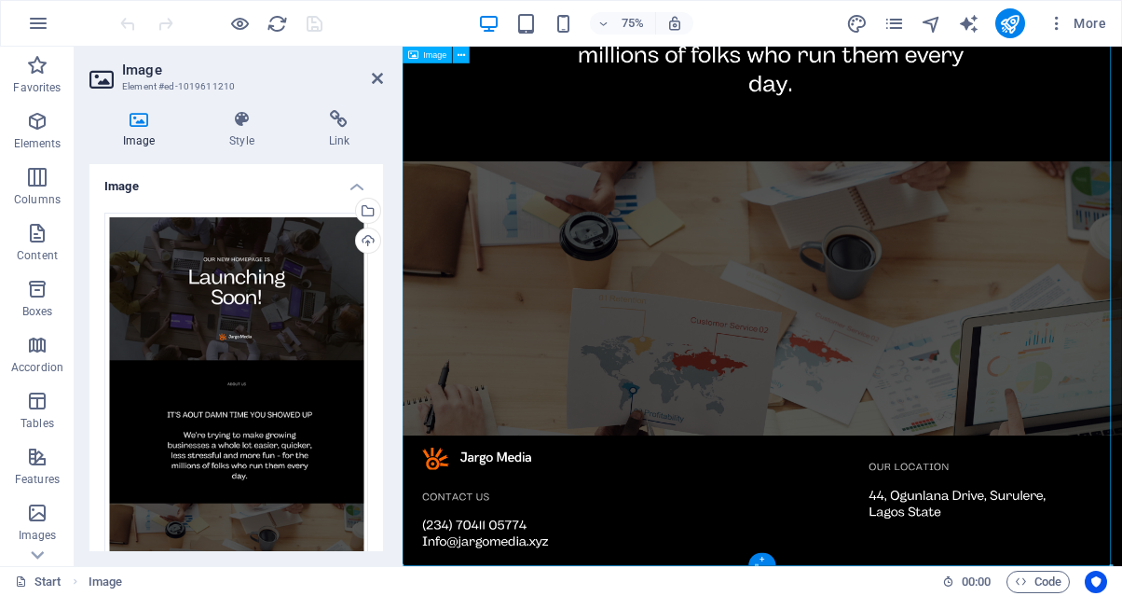
scroll to position [901, 0]
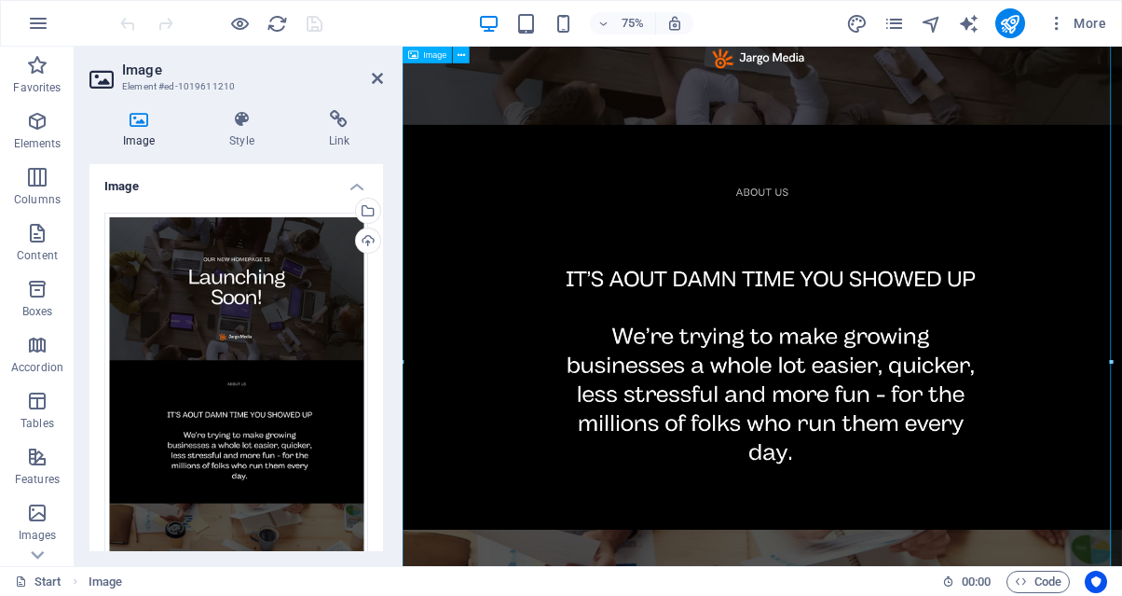
scroll to position [0, 0]
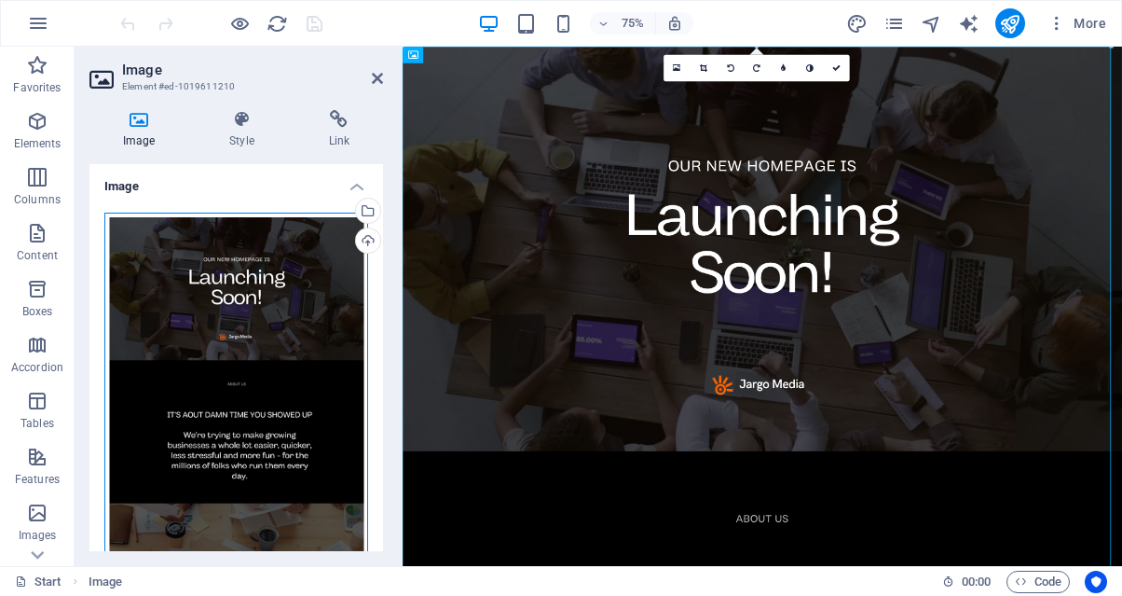
click at [331, 279] on div "Drag files here, click to choose files or select files from Files or our free s…" at bounding box center [236, 432] width 264 height 439
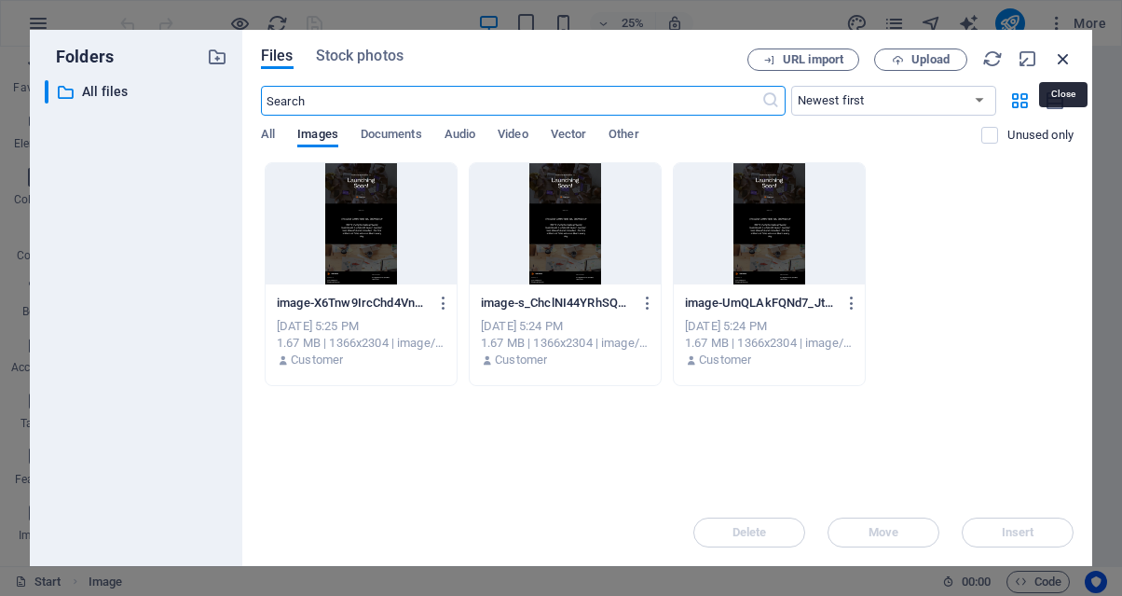
click at [1061, 54] on icon "button" at bounding box center [1063, 58] width 21 height 21
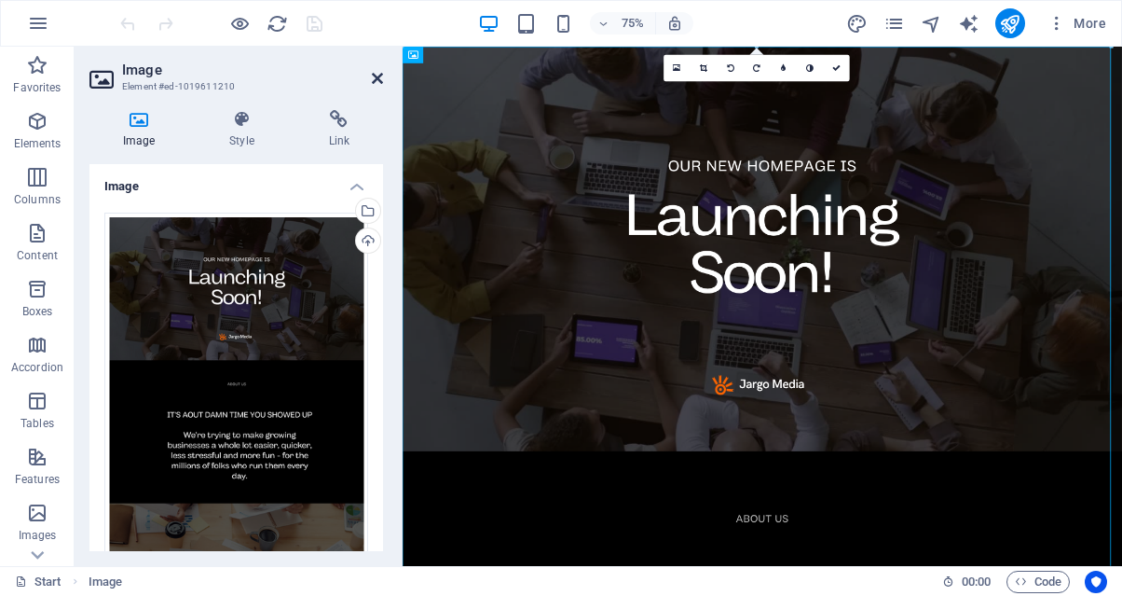
click at [378, 75] on icon at bounding box center [377, 78] width 11 height 15
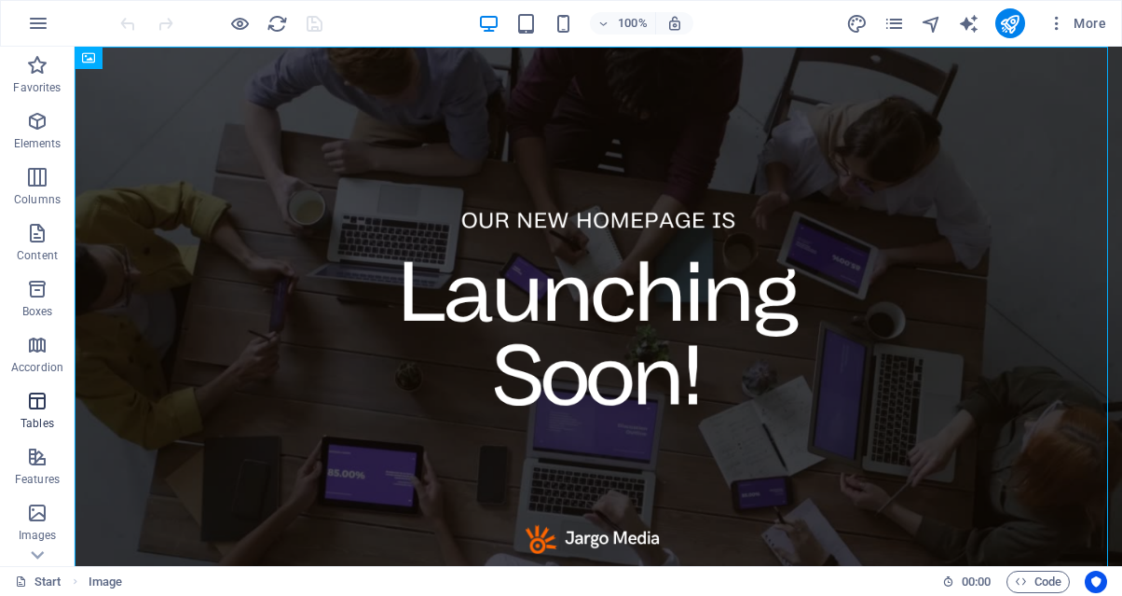
scroll to position [320, 0]
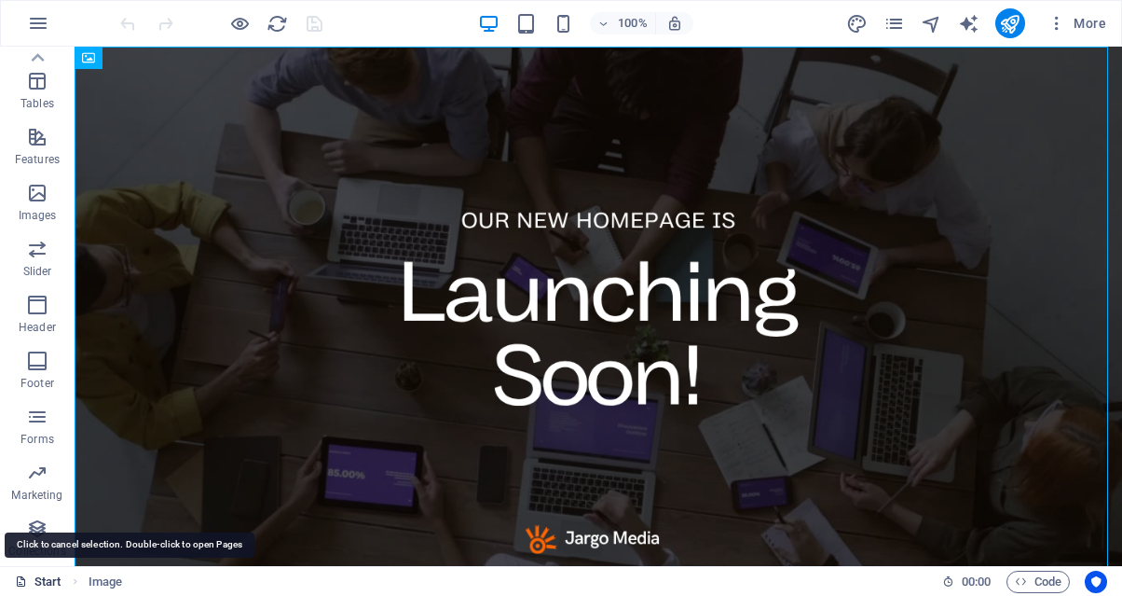
click at [40, 575] on link "Start" at bounding box center [38, 581] width 47 height 22
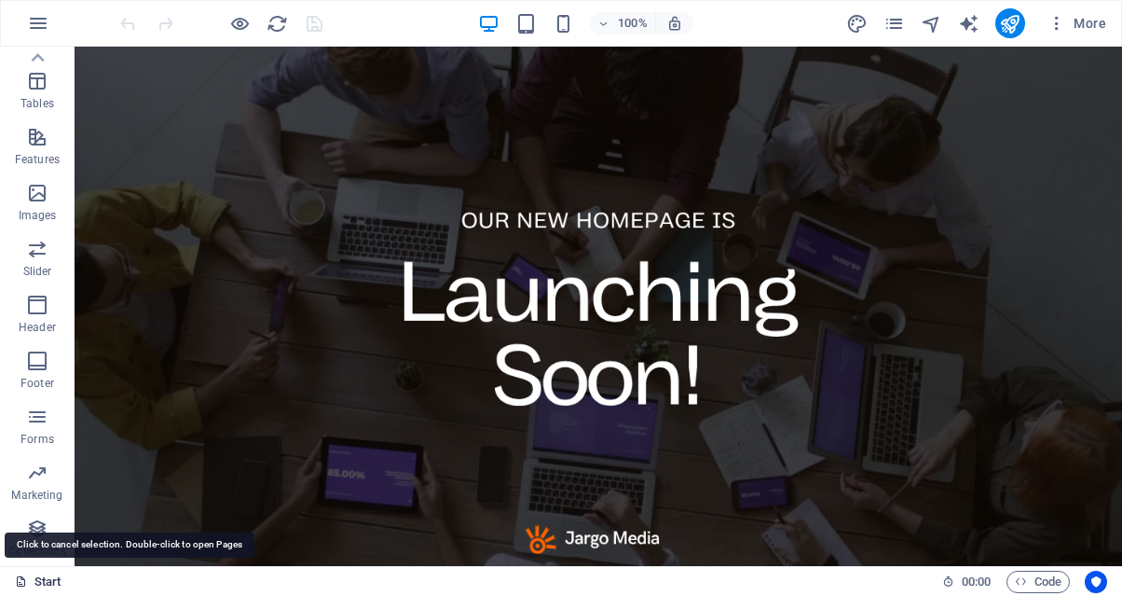
click at [48, 576] on link "Start" at bounding box center [38, 581] width 47 height 22
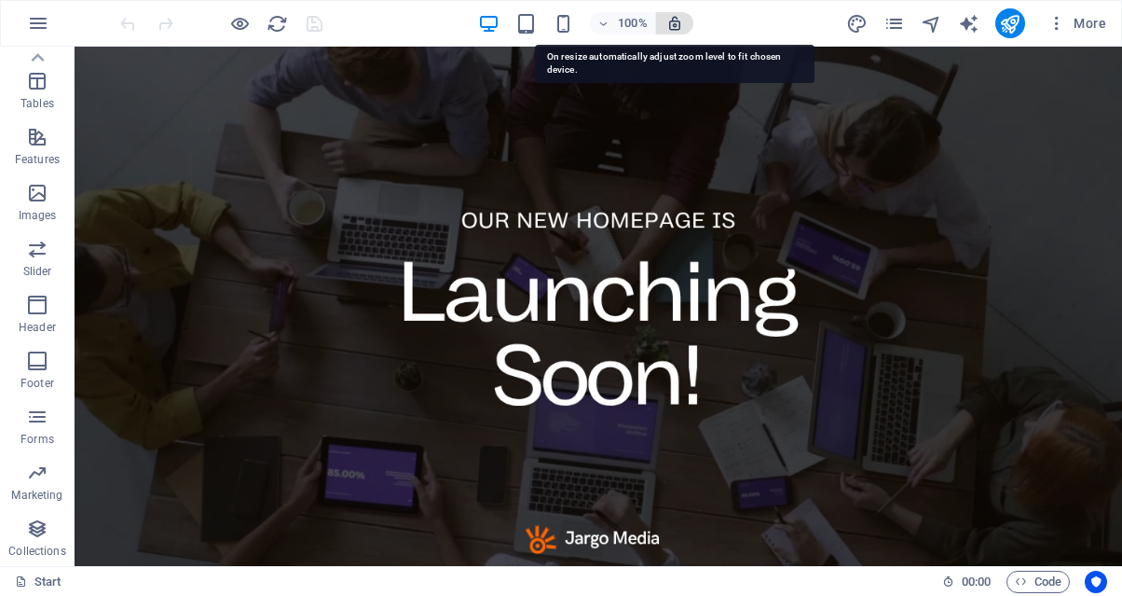
click at [668, 27] on icon "button" at bounding box center [675, 23] width 17 height 17
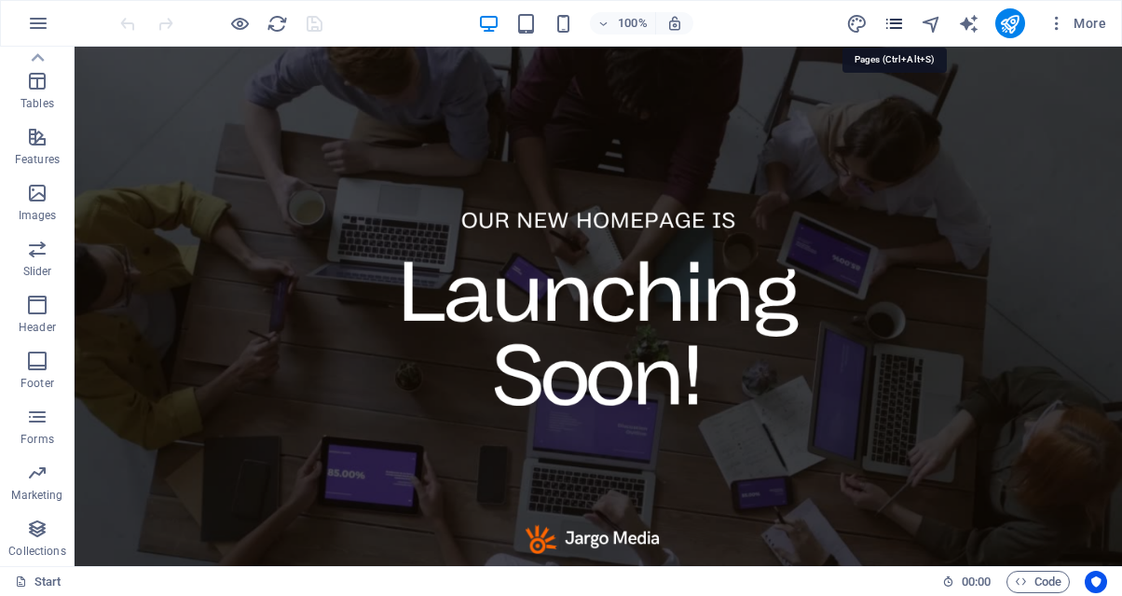
click at [888, 27] on icon "pages" at bounding box center [894, 23] width 21 height 21
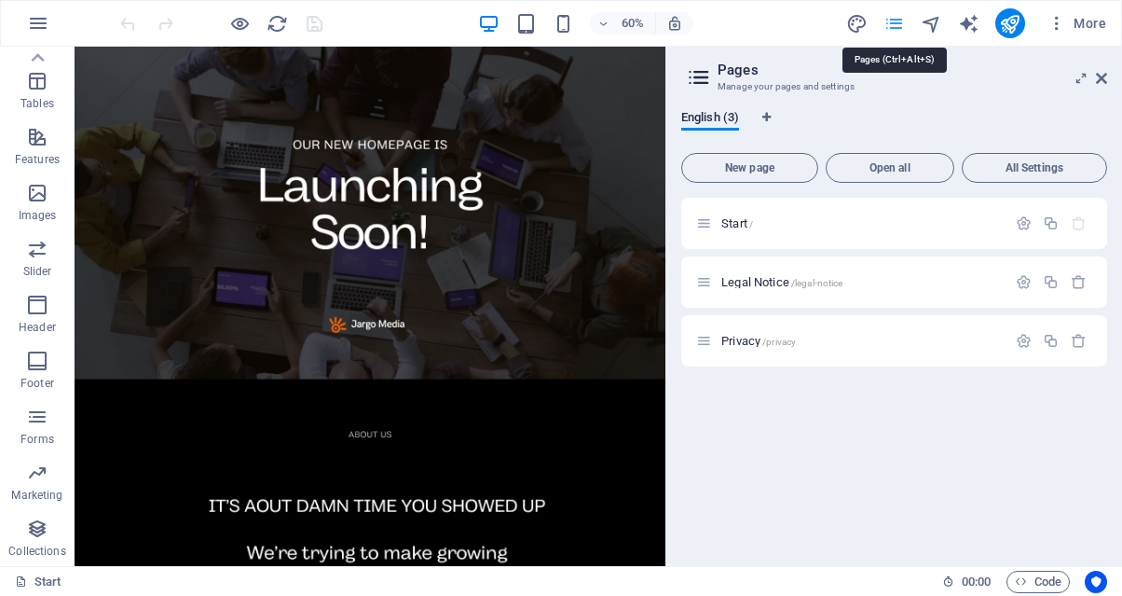
click at [888, 27] on icon "pages" at bounding box center [894, 23] width 21 height 21
click at [1055, 22] on icon "button" at bounding box center [1057, 23] width 19 height 19
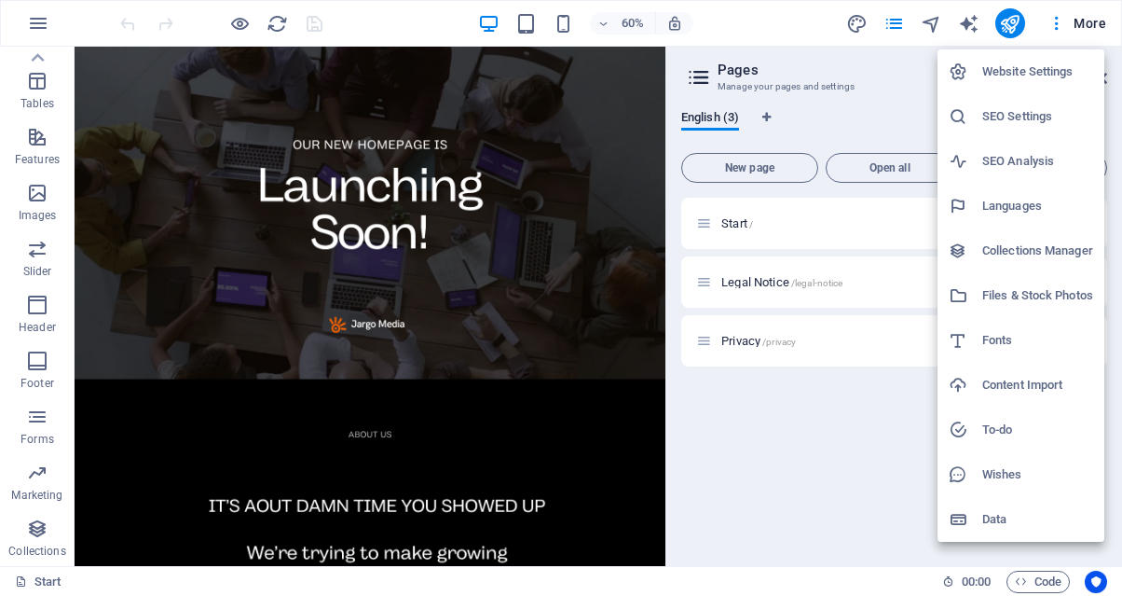
click at [1079, 21] on div at bounding box center [561, 298] width 1122 height 596
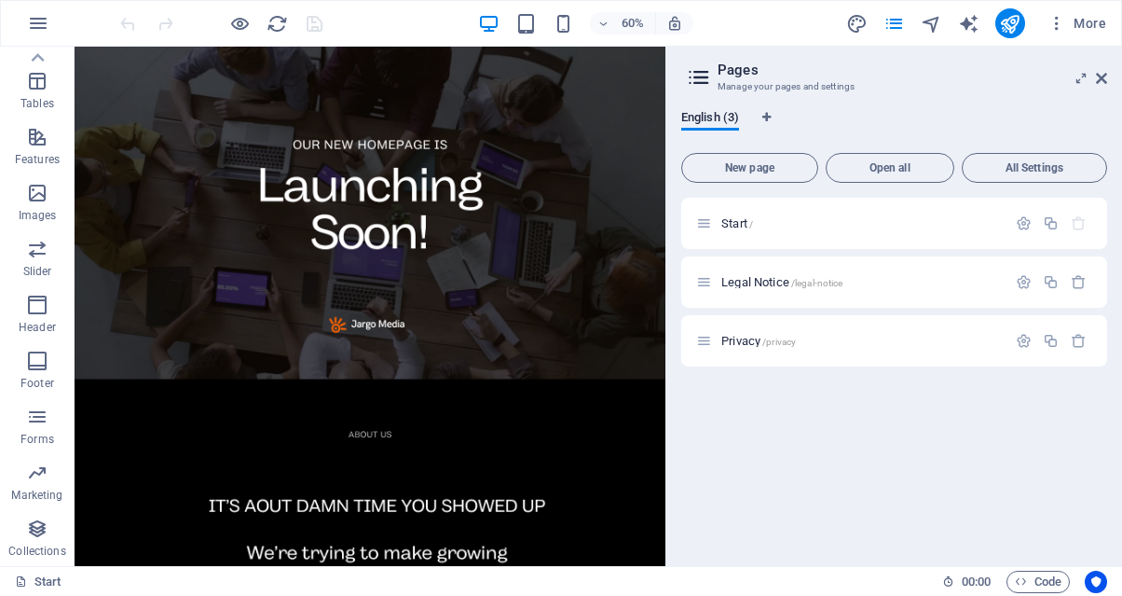
click at [1079, 21] on span "More" at bounding box center [1077, 23] width 59 height 19
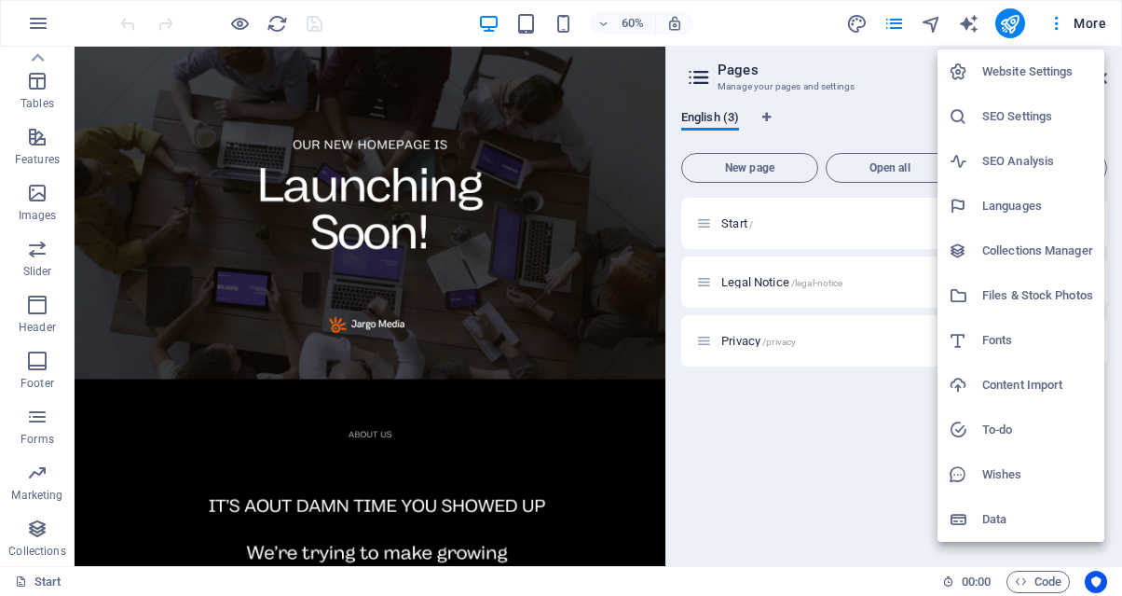
click at [962, 75] on icon at bounding box center [958, 71] width 19 height 19
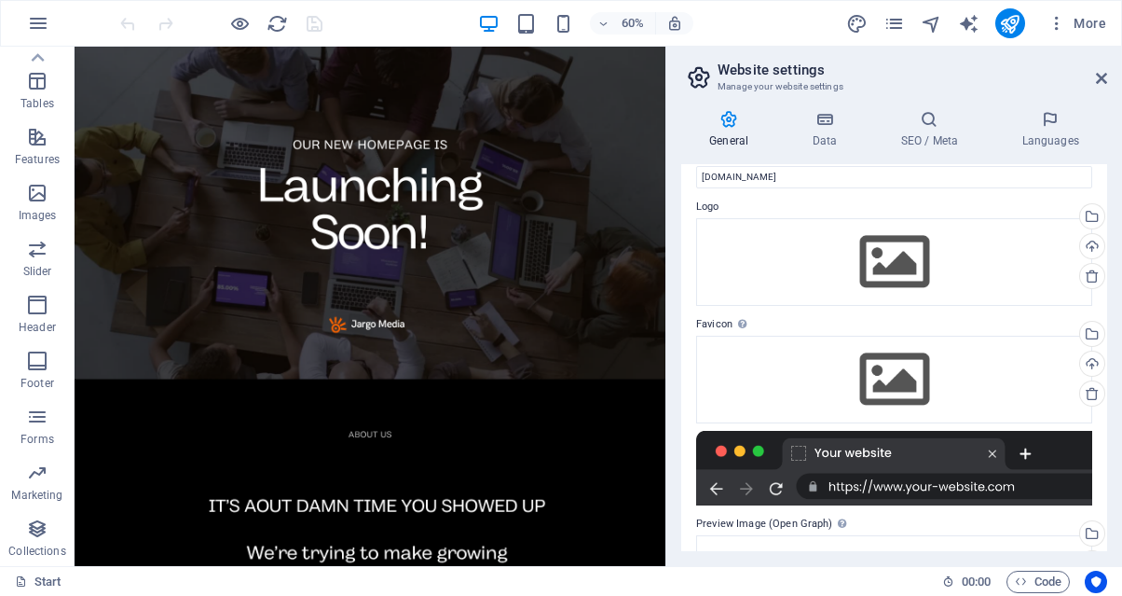
scroll to position [0, 0]
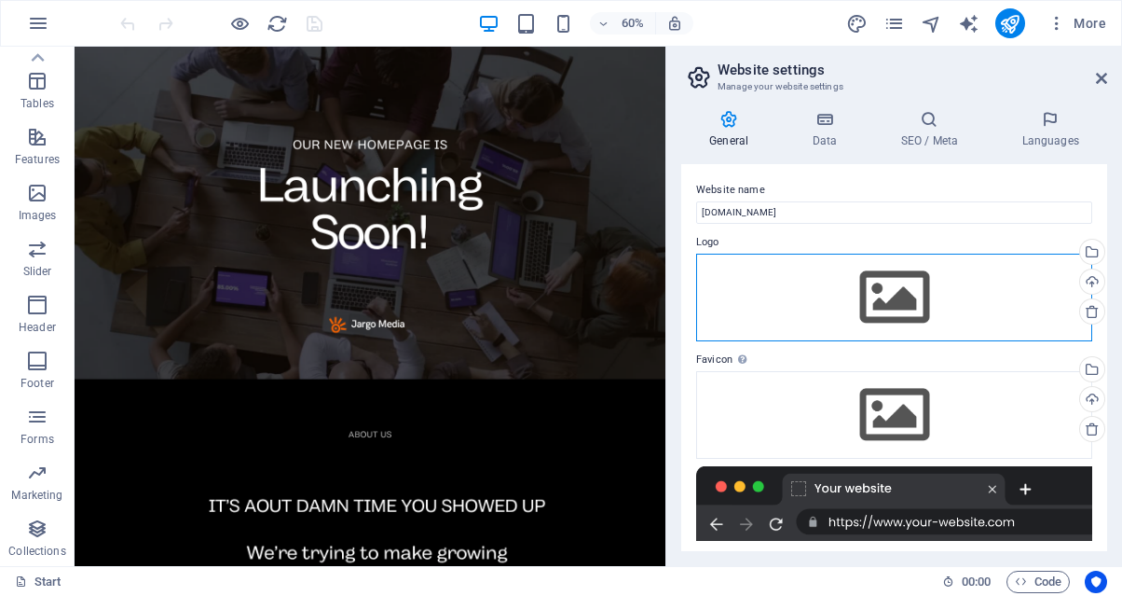
click at [842, 302] on div "Drag files here, click to choose files or select files from Files or our free s…" at bounding box center [894, 298] width 396 height 88
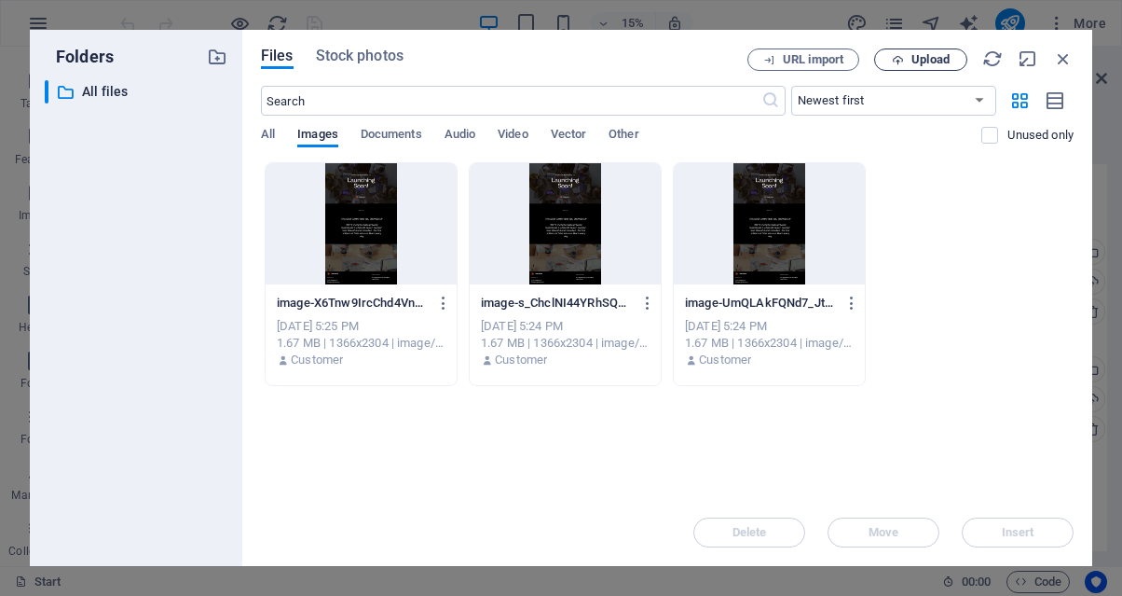
click at [901, 57] on icon "button" at bounding box center [898, 60] width 12 height 12
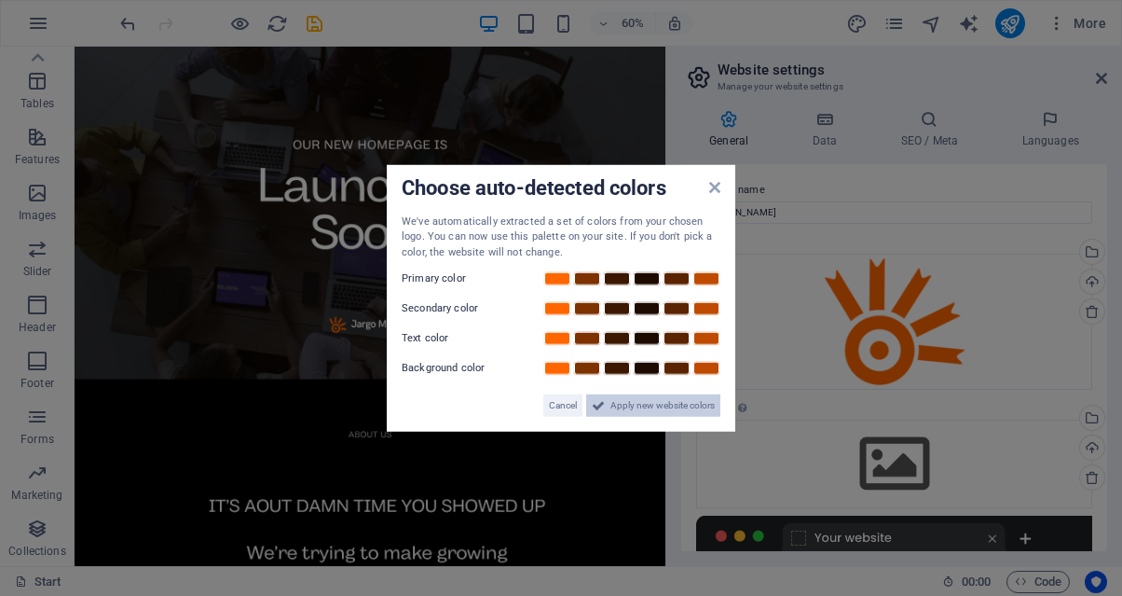
click at [667, 409] on span "Apply new website colors" at bounding box center [663, 405] width 104 height 22
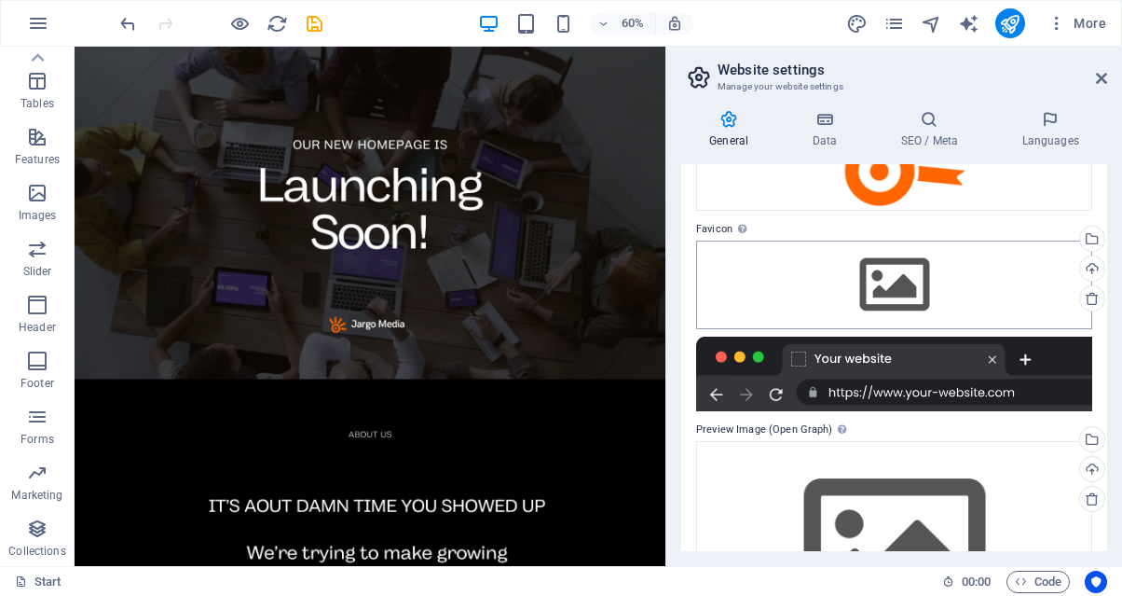
scroll to position [180, 0]
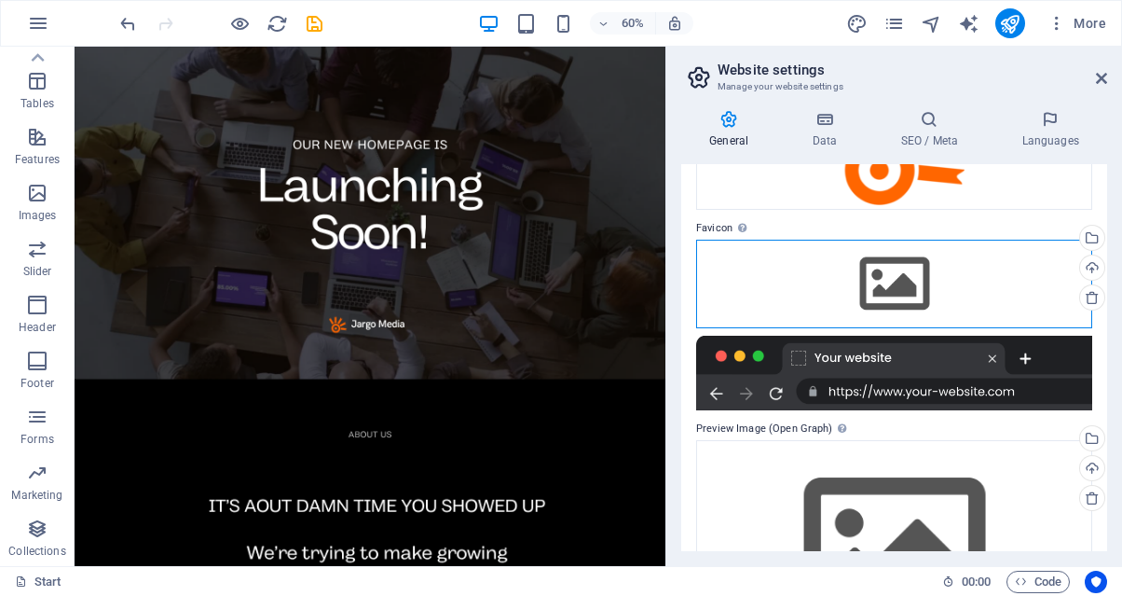
click at [872, 301] on div "Drag files here, click to choose files or select files from Files or our free s…" at bounding box center [894, 284] width 396 height 88
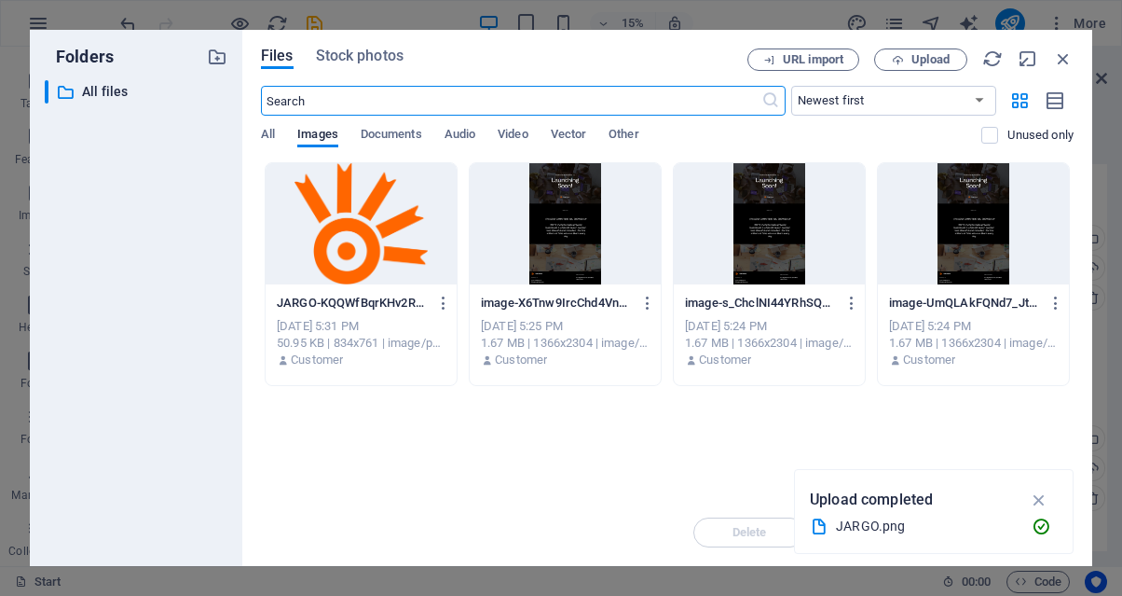
click at [392, 249] on div at bounding box center [361, 223] width 191 height 121
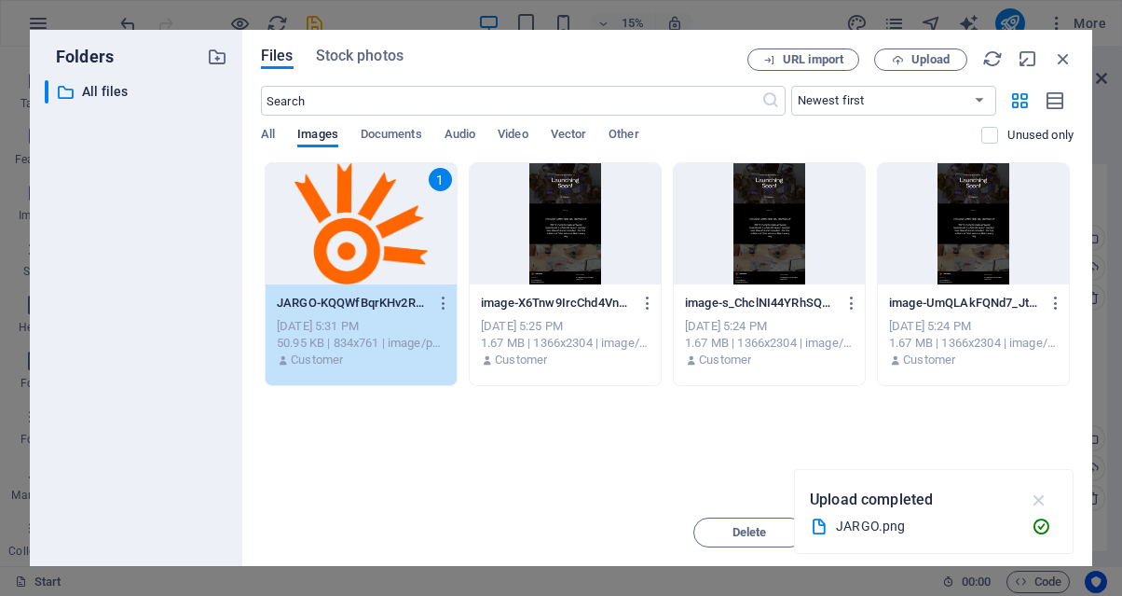
click at [1044, 498] on icon "button" at bounding box center [1039, 499] width 21 height 21
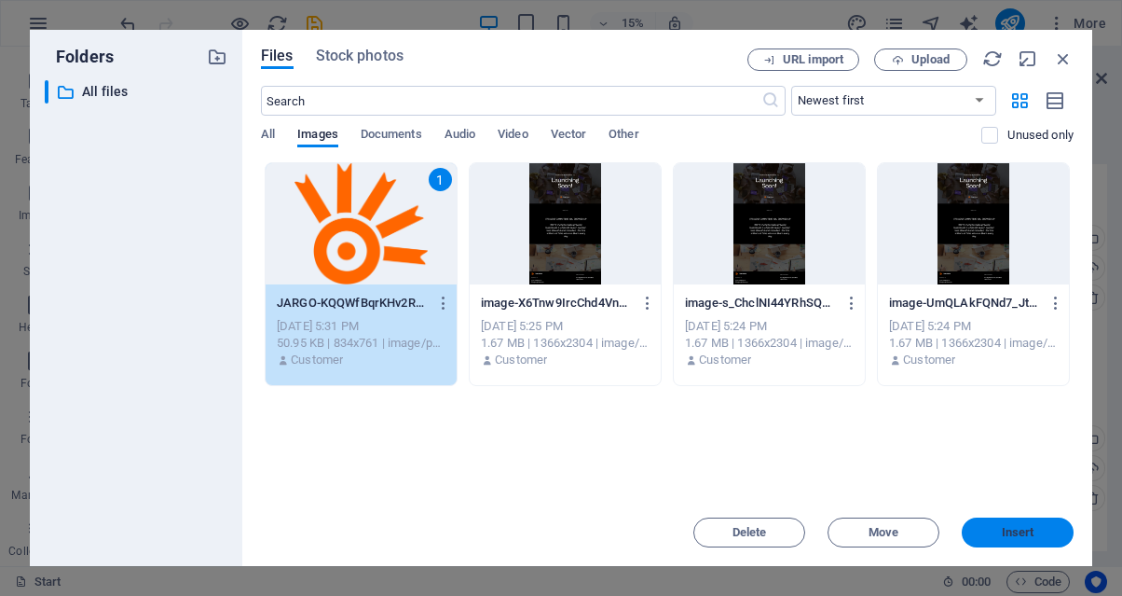
click at [1001, 542] on button "Insert" at bounding box center [1018, 532] width 112 height 30
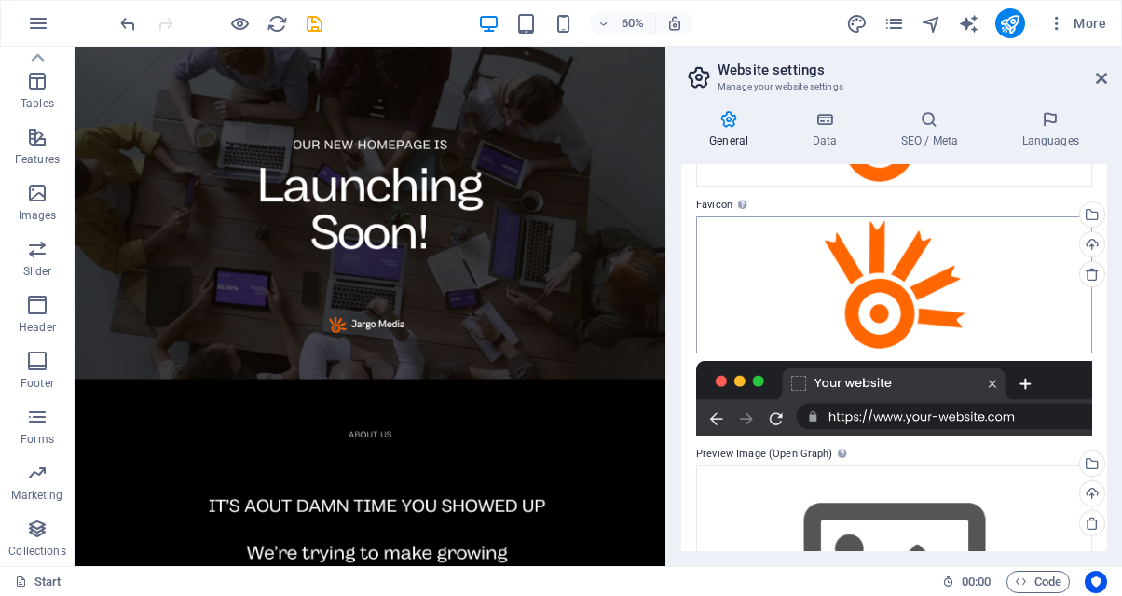
scroll to position [0, 0]
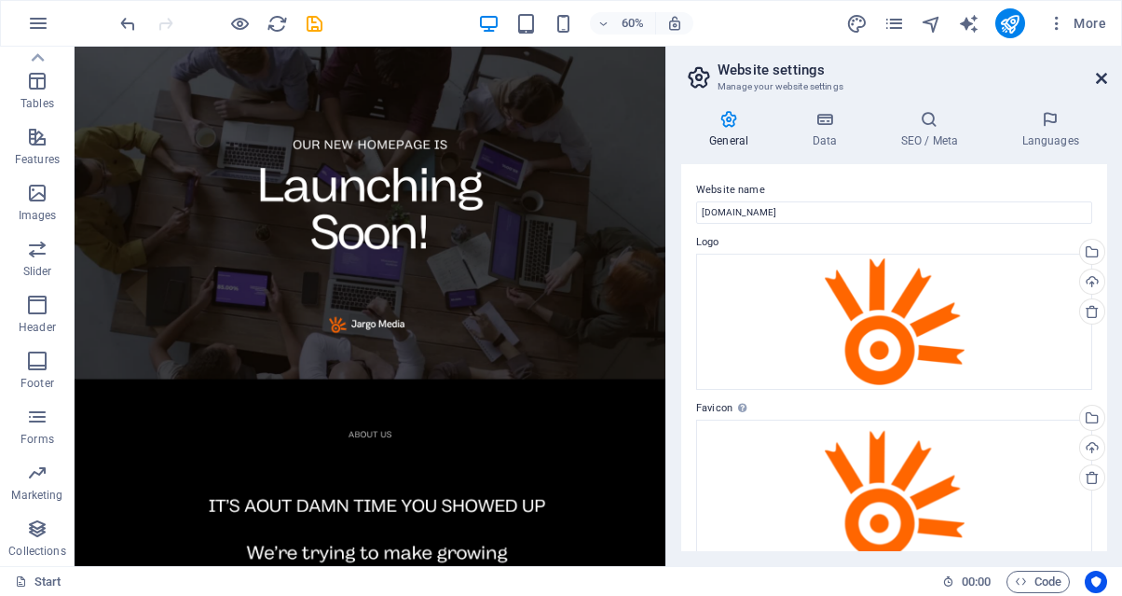
click at [1097, 84] on icon at bounding box center [1101, 78] width 11 height 15
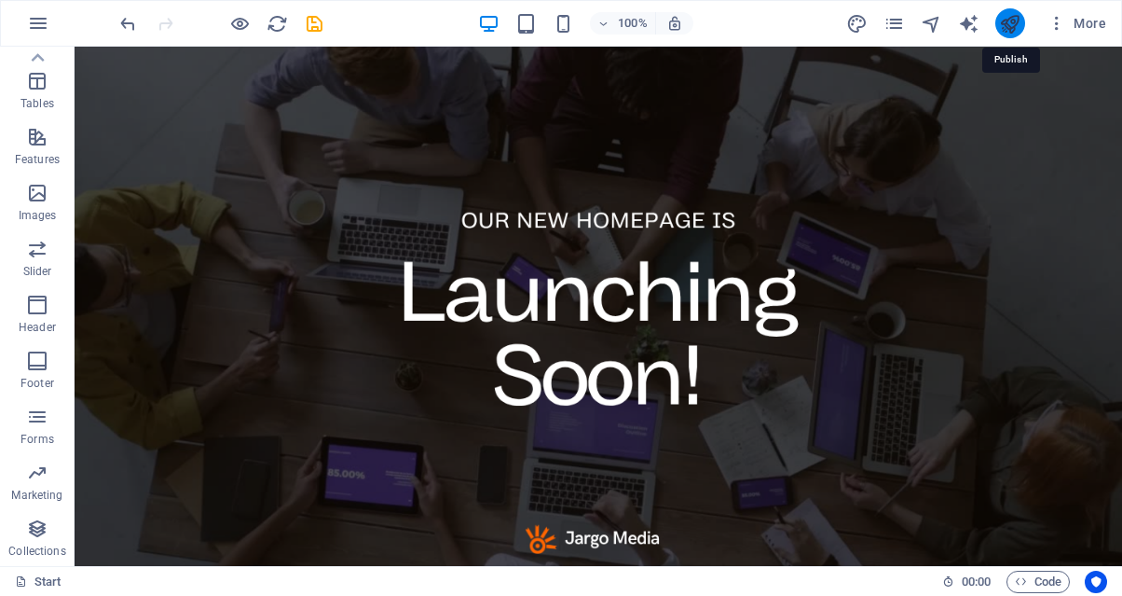
click at [1010, 23] on icon "publish" at bounding box center [1009, 23] width 21 height 21
